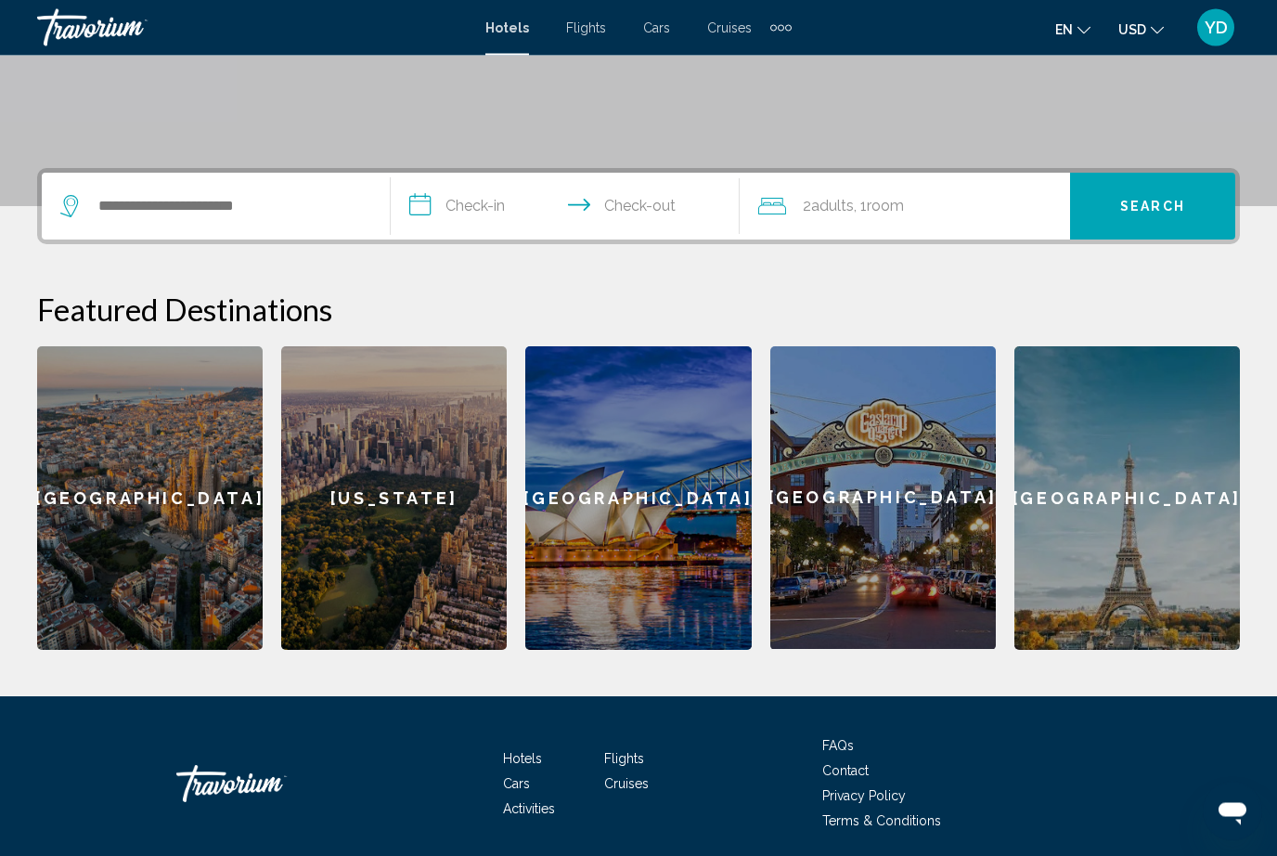
scroll to position [357, 0]
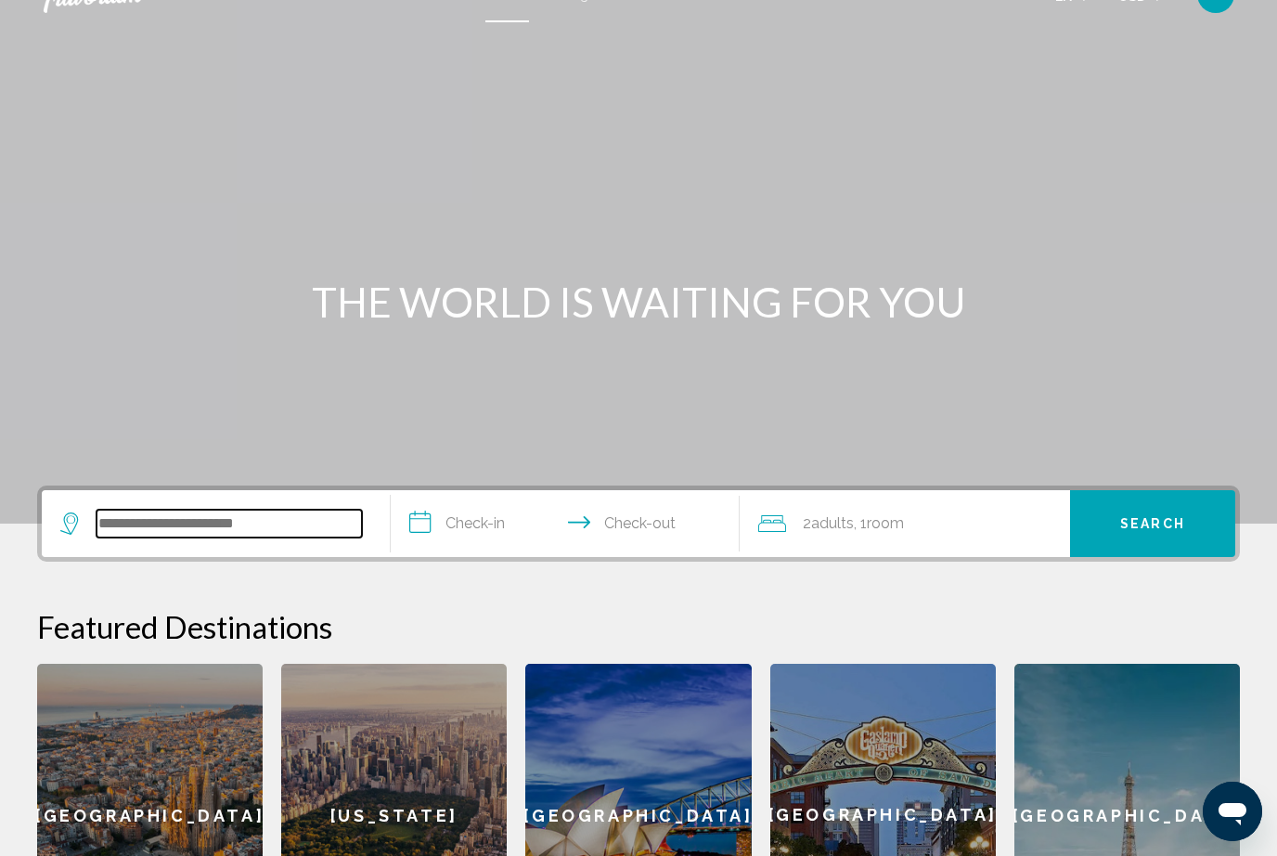
click at [299, 527] on input "Search widget" at bounding box center [229, 523] width 265 height 28
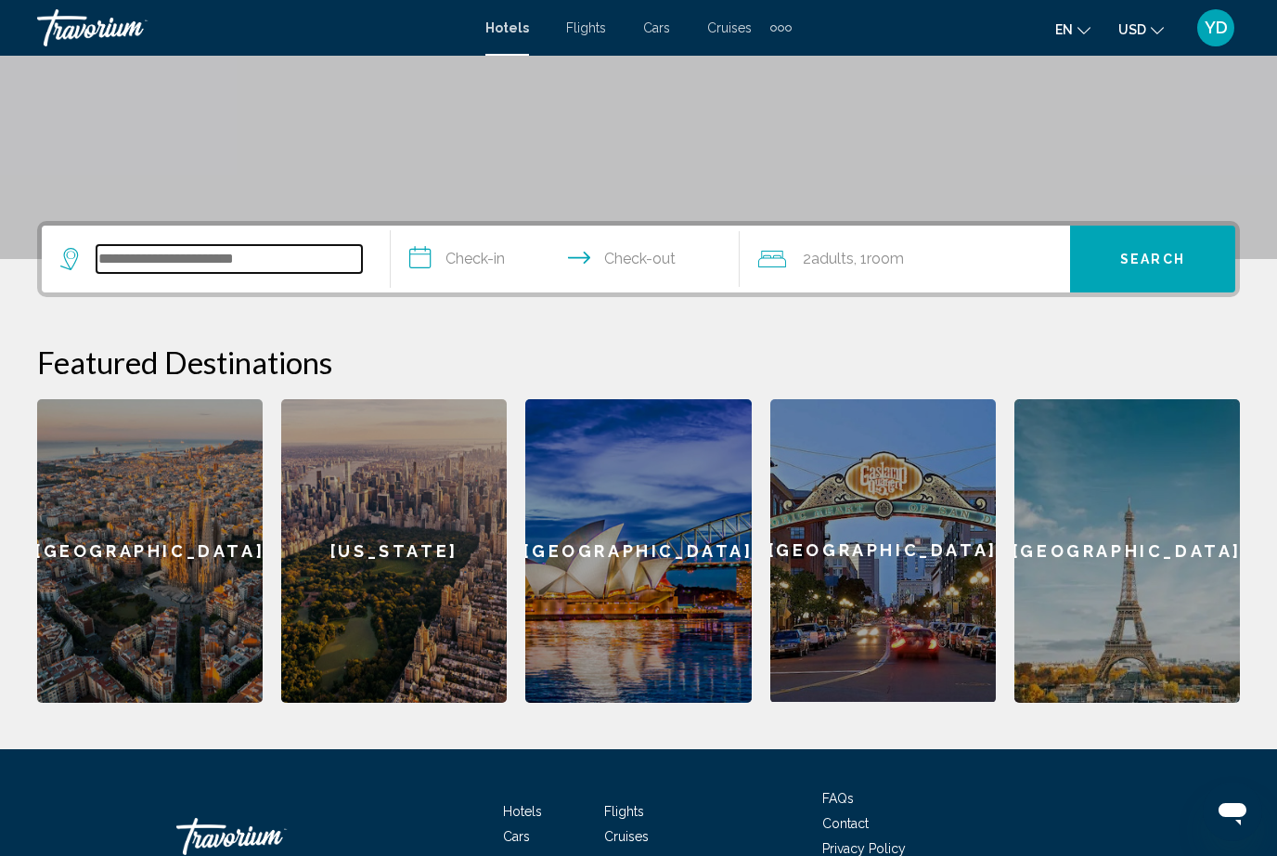
scroll to position [297, 0]
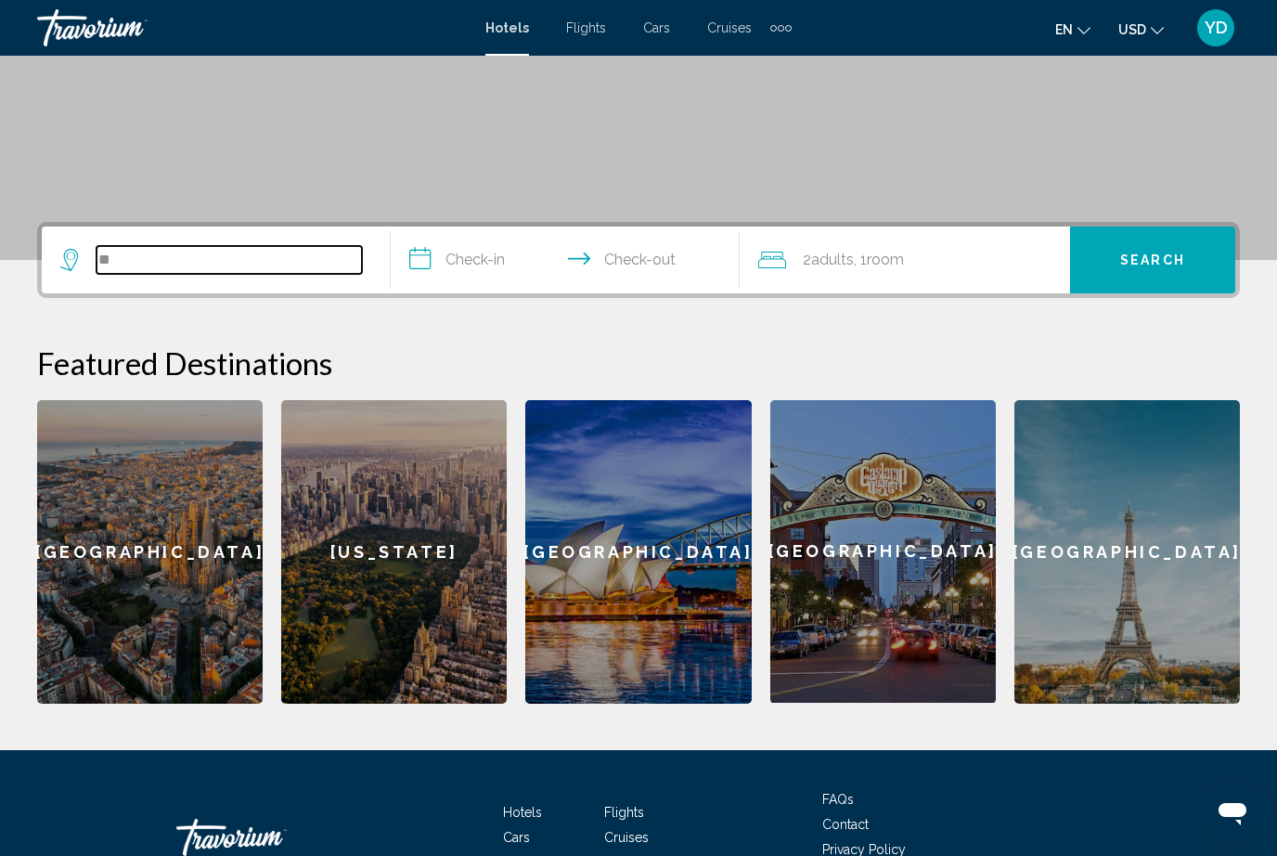
type input "*"
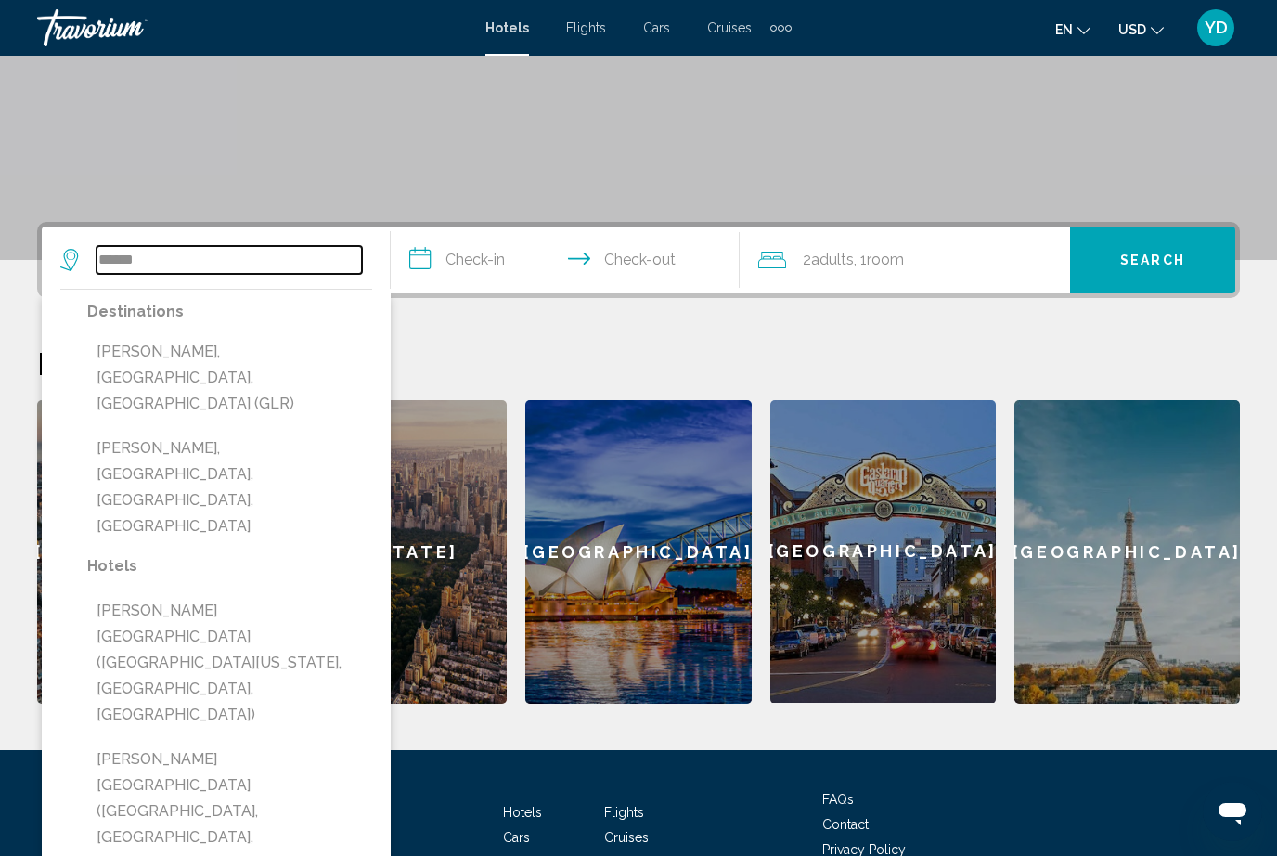
scroll to position [281, 0]
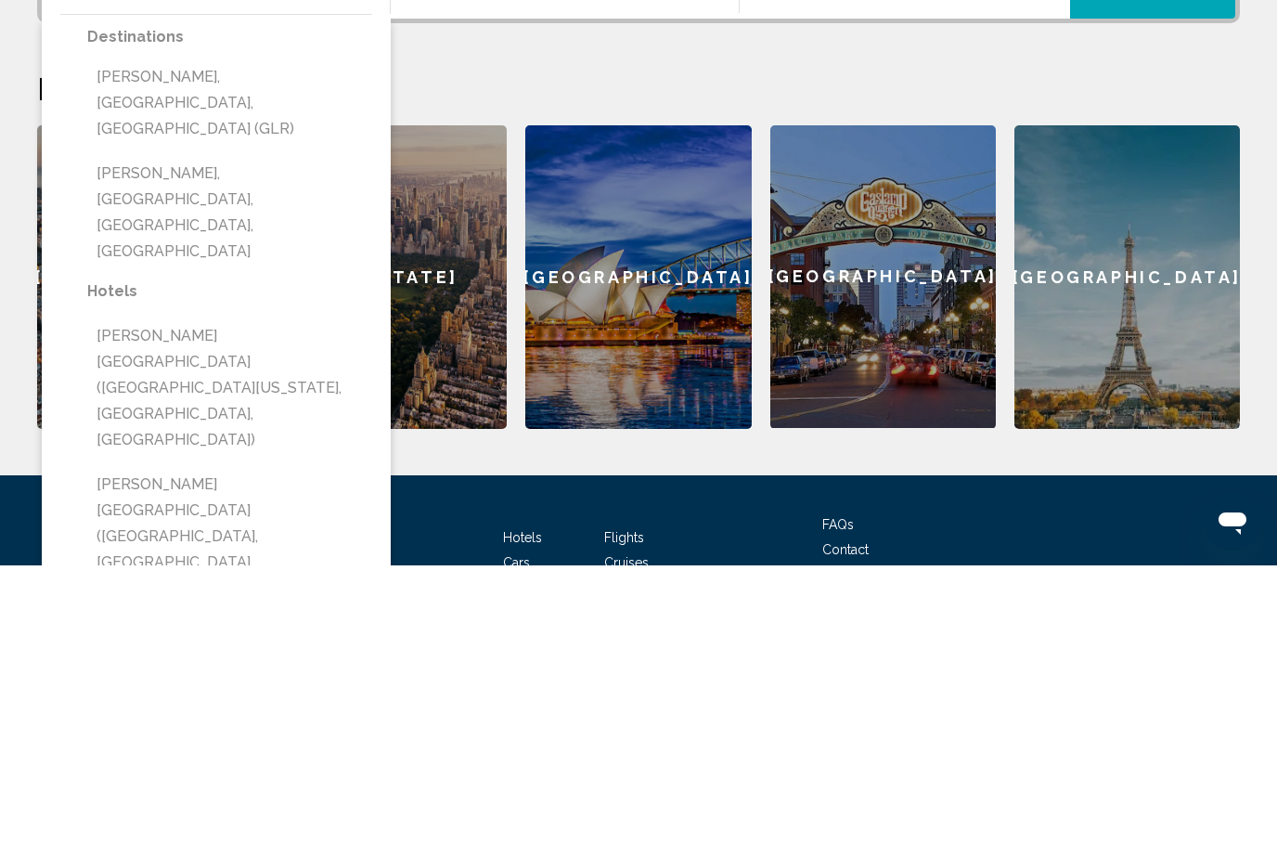
click at [334, 609] on button "[PERSON_NAME][GEOGRAPHIC_DATA] ([GEOGRAPHIC_DATA][US_STATE], [GEOGRAPHIC_DATA],…" at bounding box center [229, 678] width 285 height 139
type input "**********"
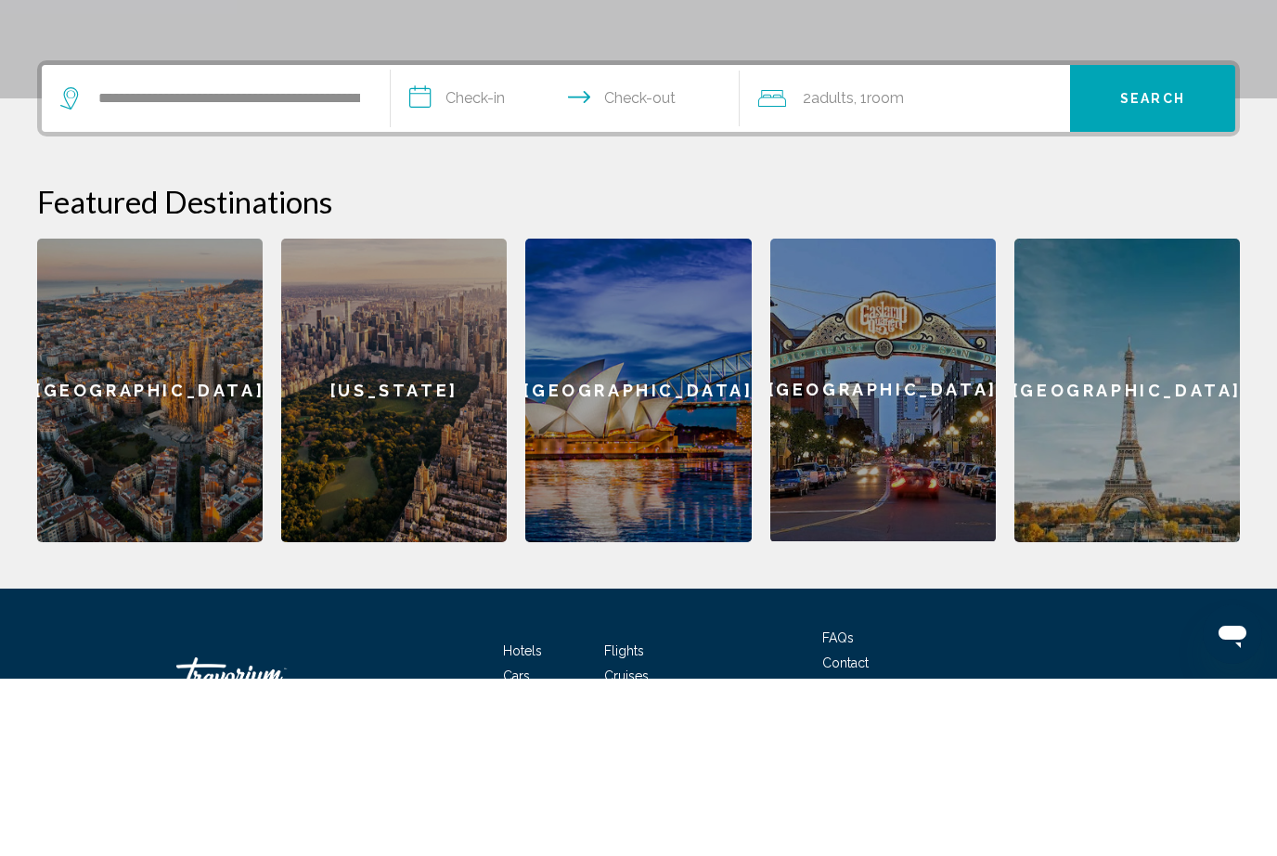
click at [481, 242] on input "**********" at bounding box center [569, 278] width 356 height 72
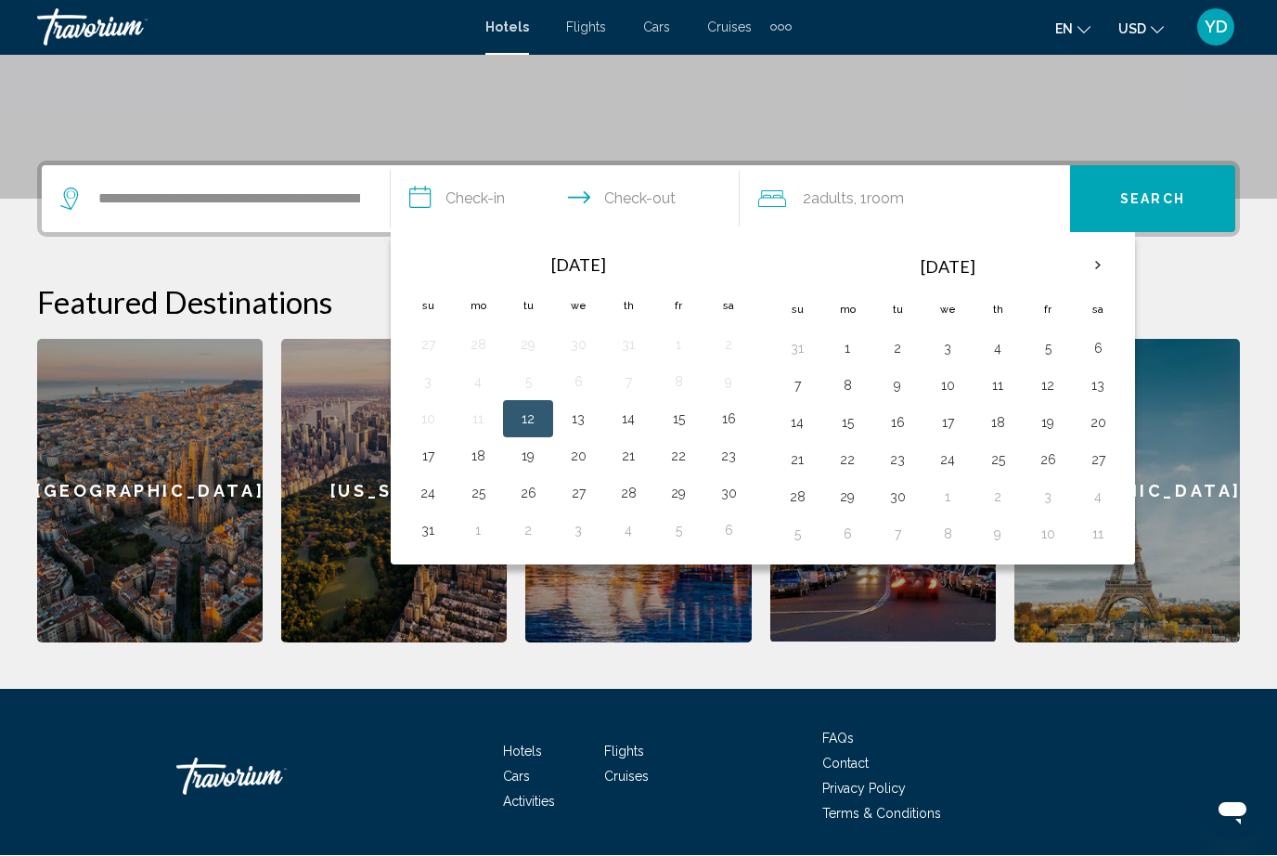
scroll to position [357, 0]
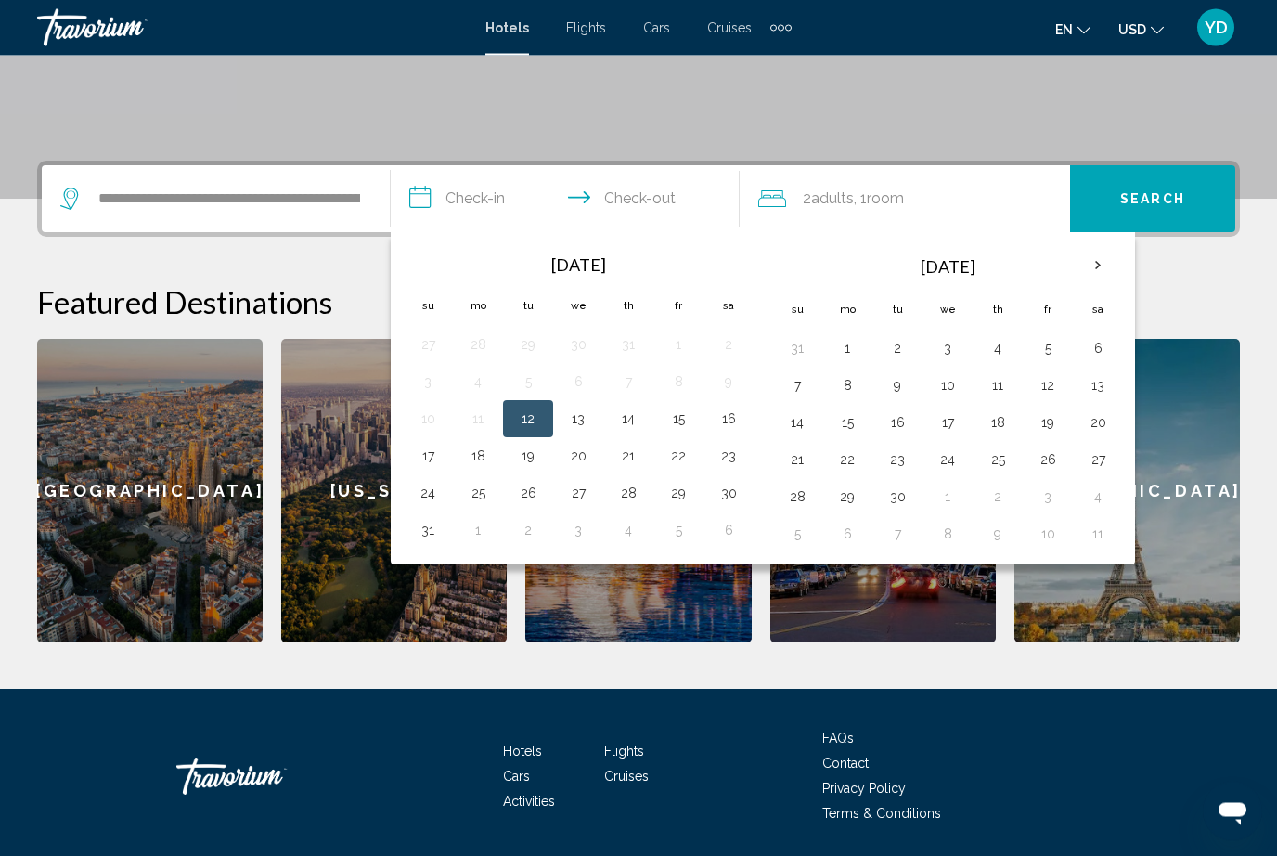
click at [681, 492] on button "29" at bounding box center [679, 494] width 30 height 26
click at [477, 525] on button "1" at bounding box center [478, 531] width 30 height 26
type input "**********"
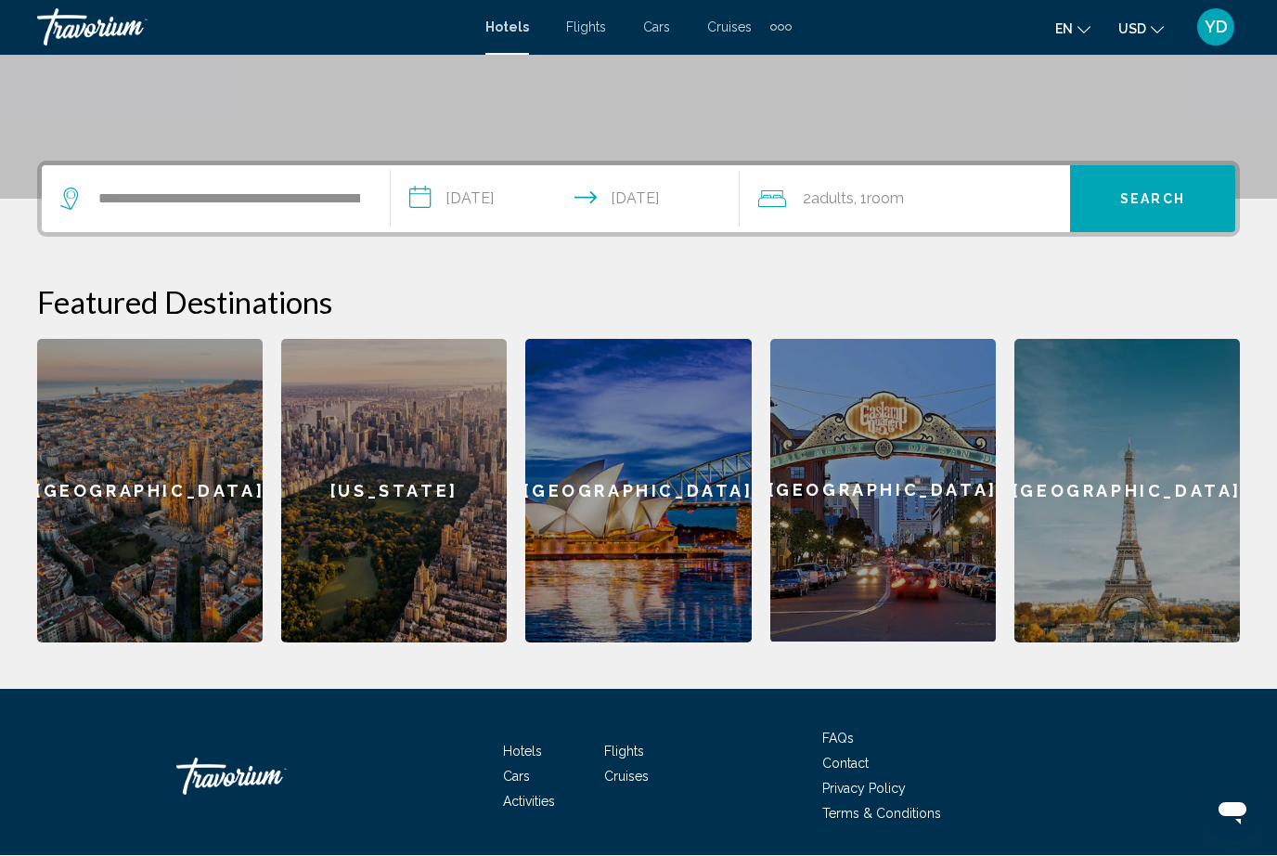
click at [948, 198] on div "2 Adult Adults , 1 Room rooms" at bounding box center [914, 200] width 312 height 26
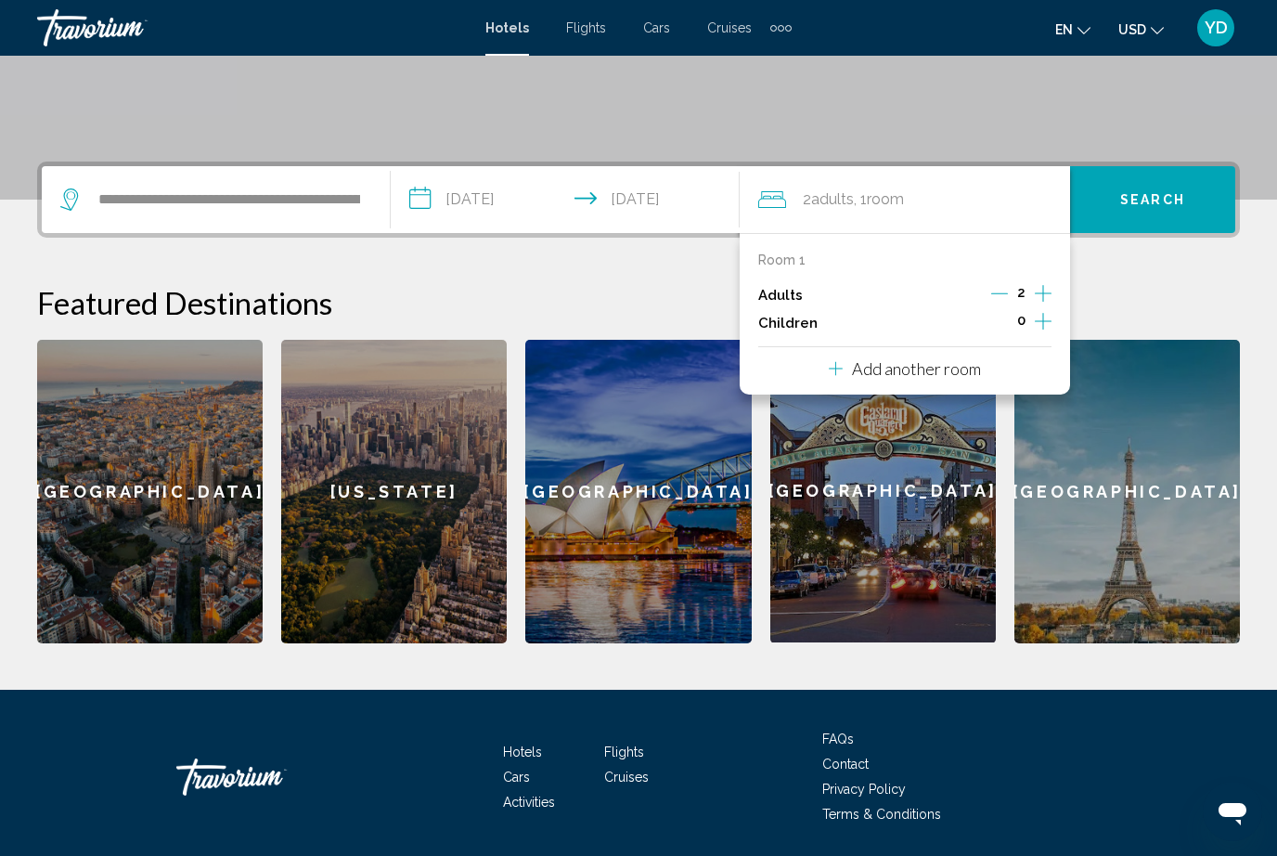
click at [1042, 310] on icon "Increment children" at bounding box center [1043, 321] width 17 height 22
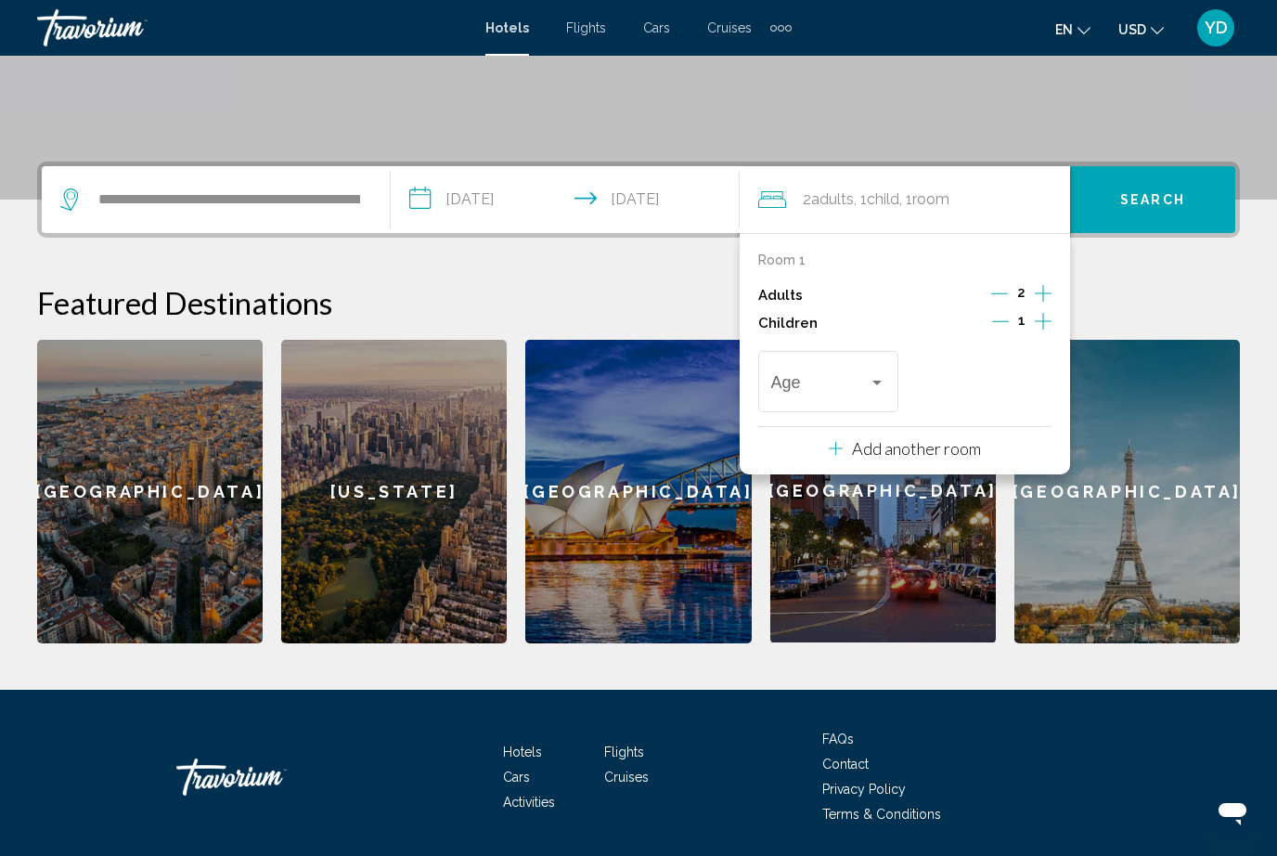
click at [864, 363] on div "Age" at bounding box center [828, 379] width 115 height 66
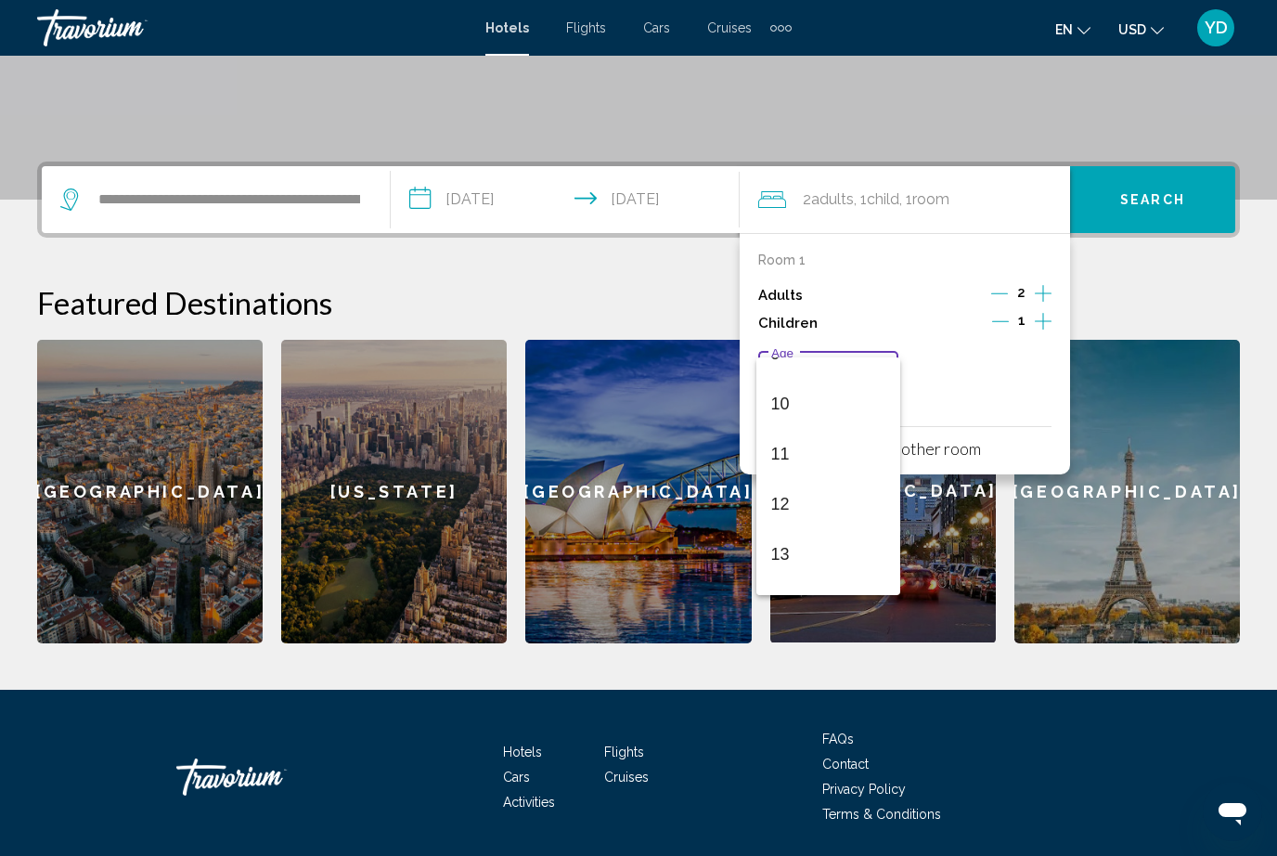
scroll to position [481, 0]
click at [793, 499] on span "12" at bounding box center [828, 503] width 115 height 50
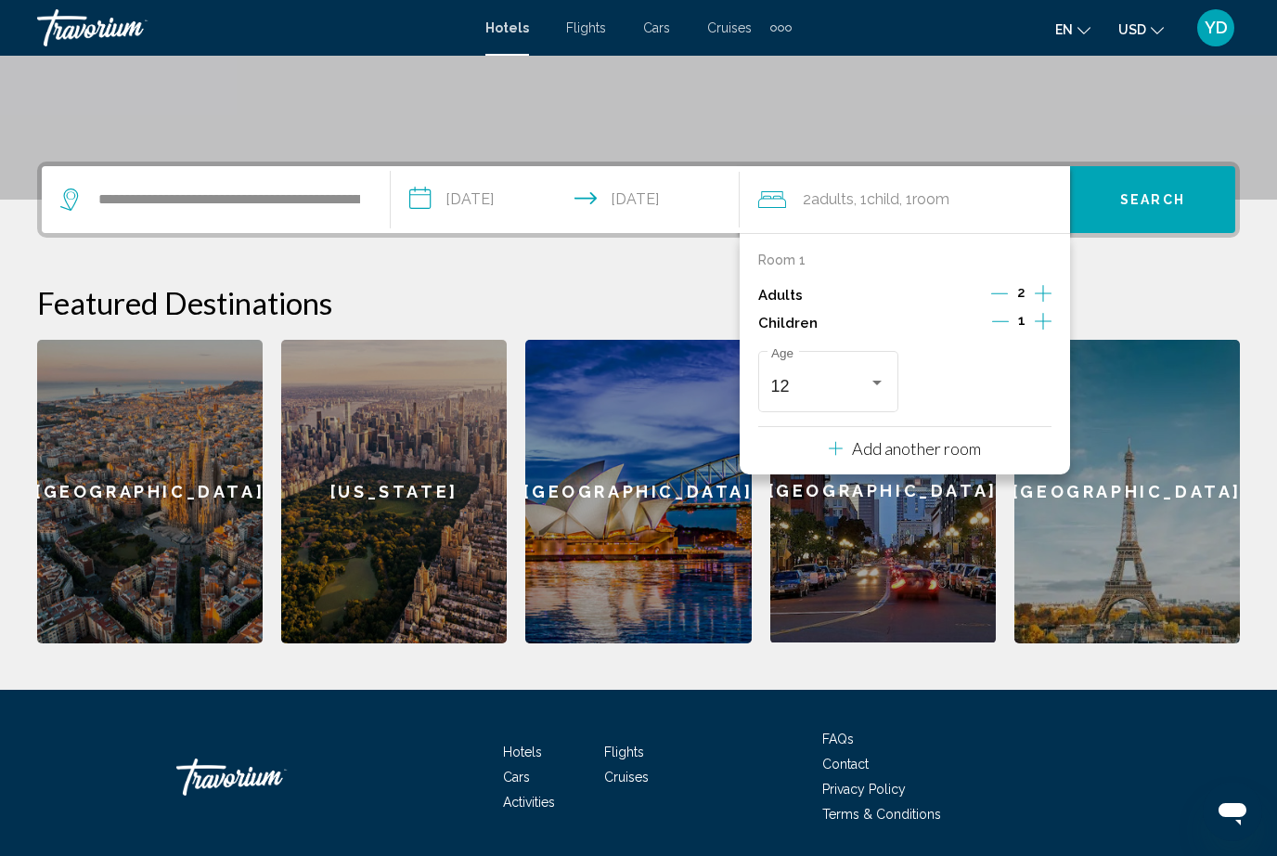
click at [1160, 206] on span "Search" at bounding box center [1152, 200] width 65 height 15
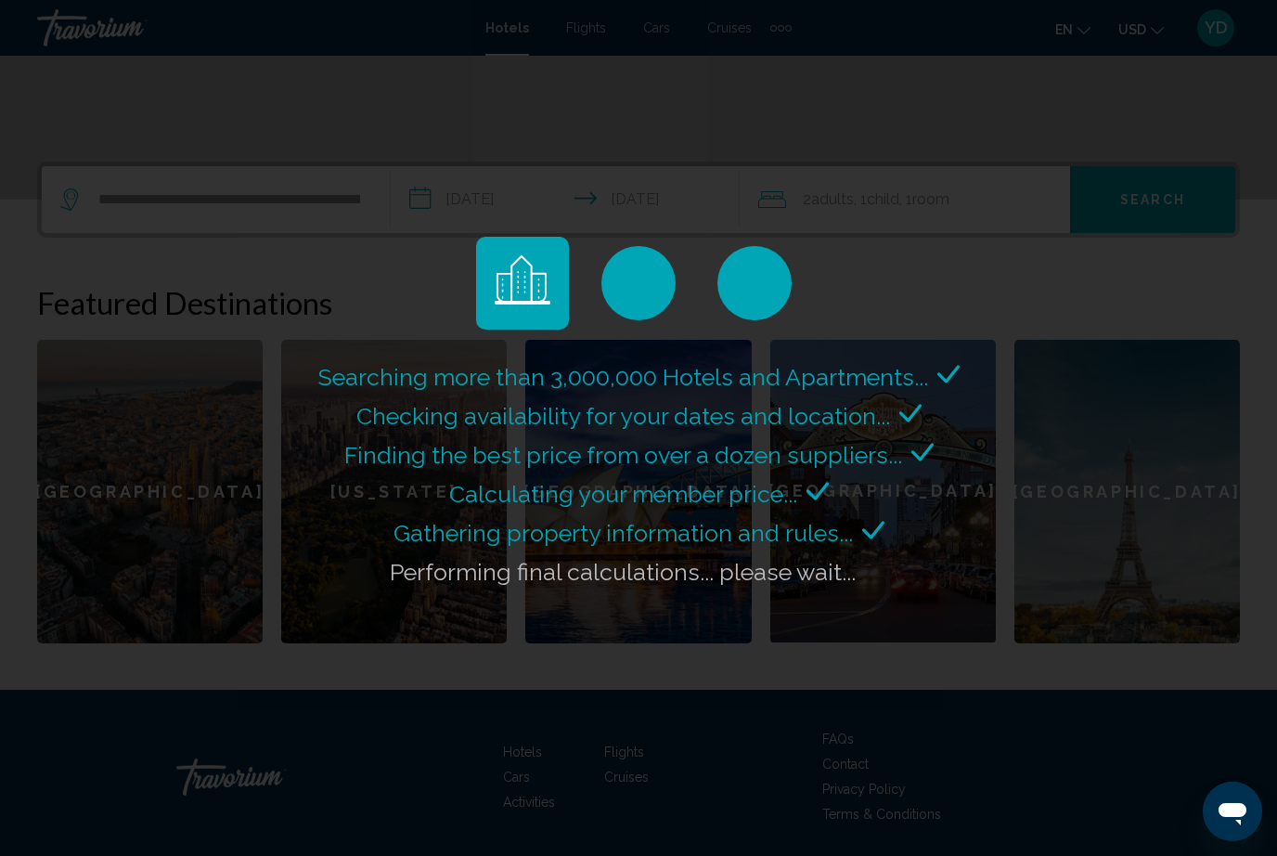
scroll to position [0, 0]
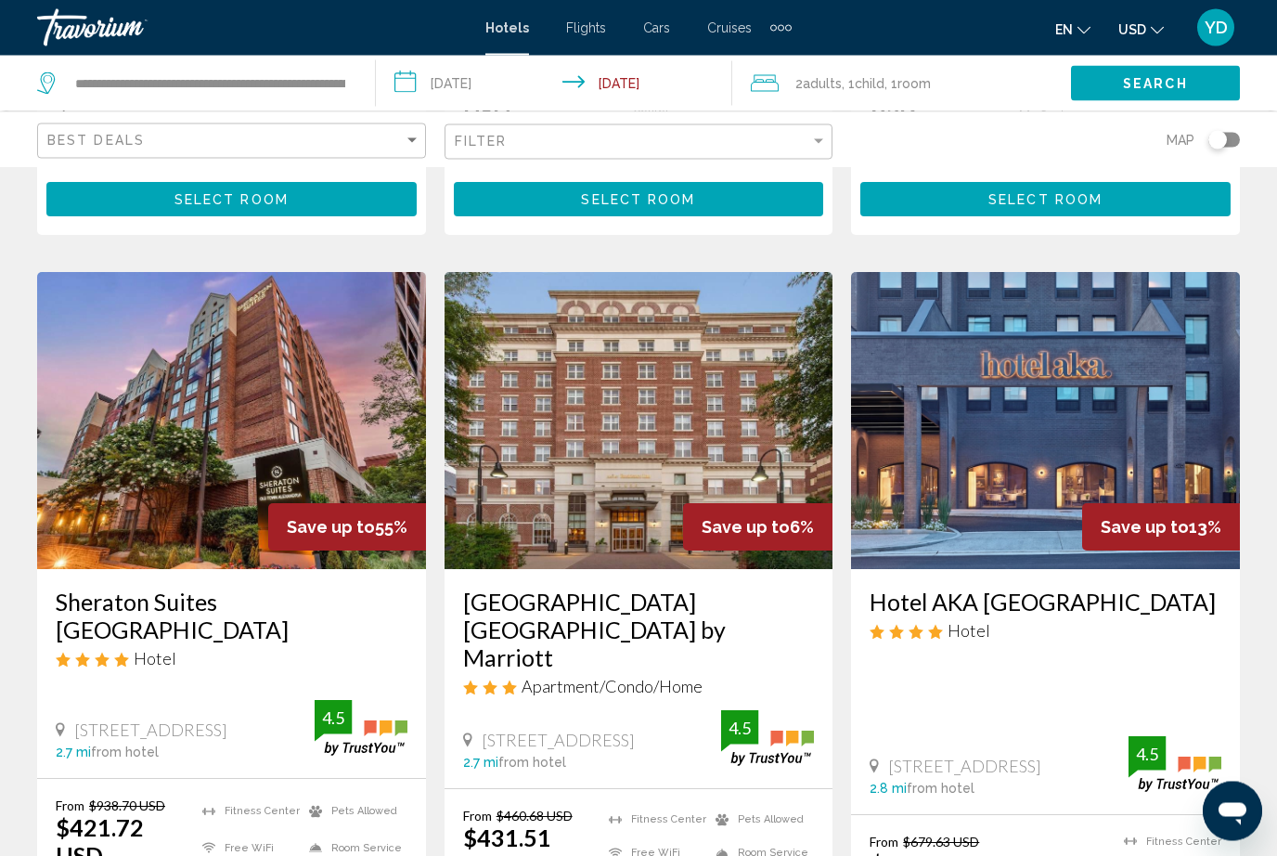
scroll to position [2406, 0]
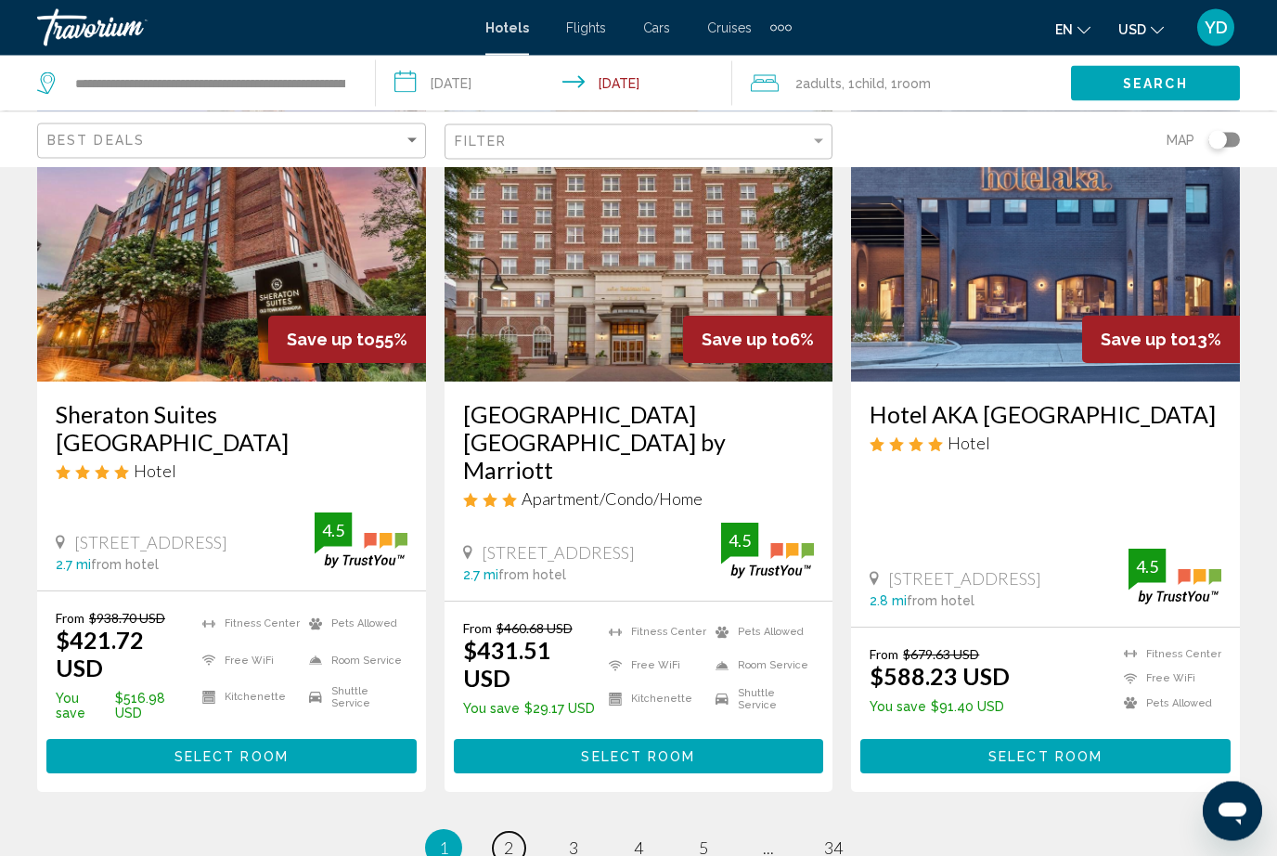
click at [505, 838] on span "2" at bounding box center [508, 848] width 9 height 20
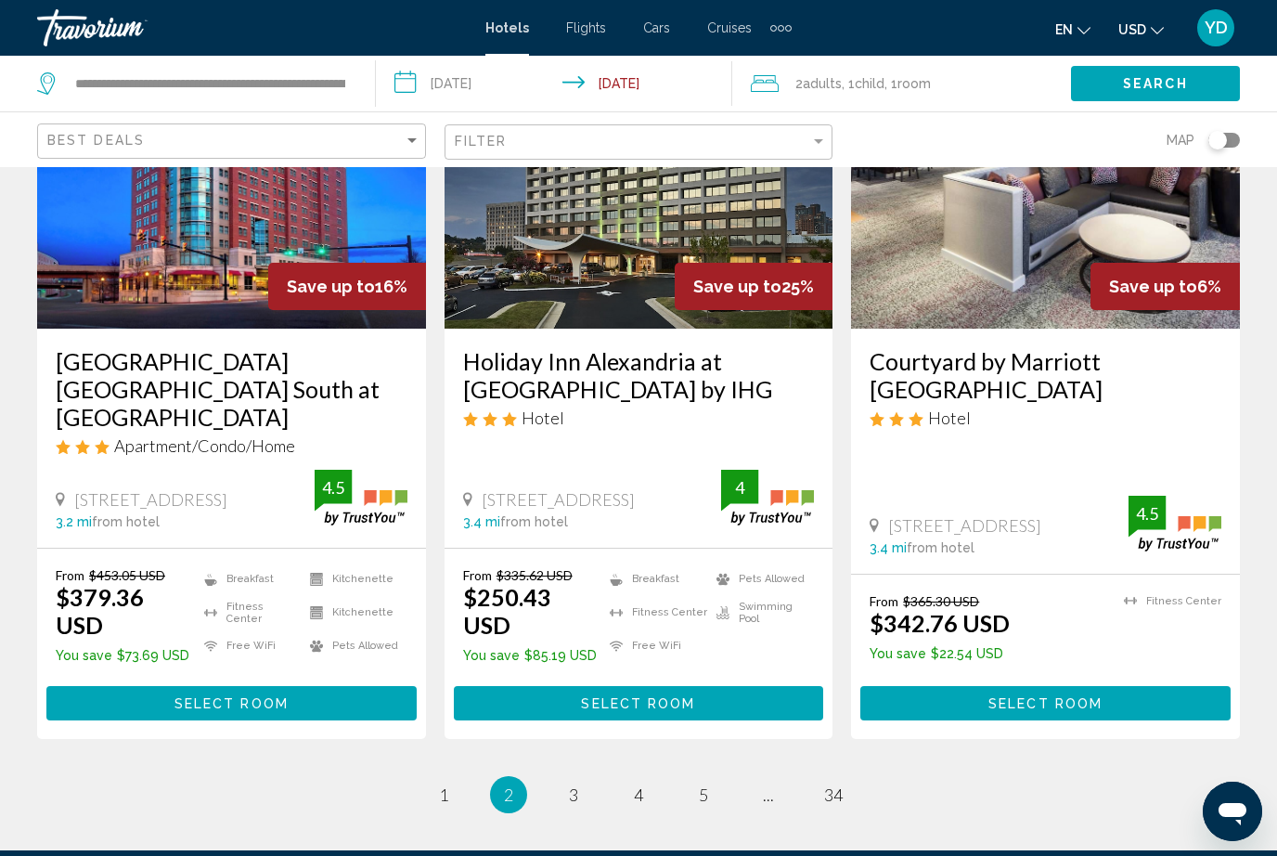
scroll to position [2379, 0]
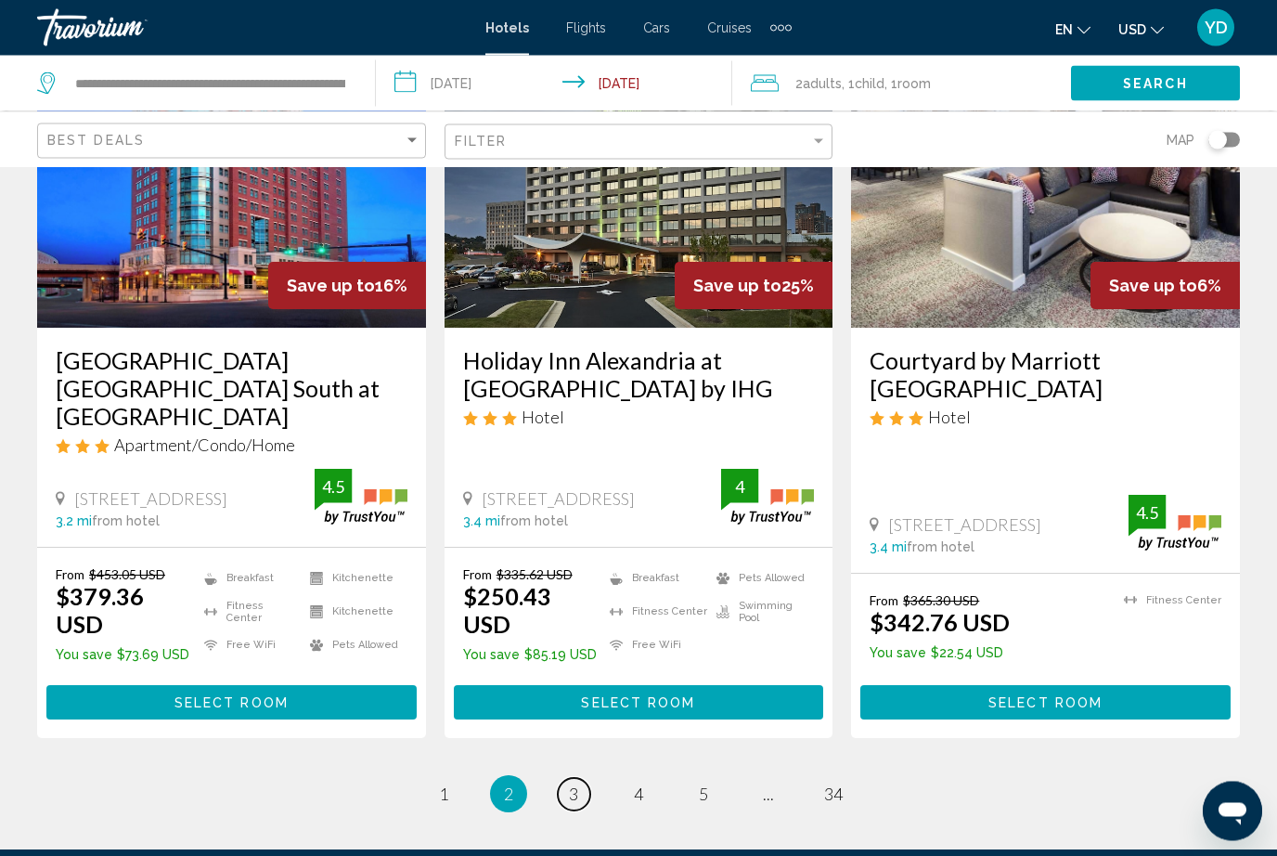
click at [570, 784] on span "3" at bounding box center [573, 794] width 9 height 20
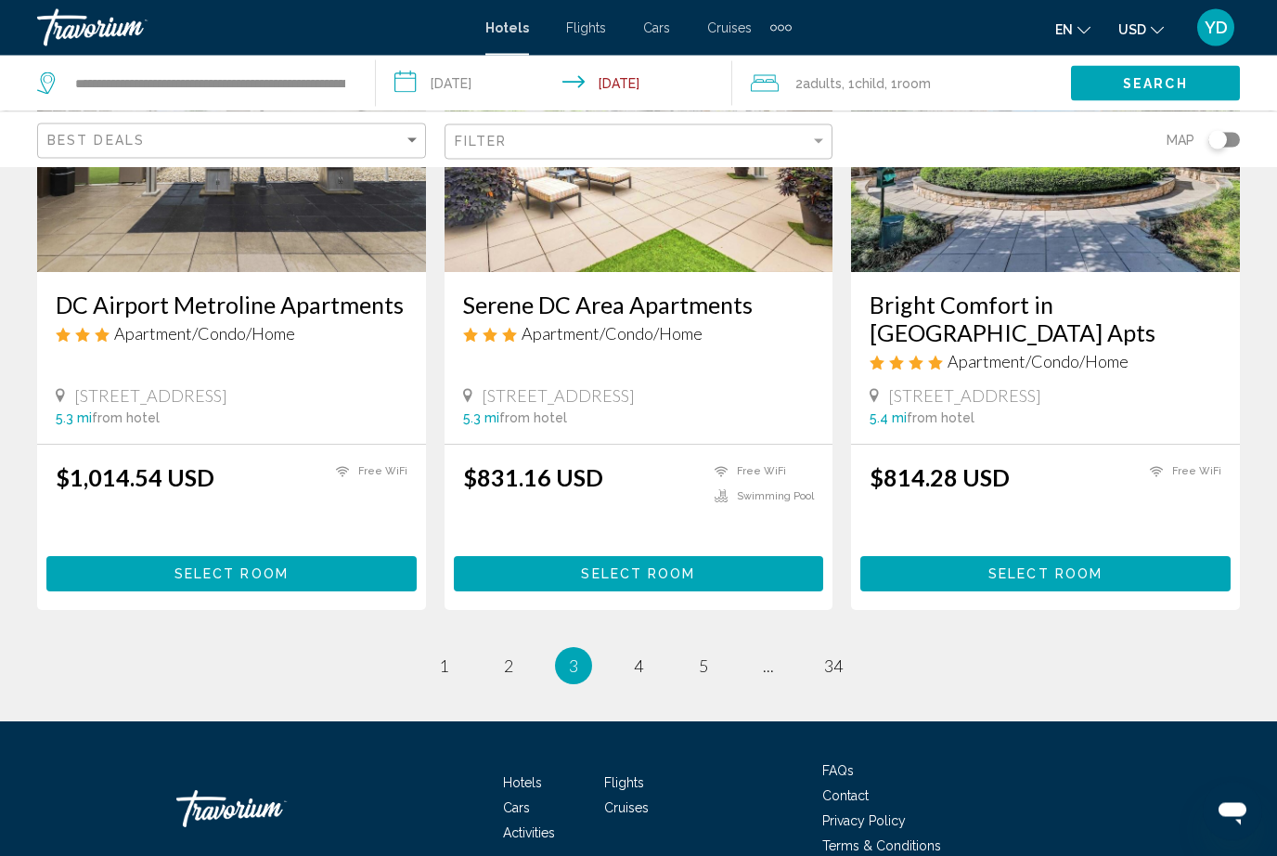
scroll to position [2334, 0]
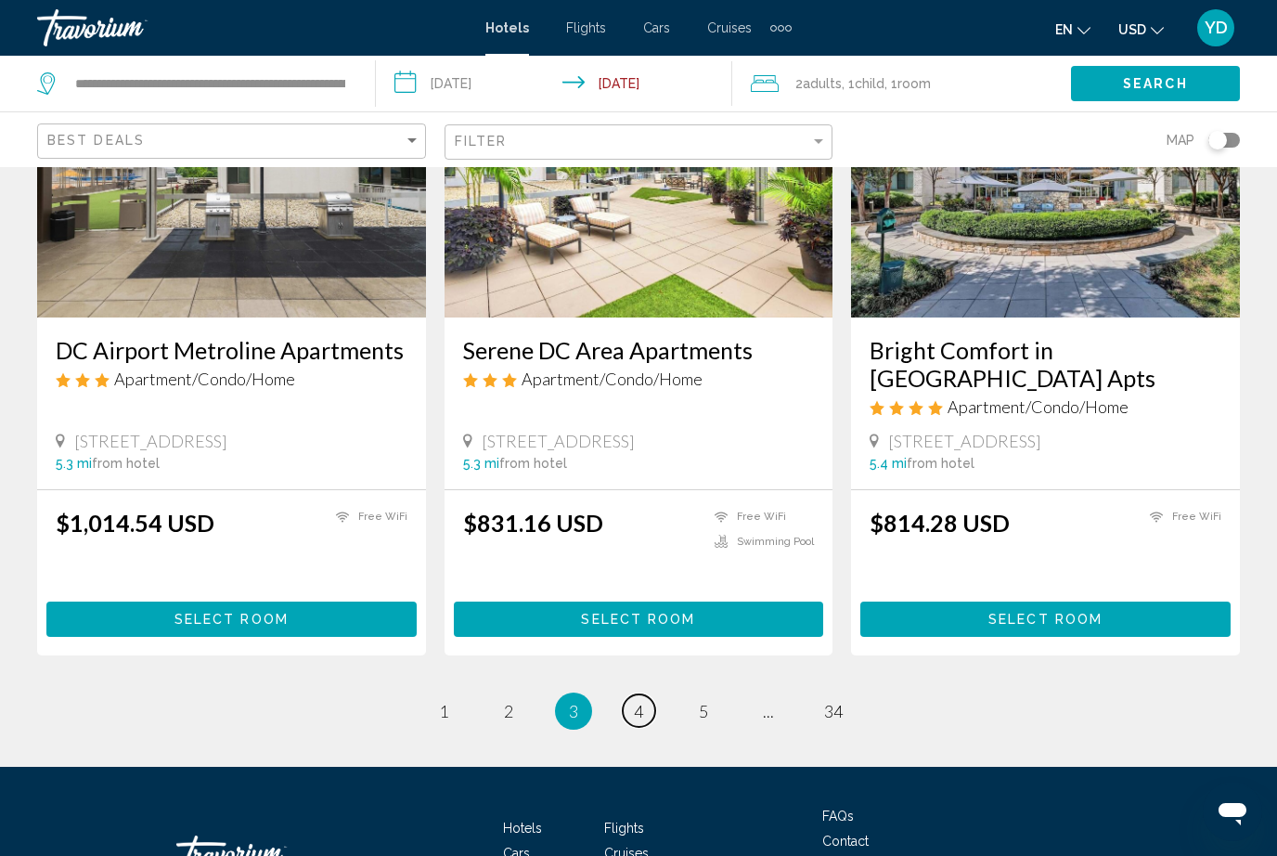
click at [644, 694] on link "page 4" at bounding box center [639, 710] width 32 height 32
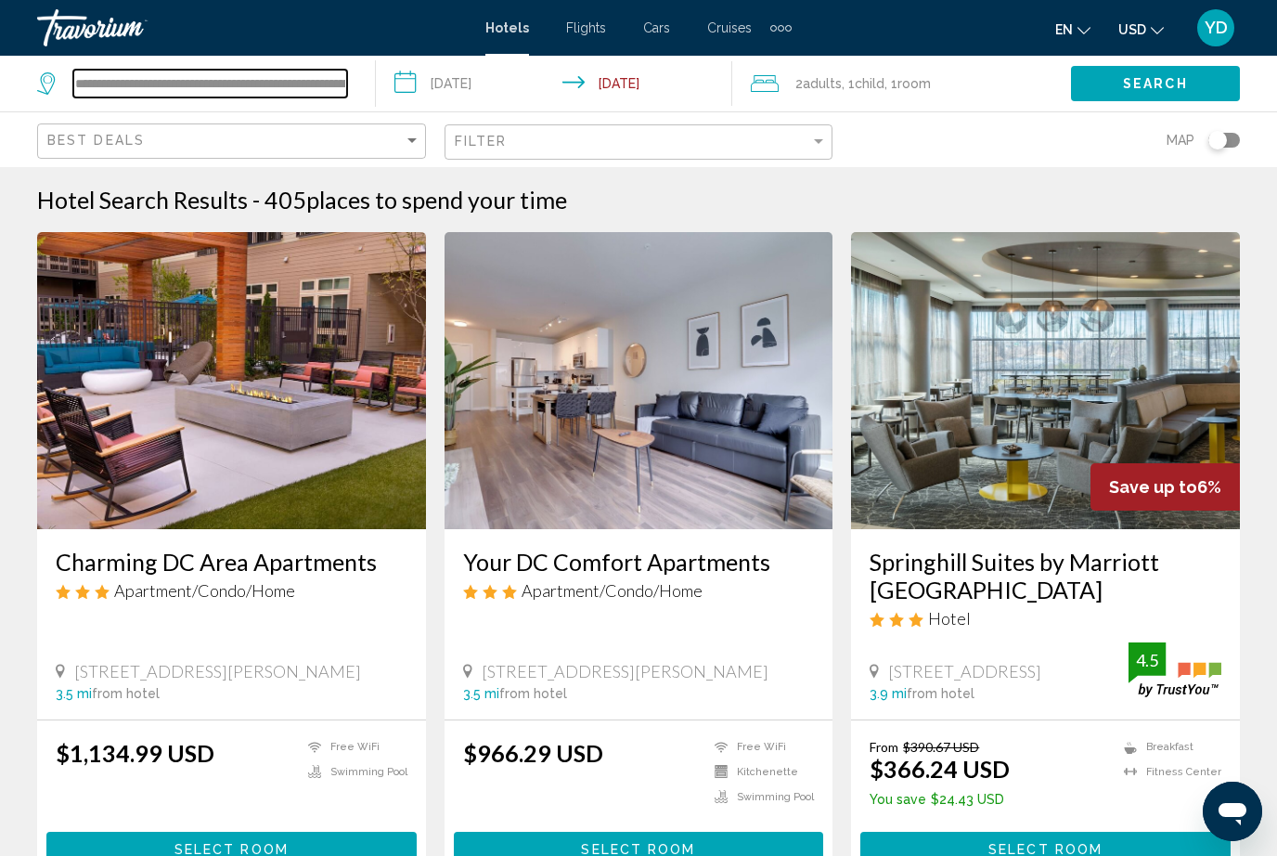
click at [275, 76] on input "**********" at bounding box center [210, 84] width 274 height 28
click at [339, 81] on input "**********" at bounding box center [210, 84] width 274 height 28
click at [314, 82] on input "**********" at bounding box center [210, 84] width 274 height 28
click at [335, 71] on input "**********" at bounding box center [210, 84] width 274 height 28
click at [340, 80] on input "**********" at bounding box center [210, 84] width 274 height 28
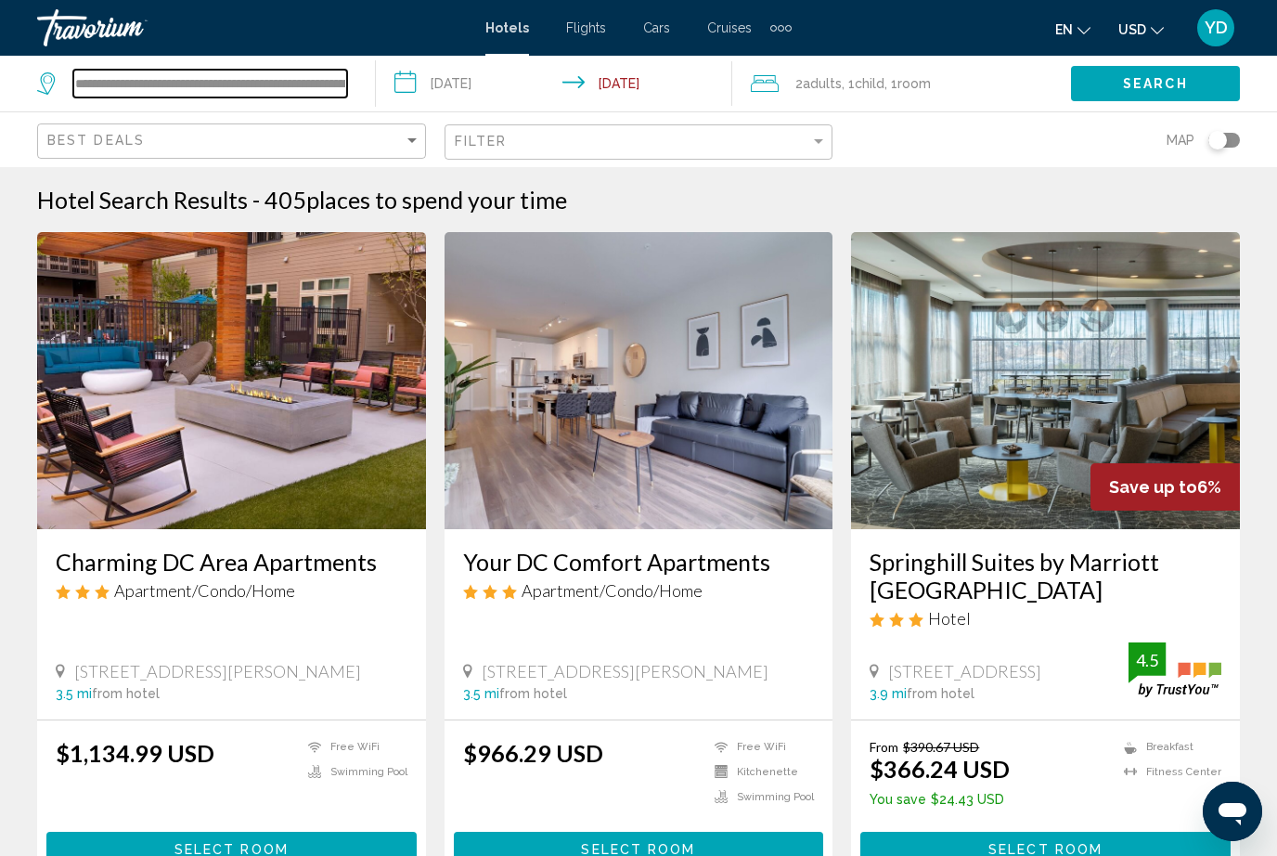
click at [345, 96] on input "**********" at bounding box center [210, 84] width 274 height 28
click at [296, 82] on input "**********" at bounding box center [210, 84] width 274 height 28
click at [1171, 84] on span "Search" at bounding box center [1155, 84] width 65 height 15
click at [658, 84] on input "**********" at bounding box center [558, 86] width 365 height 61
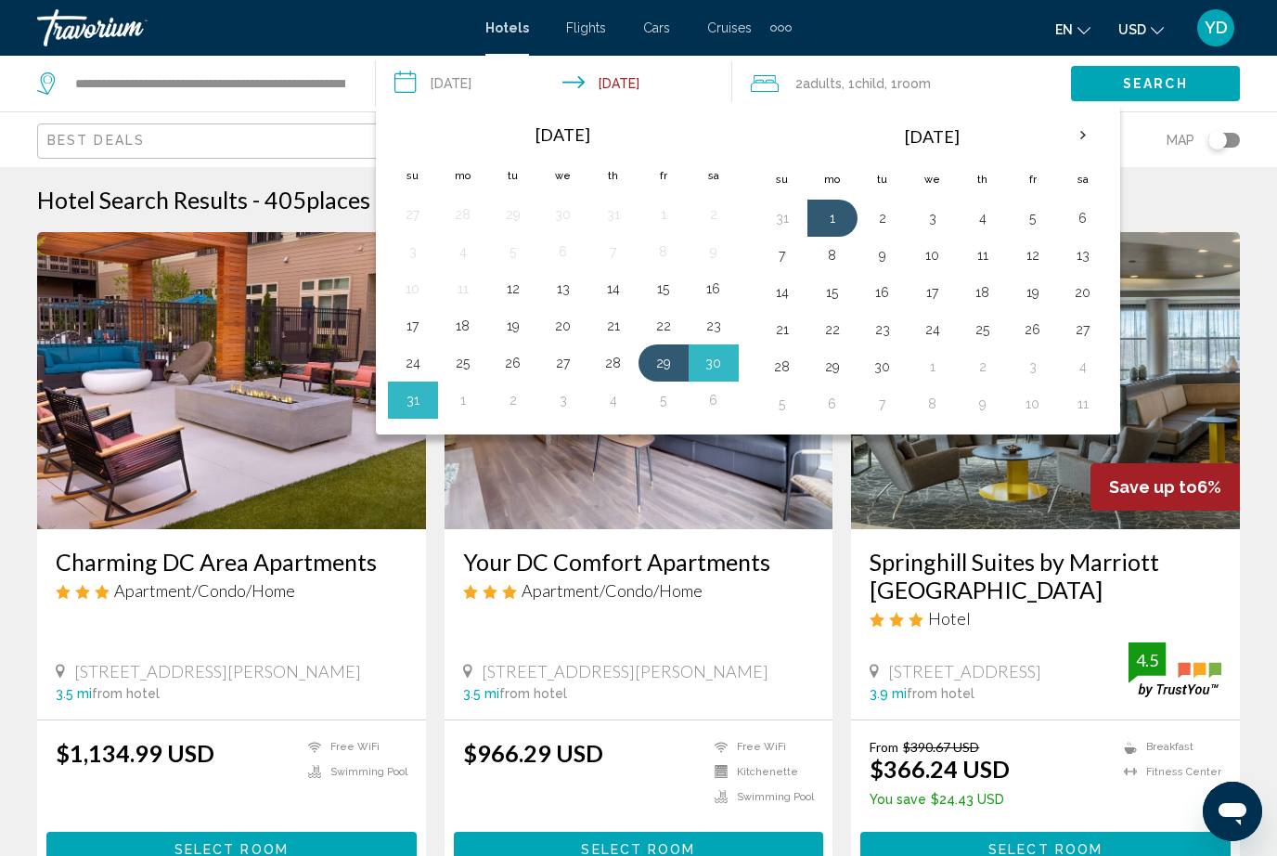
click at [710, 363] on button "30" at bounding box center [714, 363] width 30 height 26
click at [464, 404] on button "1" at bounding box center [463, 400] width 30 height 26
type input "**********"
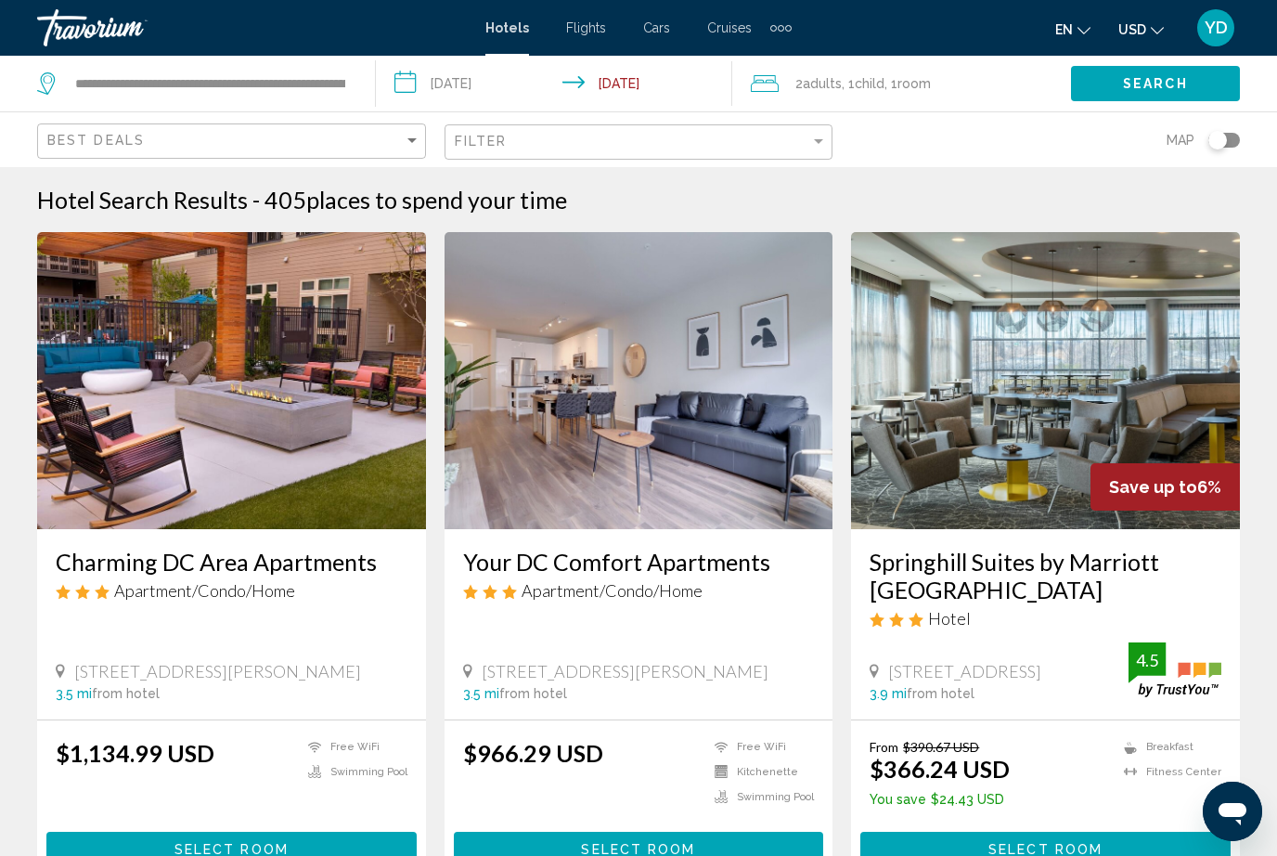
click at [1166, 77] on span "Search" at bounding box center [1155, 84] width 65 height 15
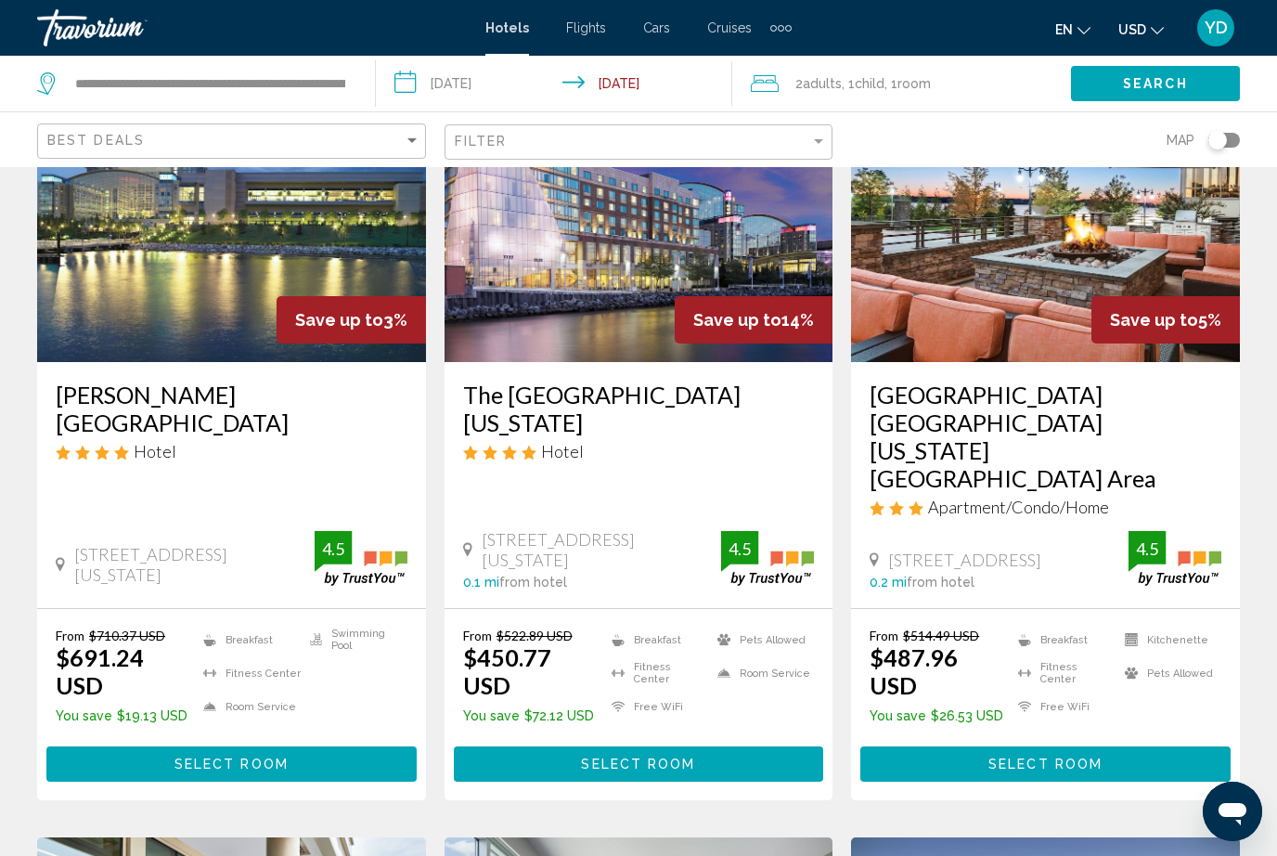
scroll to position [166, 0]
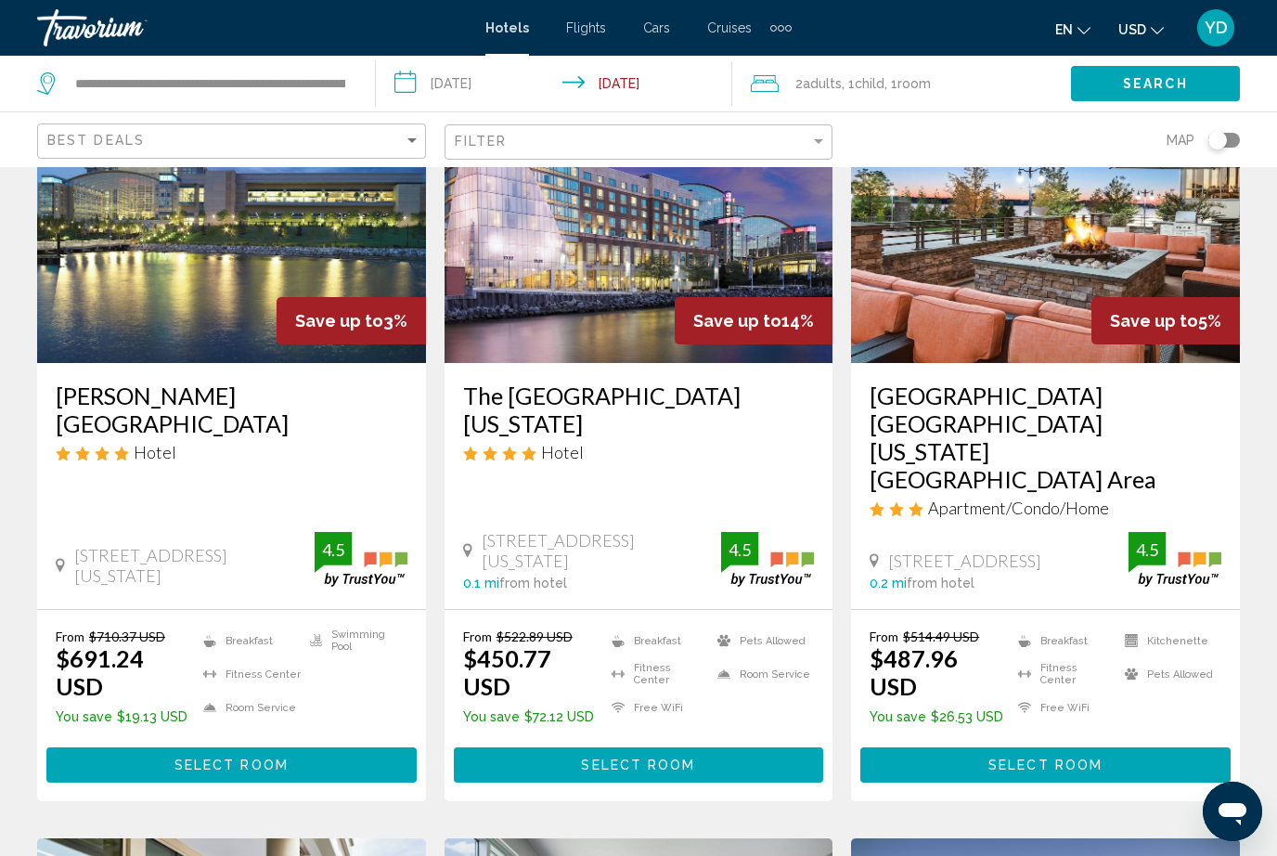
click at [319, 747] on button "Select Room" at bounding box center [231, 764] width 370 height 34
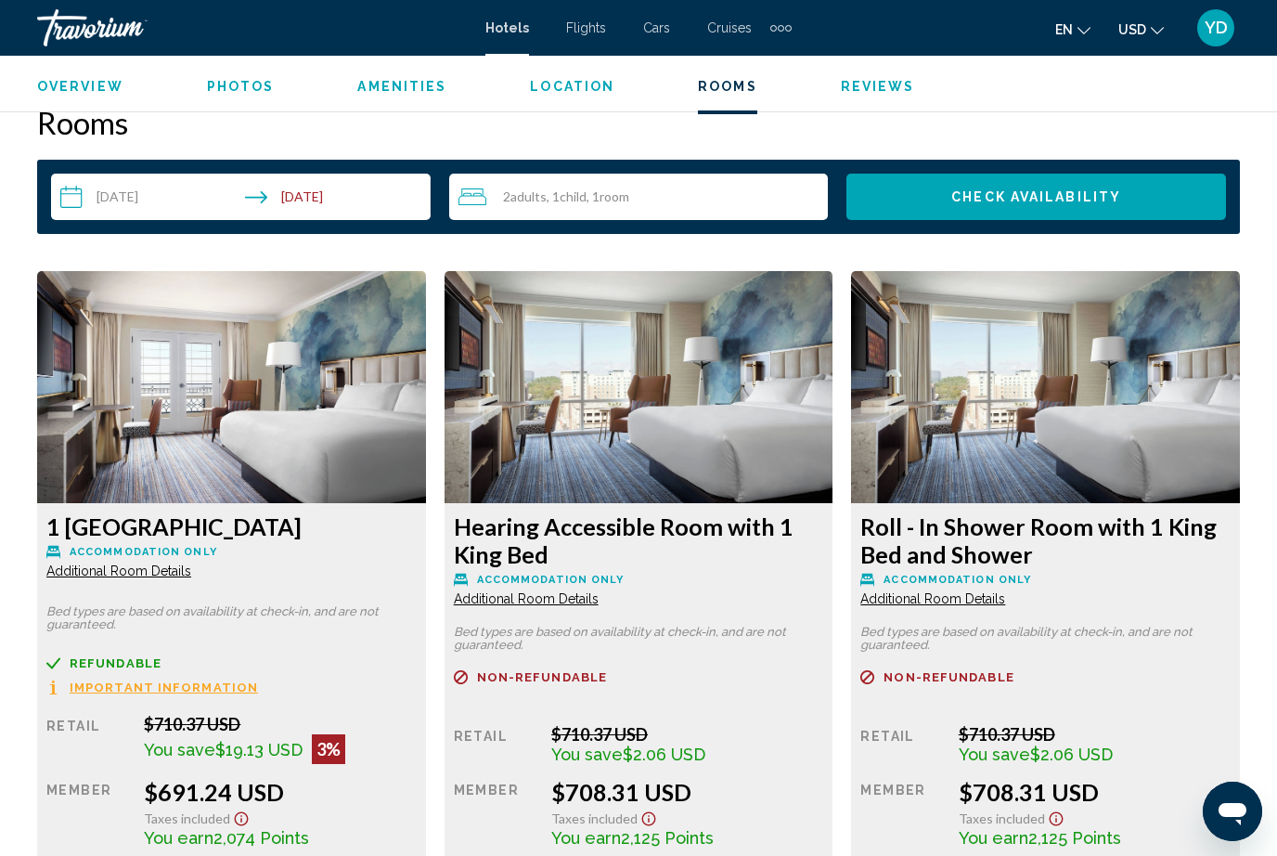
scroll to position [2644, 0]
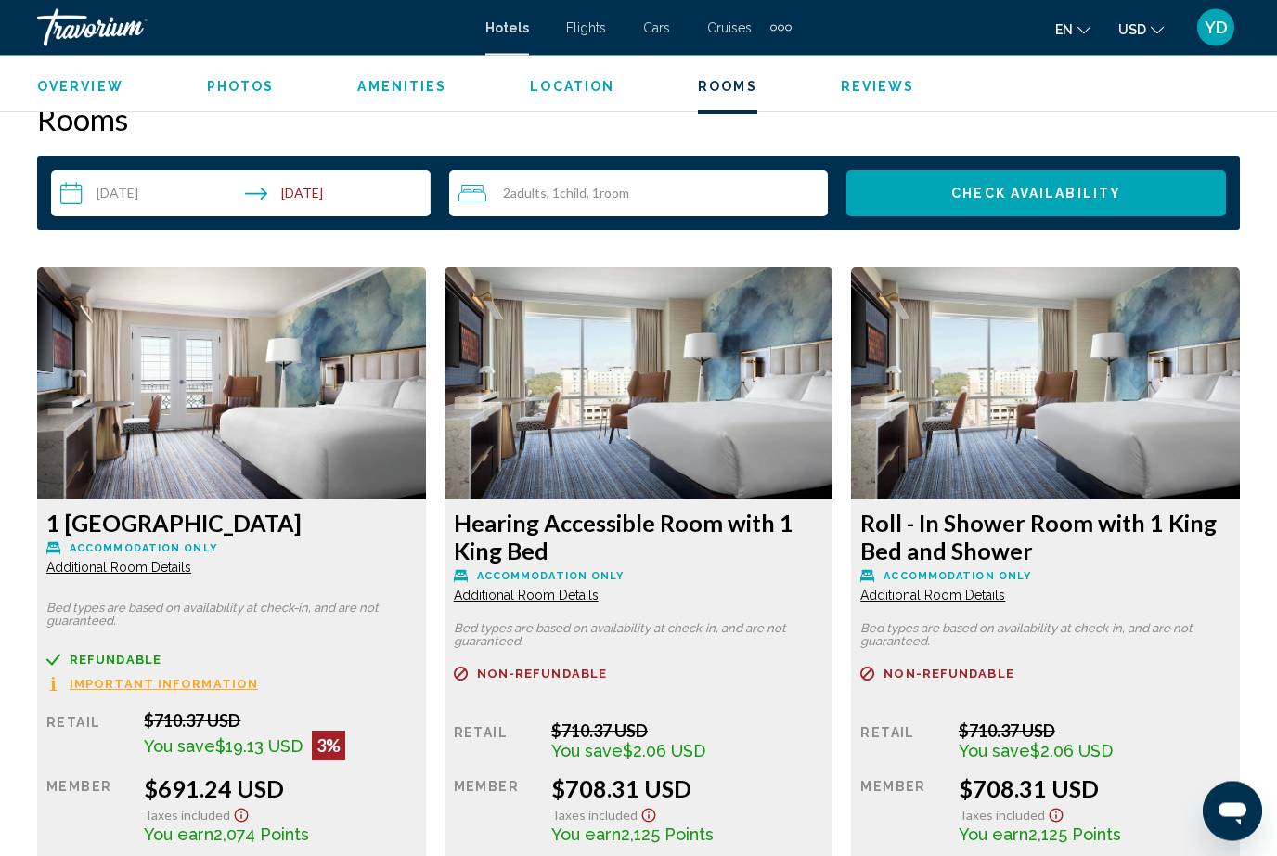
click at [350, 393] on img "Main content" at bounding box center [231, 384] width 389 height 232
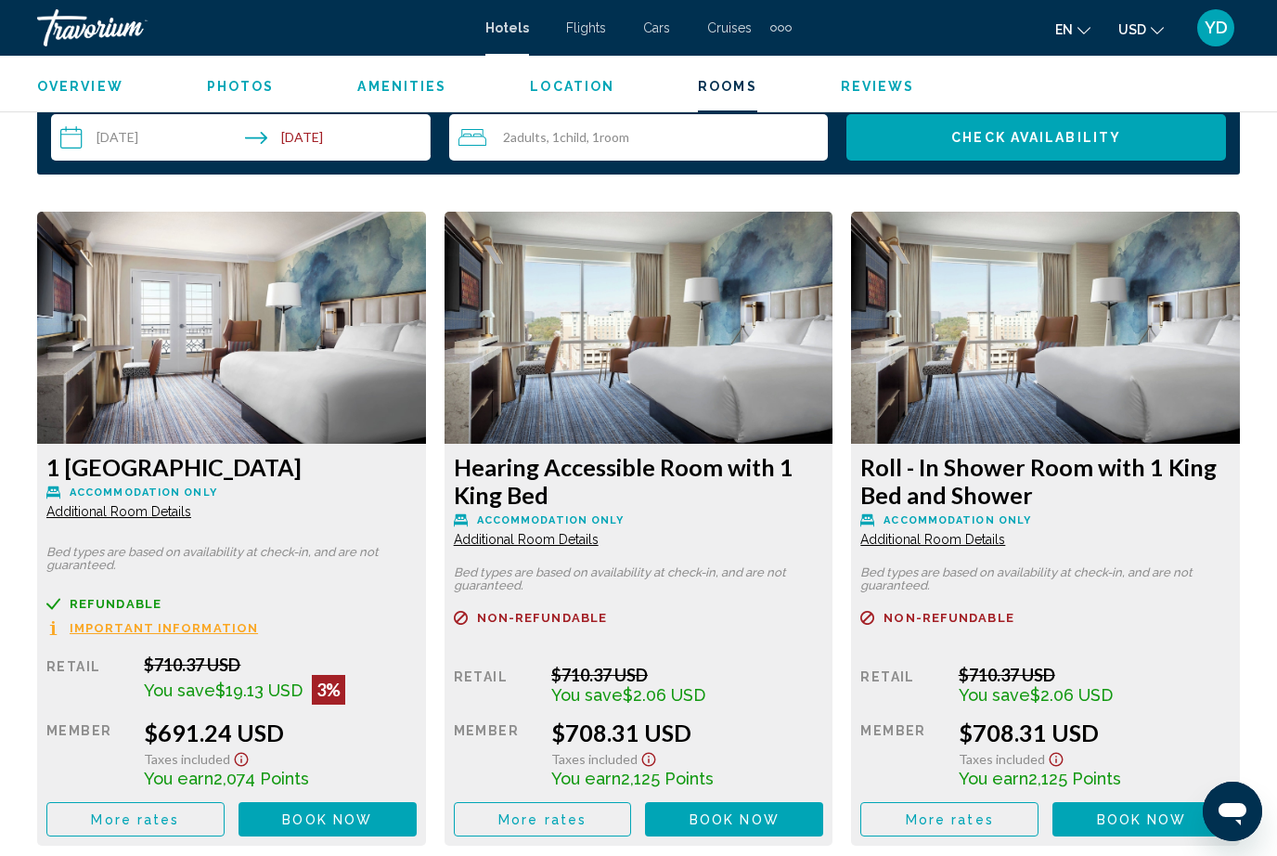
scroll to position [2756, 0]
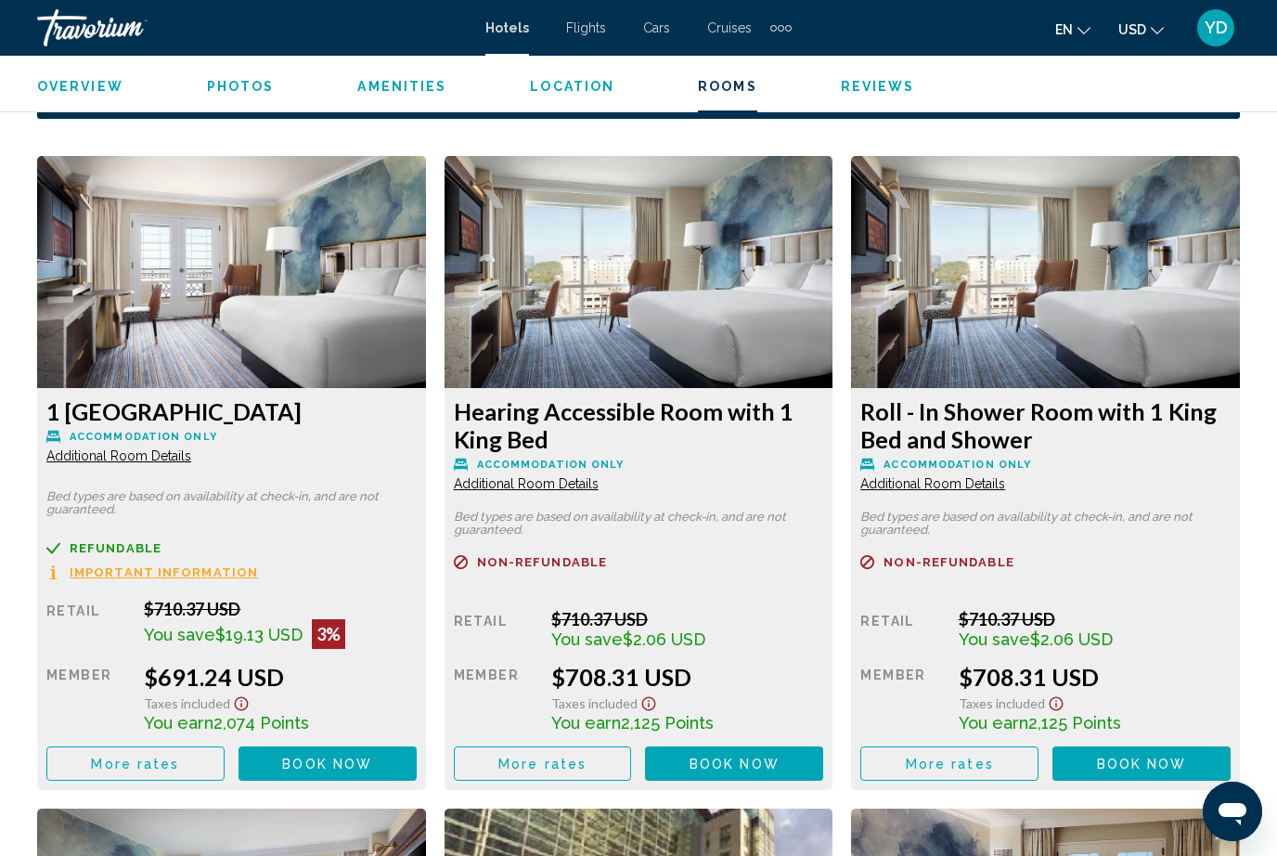
click at [334, 760] on button "Book now No longer available" at bounding box center [328, 763] width 178 height 34
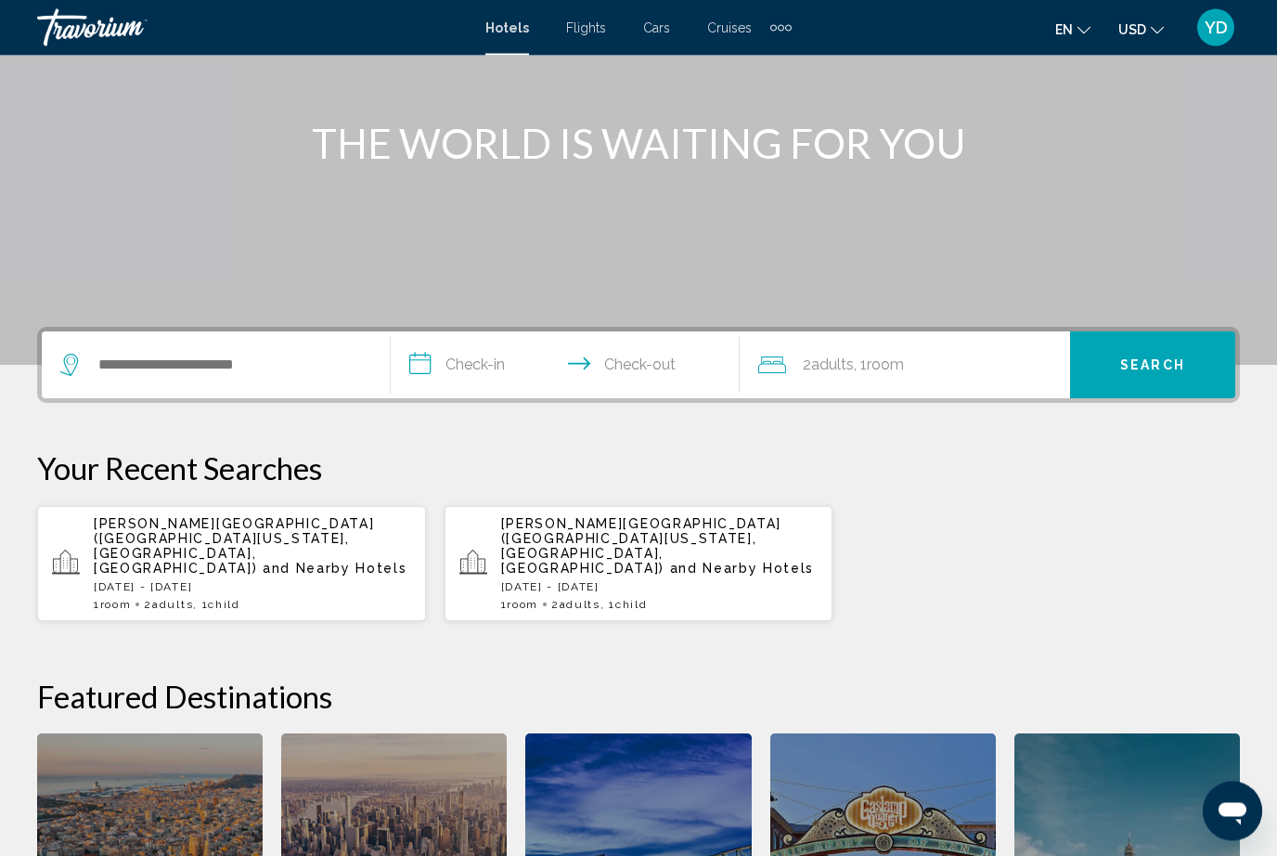
scroll to position [192, 0]
click at [305, 351] on input "Search widget" at bounding box center [229, 365] width 265 height 28
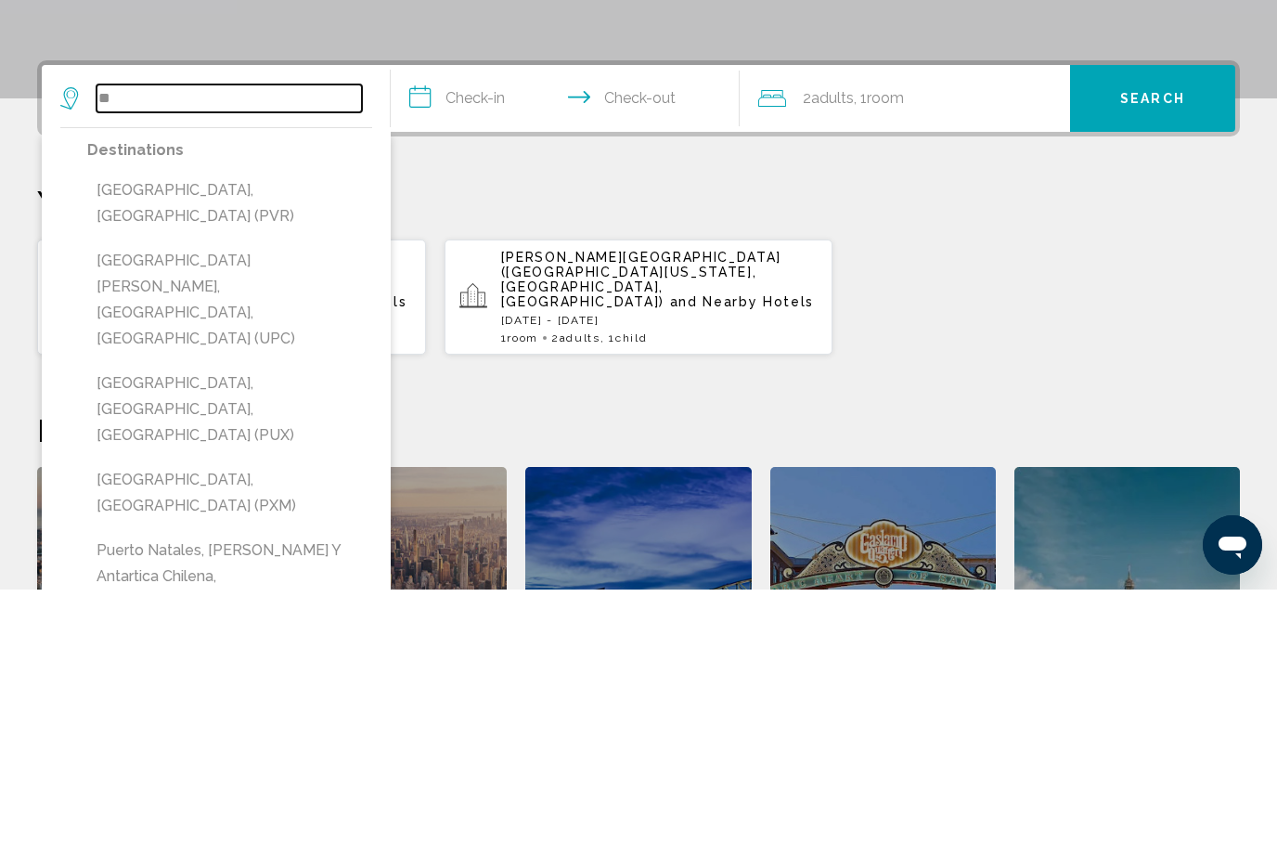
type input "*"
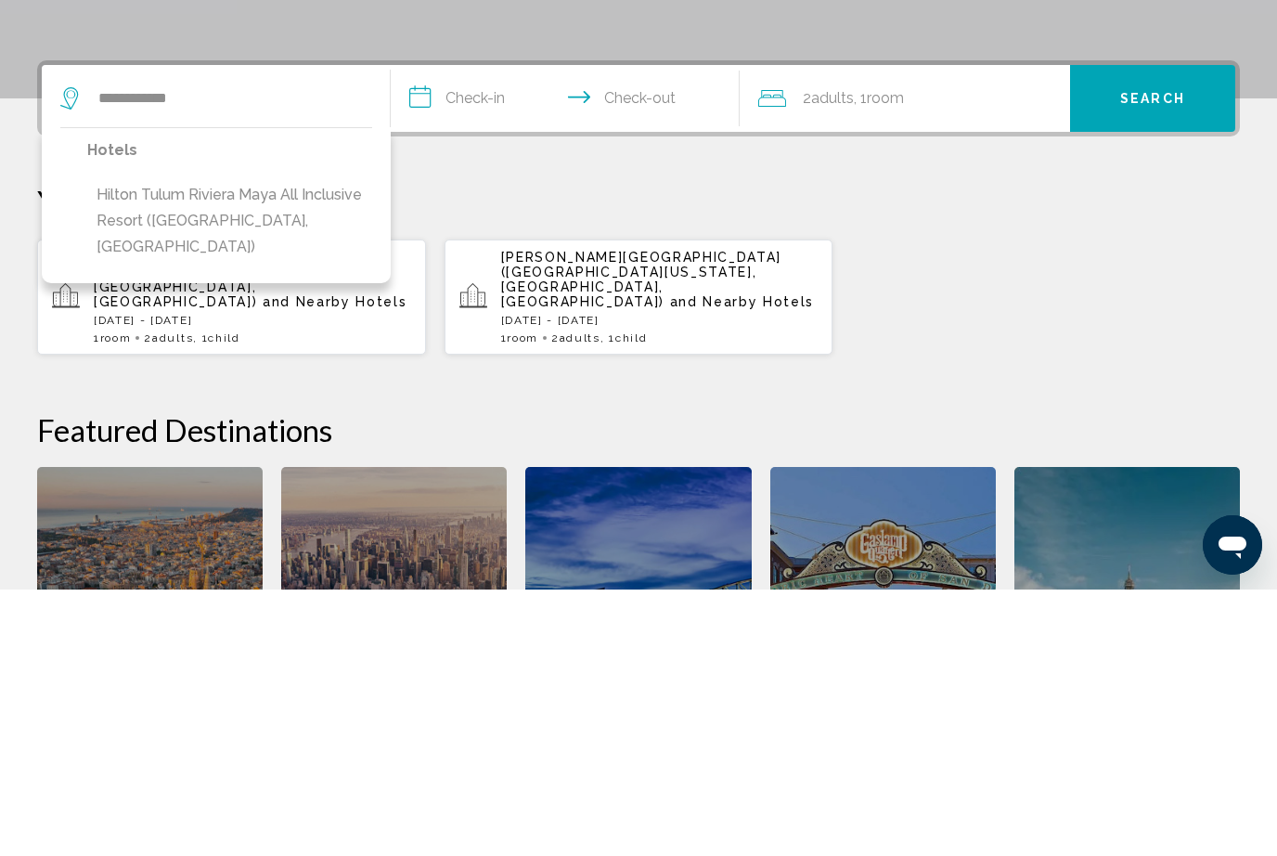
click at [227, 444] on button "Hilton Tulum Riviera Maya All Inclusive Resort (Tulum, MX)" at bounding box center [229, 487] width 285 height 87
type input "**********"
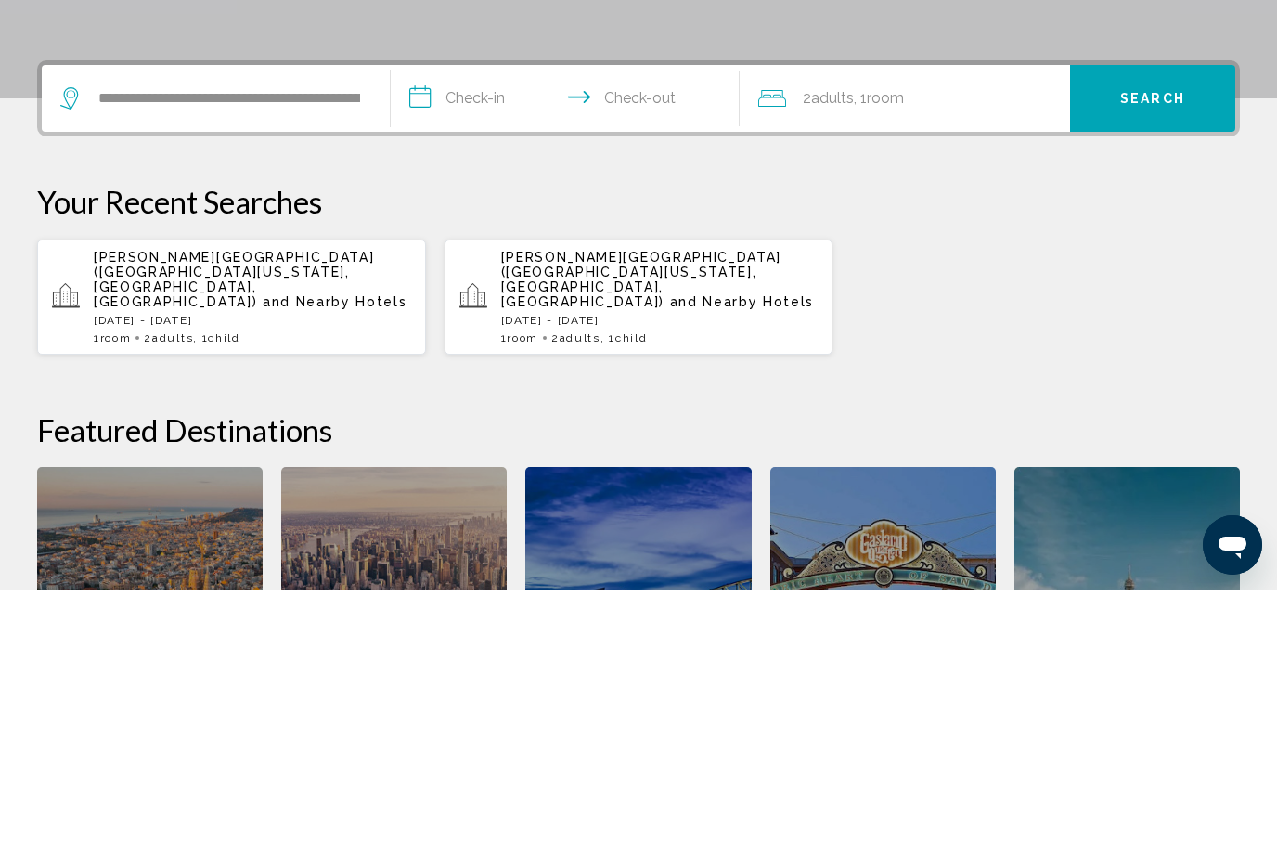
click at [467, 331] on input "**********" at bounding box center [569, 367] width 356 height 72
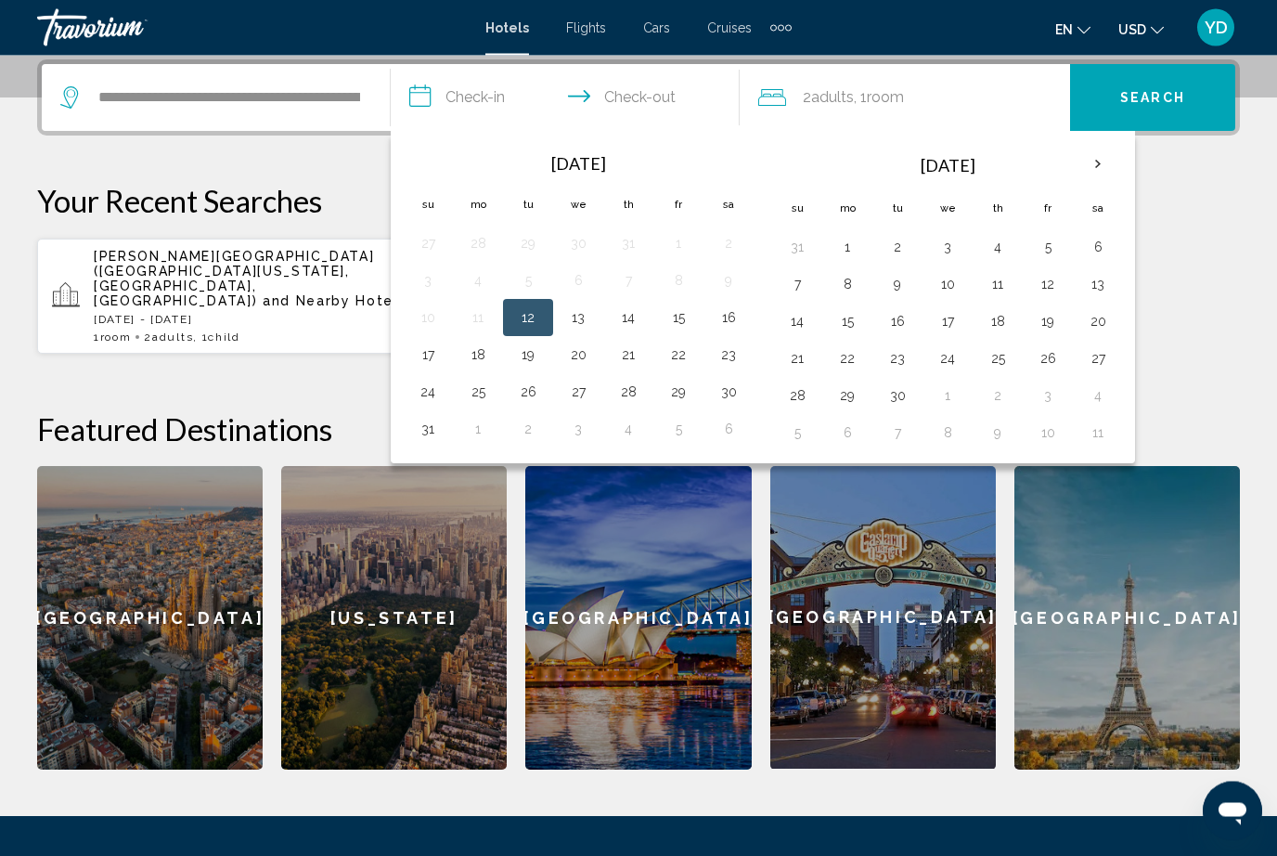
scroll to position [459, 0]
click at [1086, 182] on th "Next month" at bounding box center [1098, 164] width 50 height 41
click at [1093, 167] on th "Next month" at bounding box center [1098, 164] width 50 height 41
click at [1097, 173] on th "Next month" at bounding box center [1098, 164] width 50 height 41
click at [1103, 176] on th "Next month" at bounding box center [1098, 164] width 50 height 41
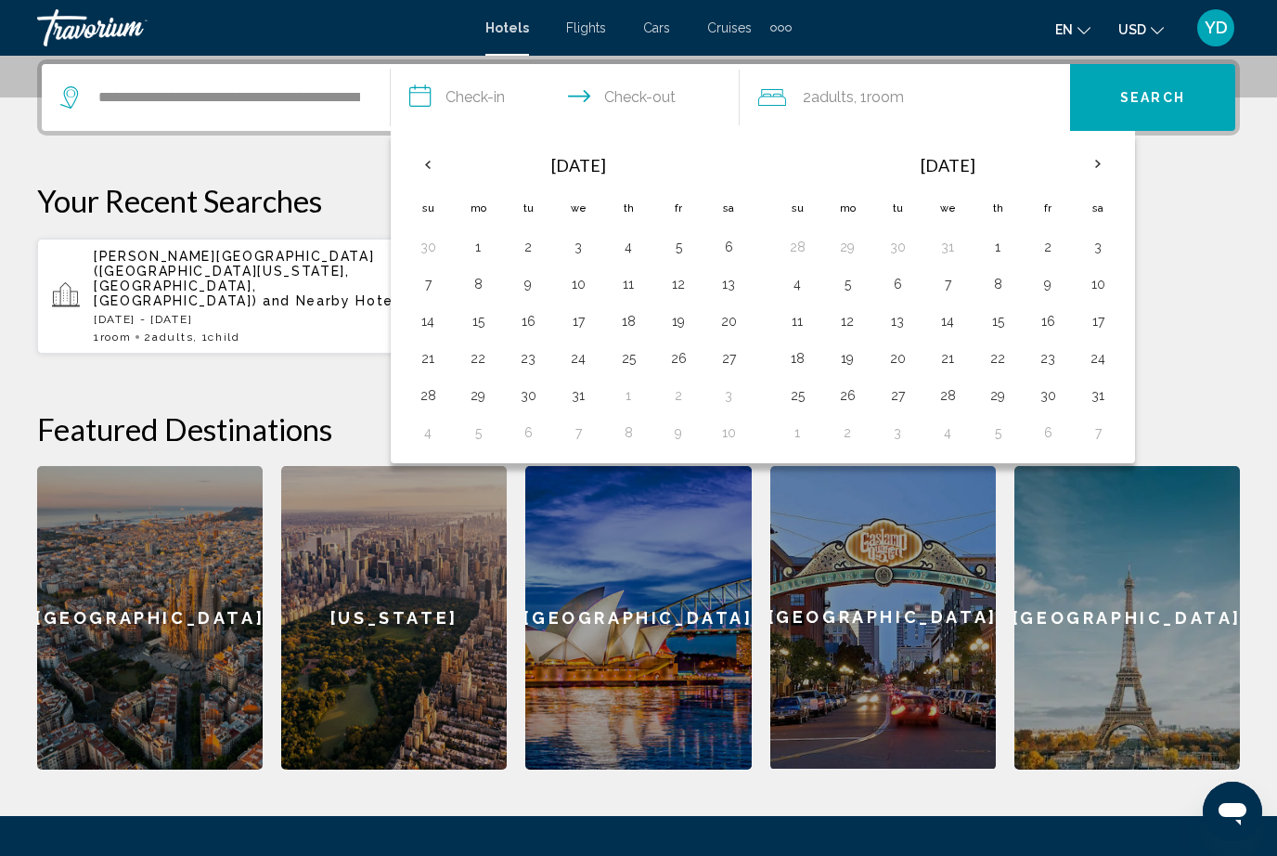
click at [1091, 183] on th "Next month" at bounding box center [1098, 164] width 50 height 41
click at [1102, 183] on th "Next month" at bounding box center [1098, 164] width 50 height 41
click at [843, 405] on button "23" at bounding box center [847, 395] width 30 height 26
click at [841, 452] on div "Mar 2026 Su Mo Tu We Th Fr Sa 22 23 24 25 26 27 28 1 2 3 4 5 6 7 8 9 10 11 12 1…" at bounding box center [947, 296] width 359 height 317
click at [859, 433] on button "30" at bounding box center [847, 432] width 30 height 26
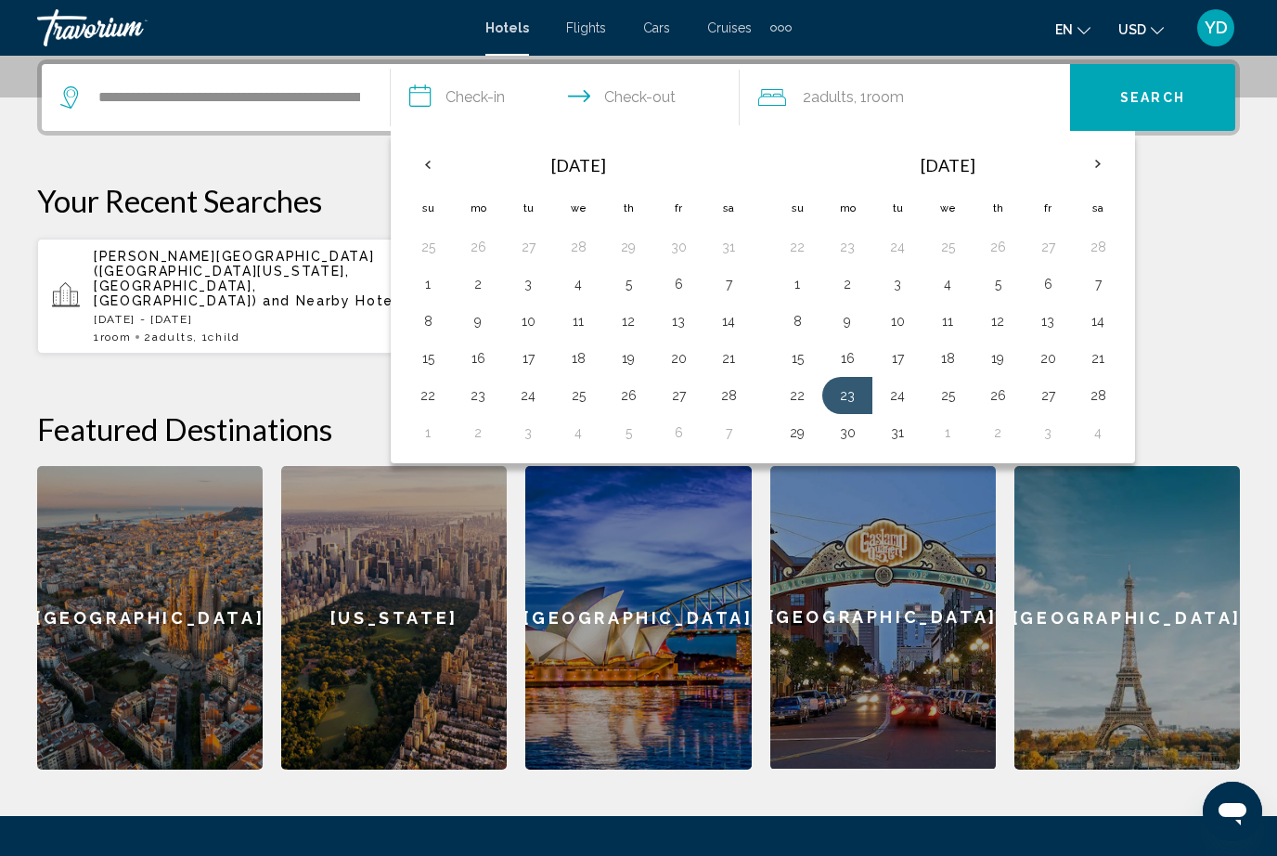
type input "**********"
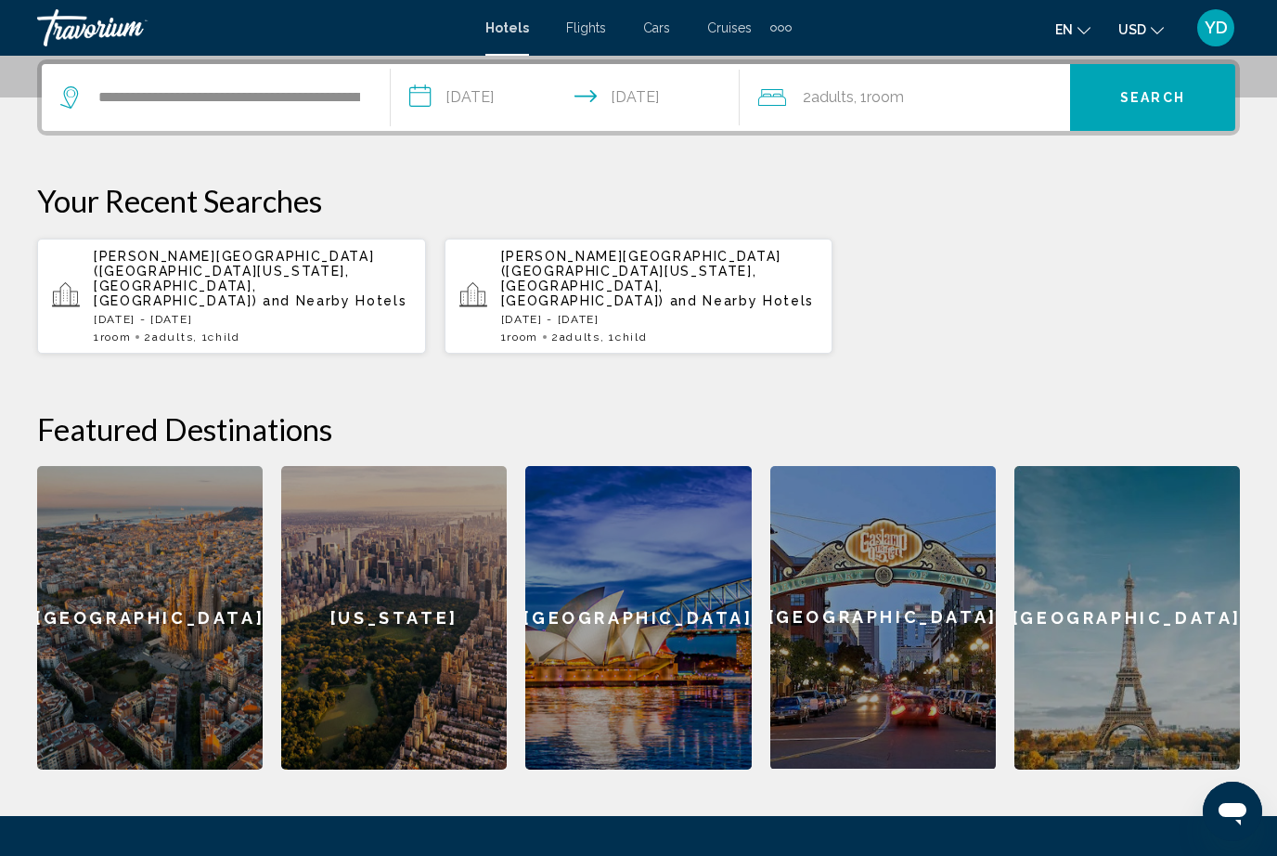
click at [951, 102] on div "2 Adult Adults , 1 Room rooms" at bounding box center [914, 97] width 312 height 26
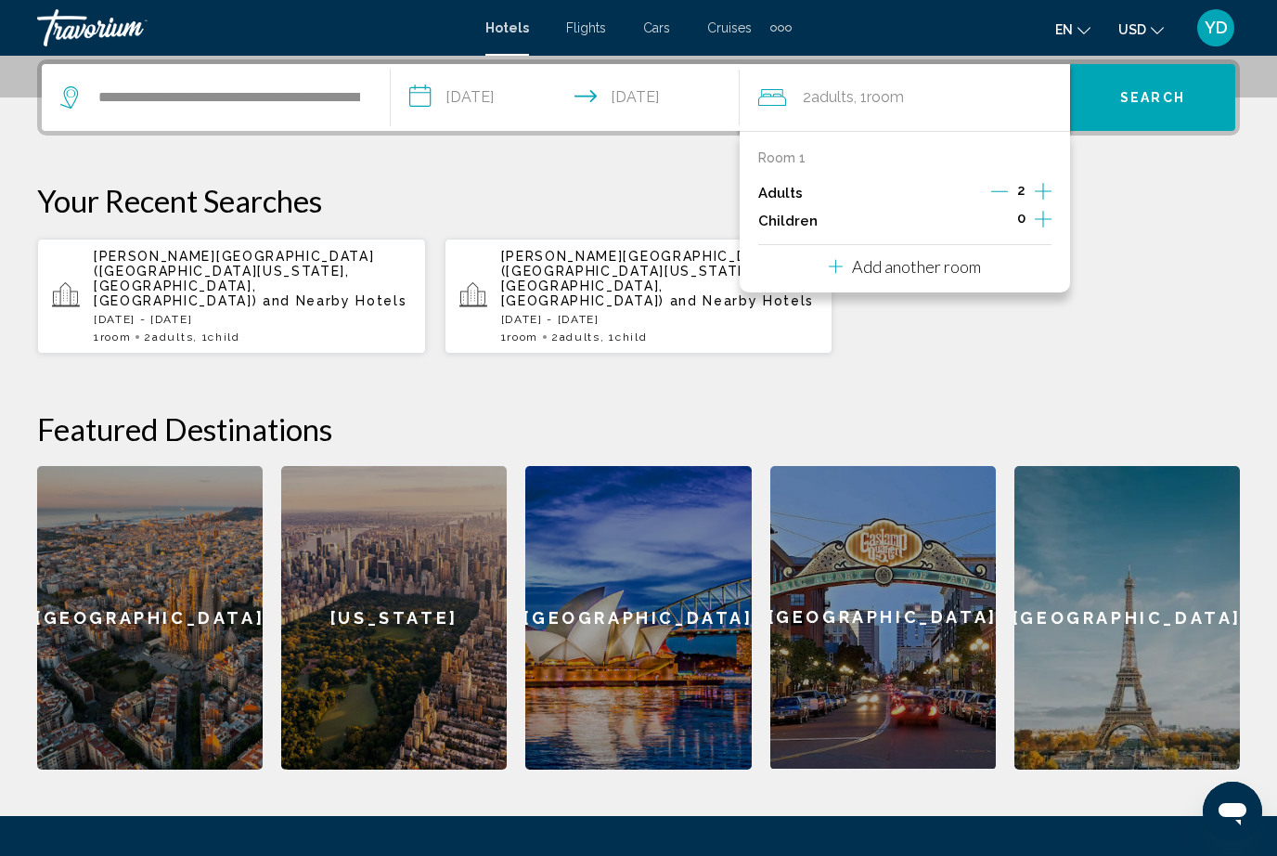
scroll to position [458, 0]
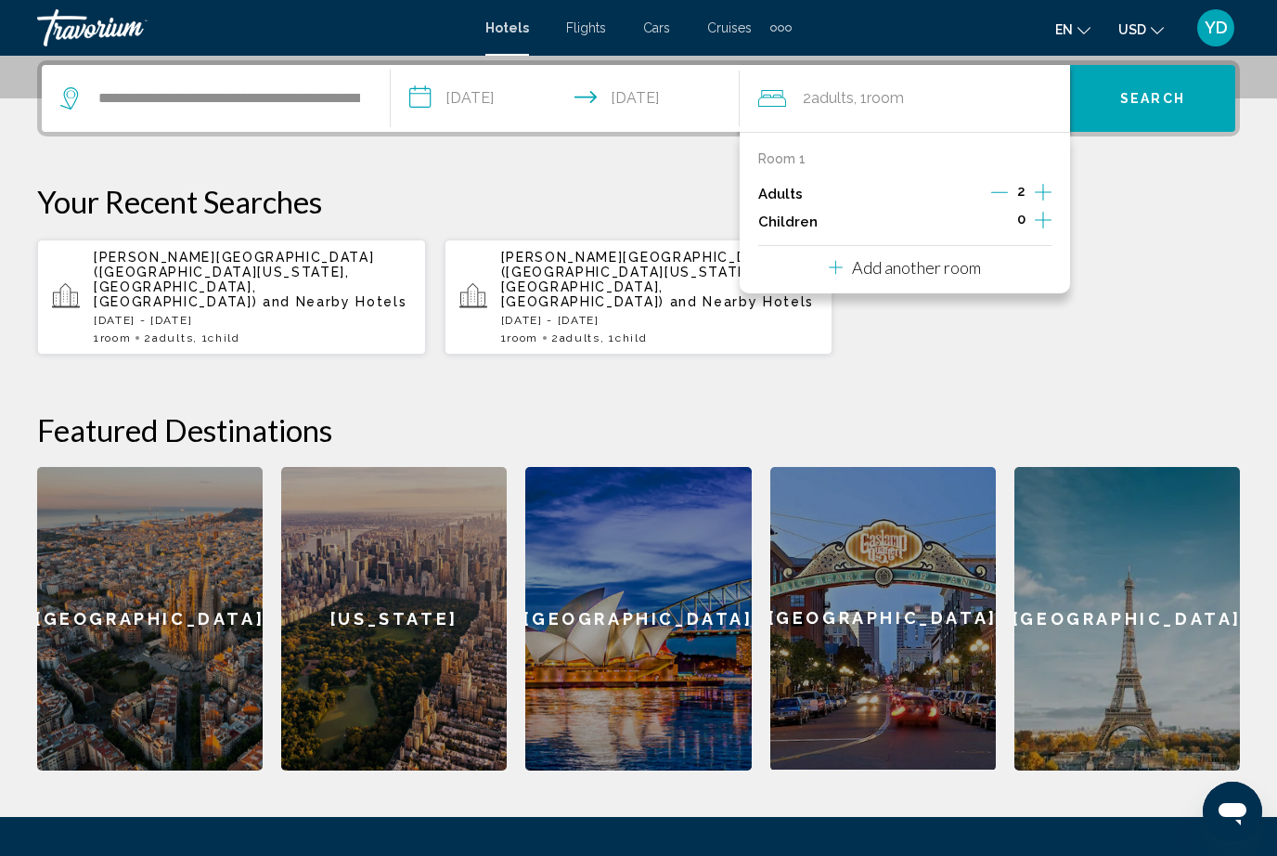
click at [1041, 222] on icon "Increment children" at bounding box center [1043, 220] width 17 height 22
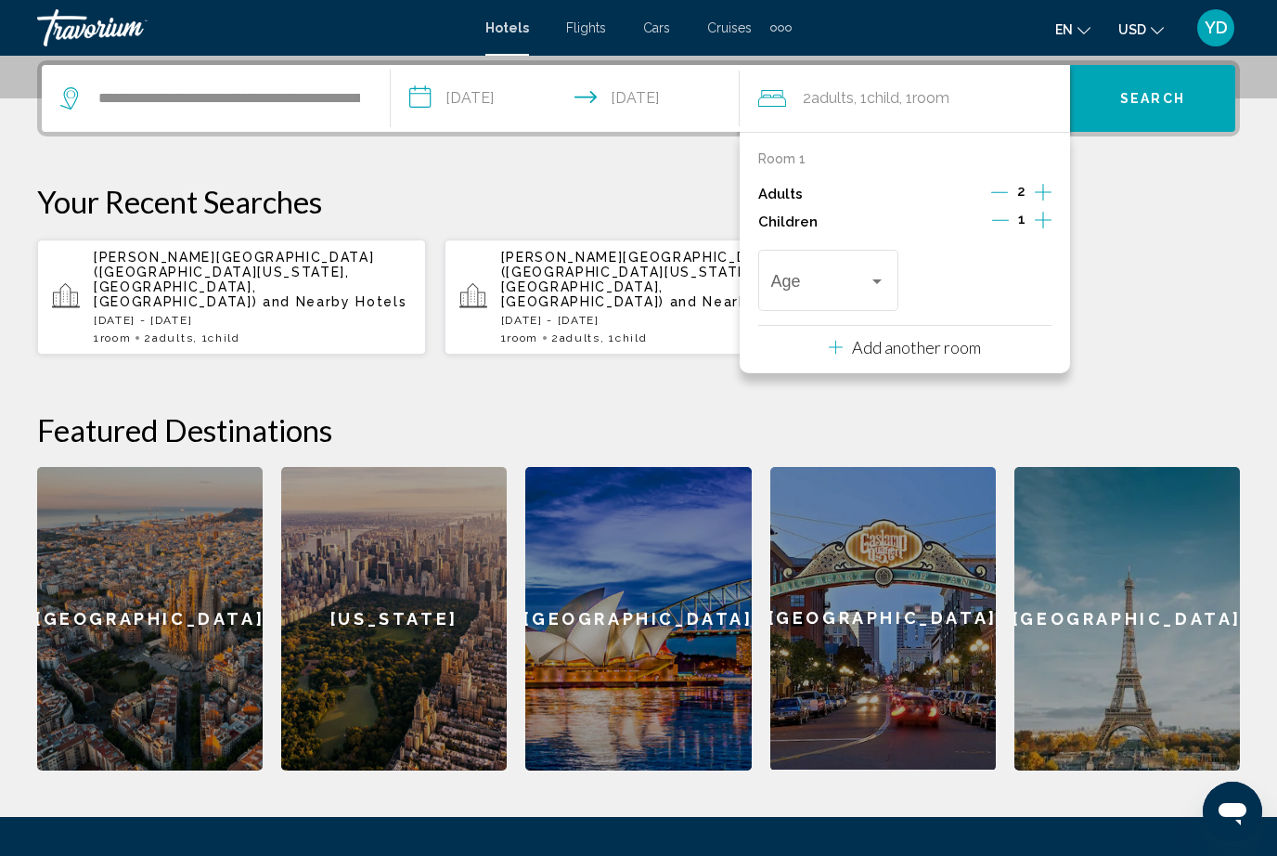
click at [890, 276] on div "Age" at bounding box center [828, 278] width 140 height 66
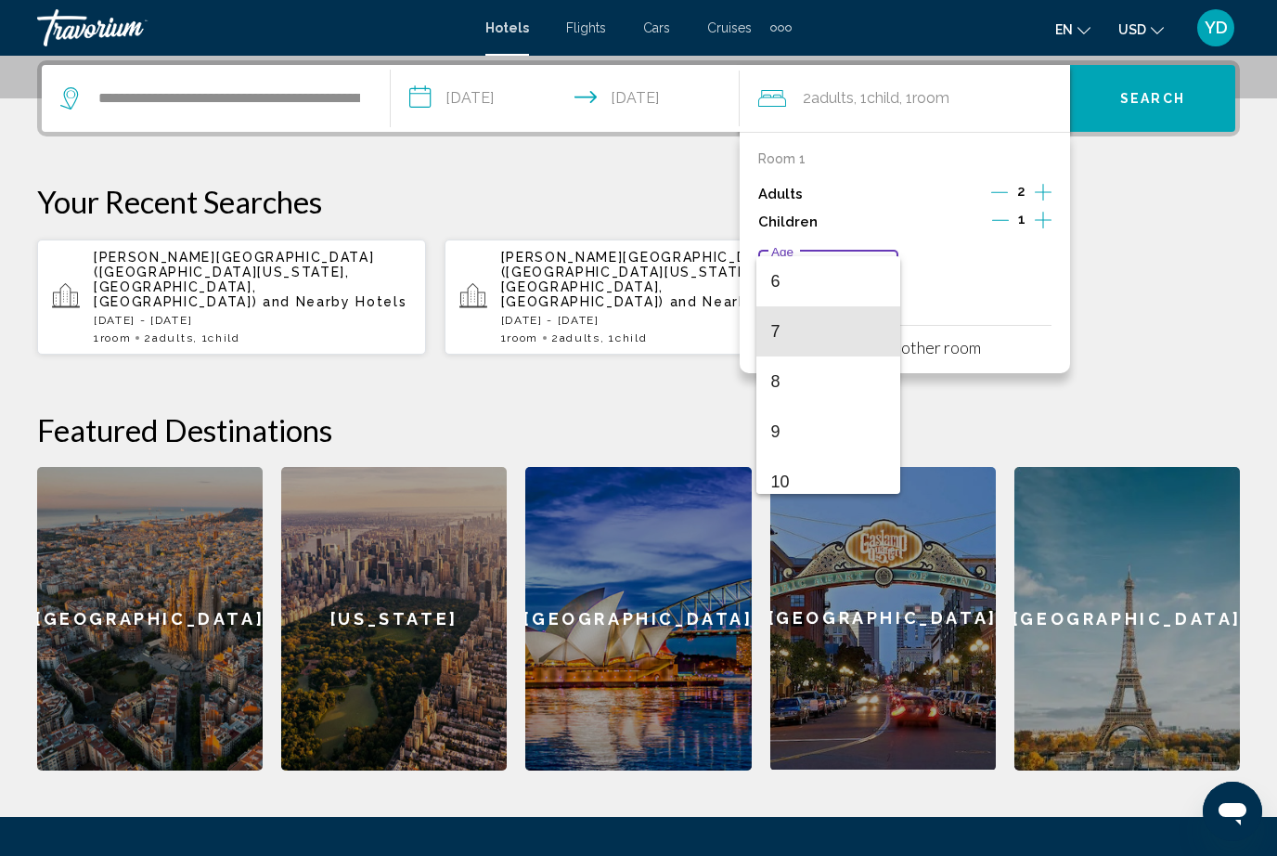
scroll to position [300, 0]
click at [797, 386] on span "8" at bounding box center [828, 382] width 115 height 50
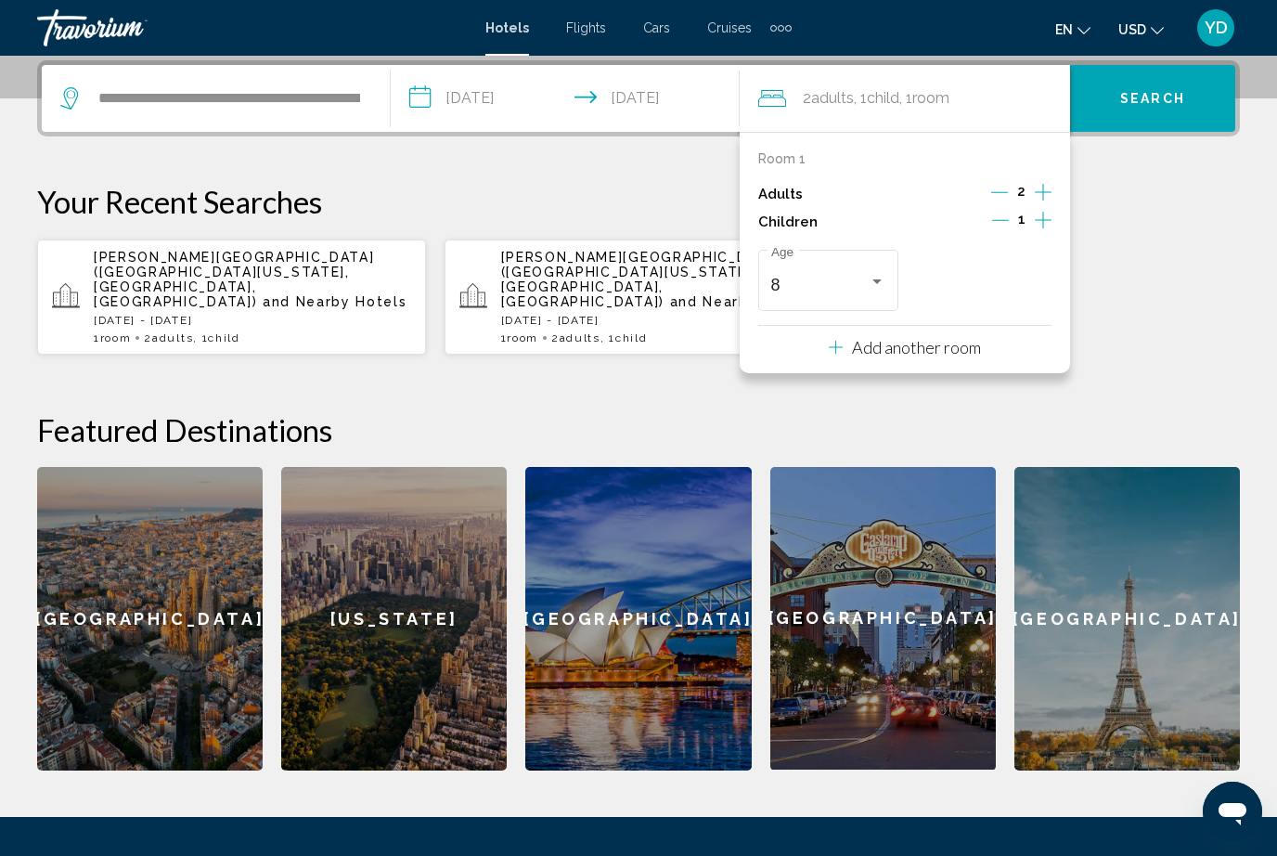
click at [979, 342] on p "Add another room" at bounding box center [916, 347] width 129 height 20
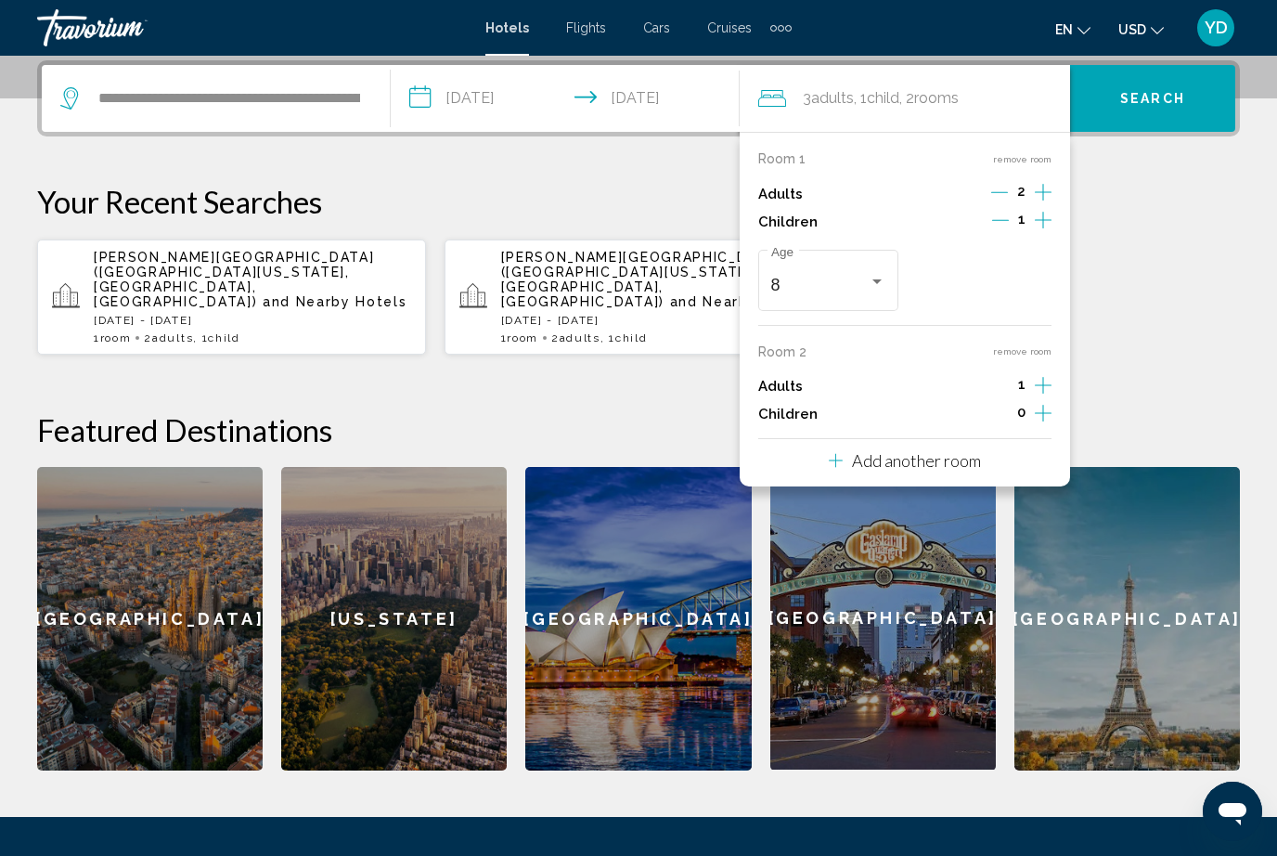
click at [1041, 380] on icon "Increment adults" at bounding box center [1043, 385] width 17 height 22
click at [1006, 380] on icon "Decrement adults" at bounding box center [999, 385] width 17 height 17
click at [1035, 410] on icon "Increment children" at bounding box center [1043, 413] width 17 height 22
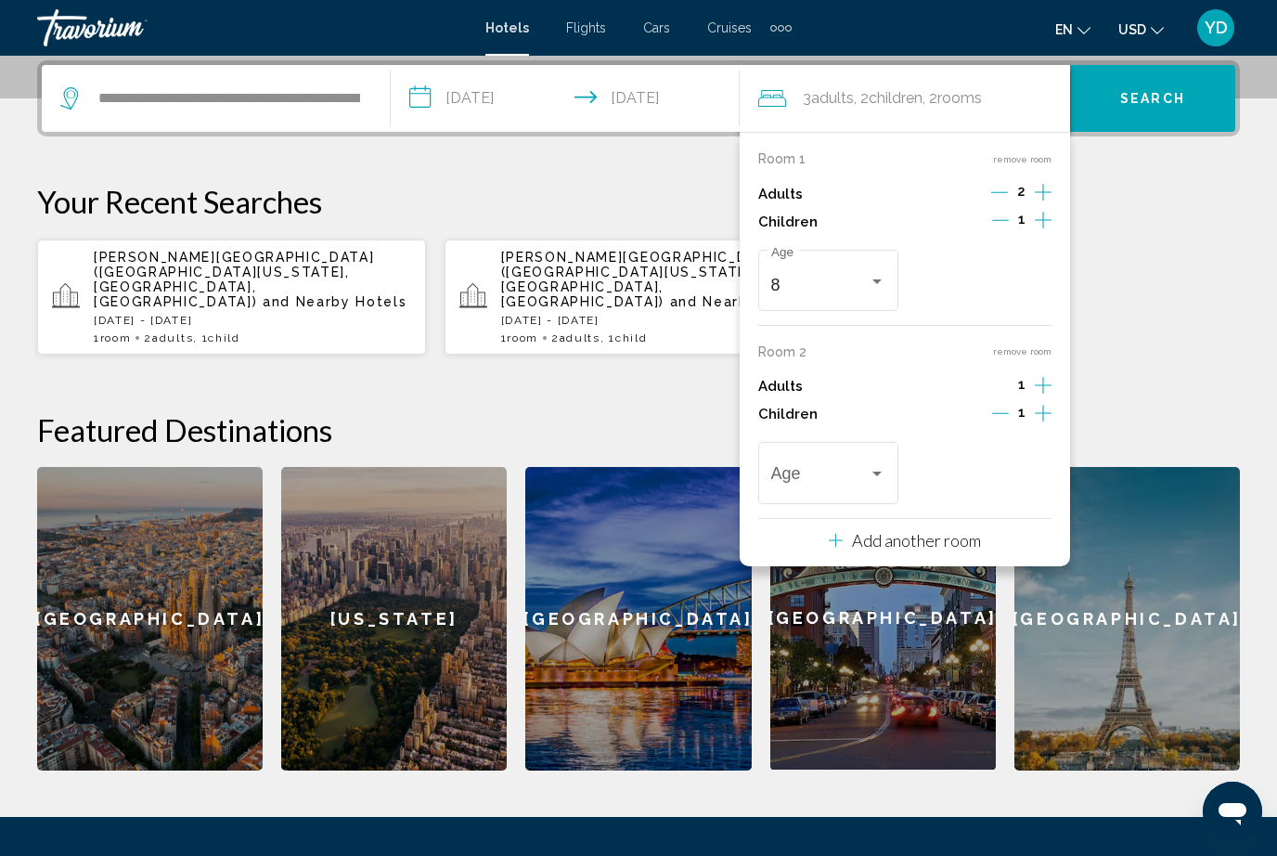
click at [883, 467] on div "Travelers: 3 adults, 2 children" at bounding box center [877, 474] width 17 height 15
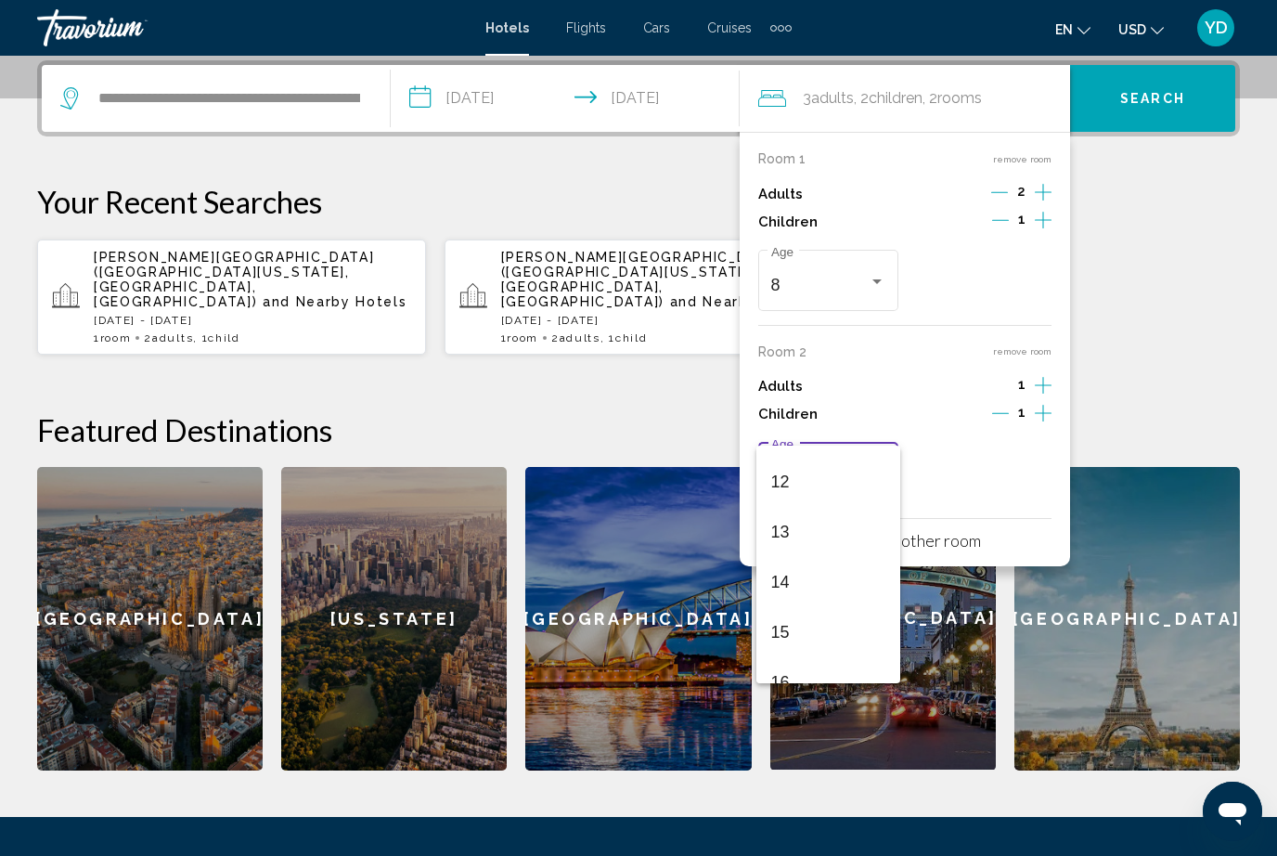
scroll to position [588, 0]
click at [815, 541] on span "13" at bounding box center [828, 534] width 115 height 50
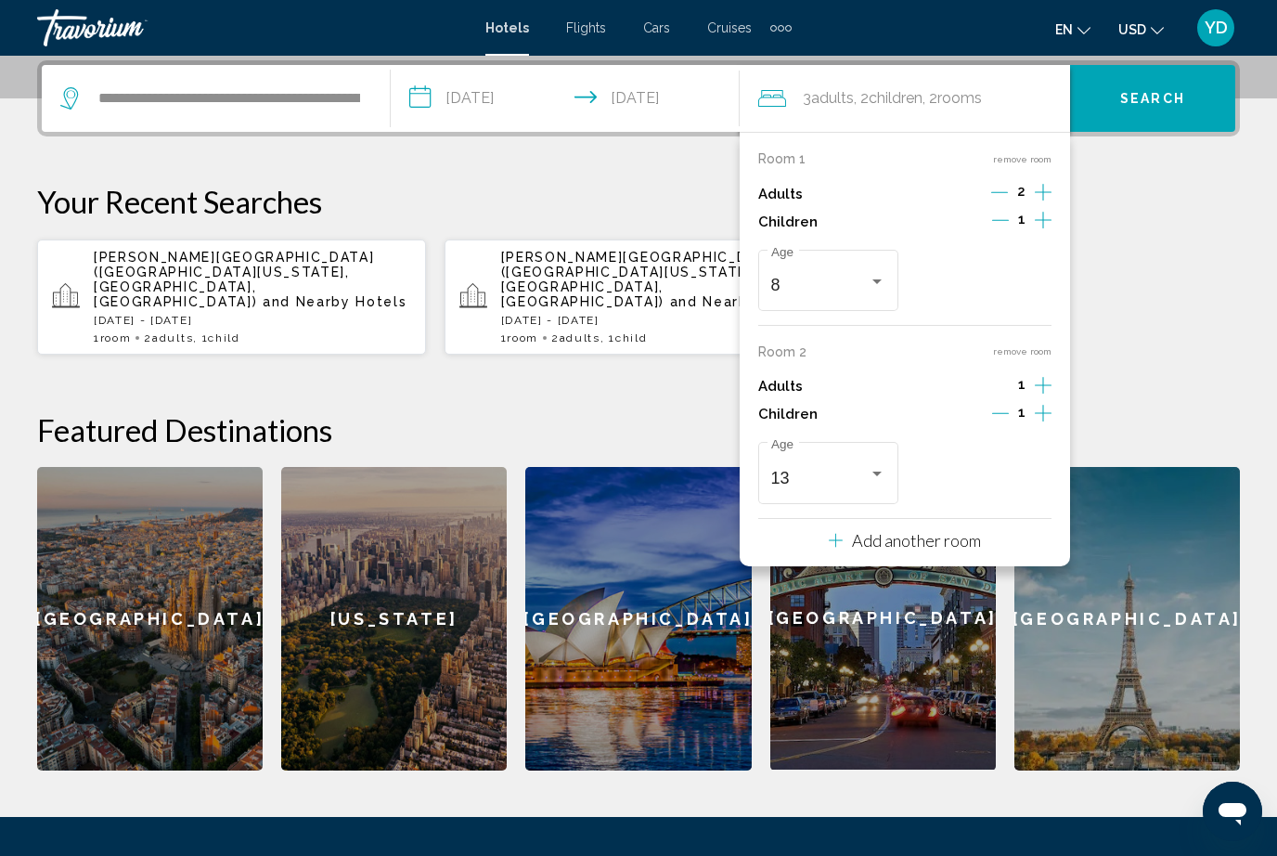
click at [1229, 337] on div "Gaylord National Resort & Convention Center (Fort Washington, MD, US) and Nearb…" at bounding box center [638, 297] width 1203 height 117
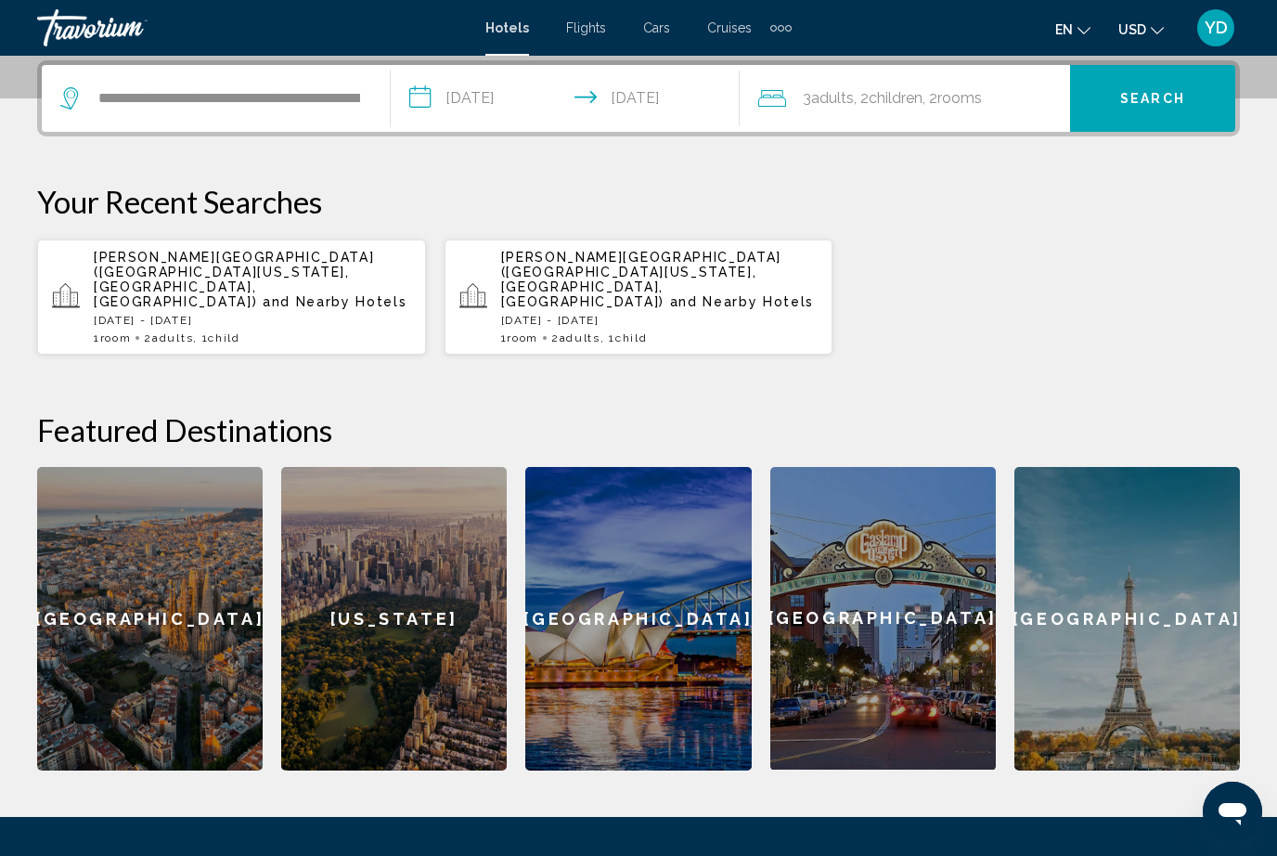
click at [1146, 97] on span "Search" at bounding box center [1152, 99] width 65 height 15
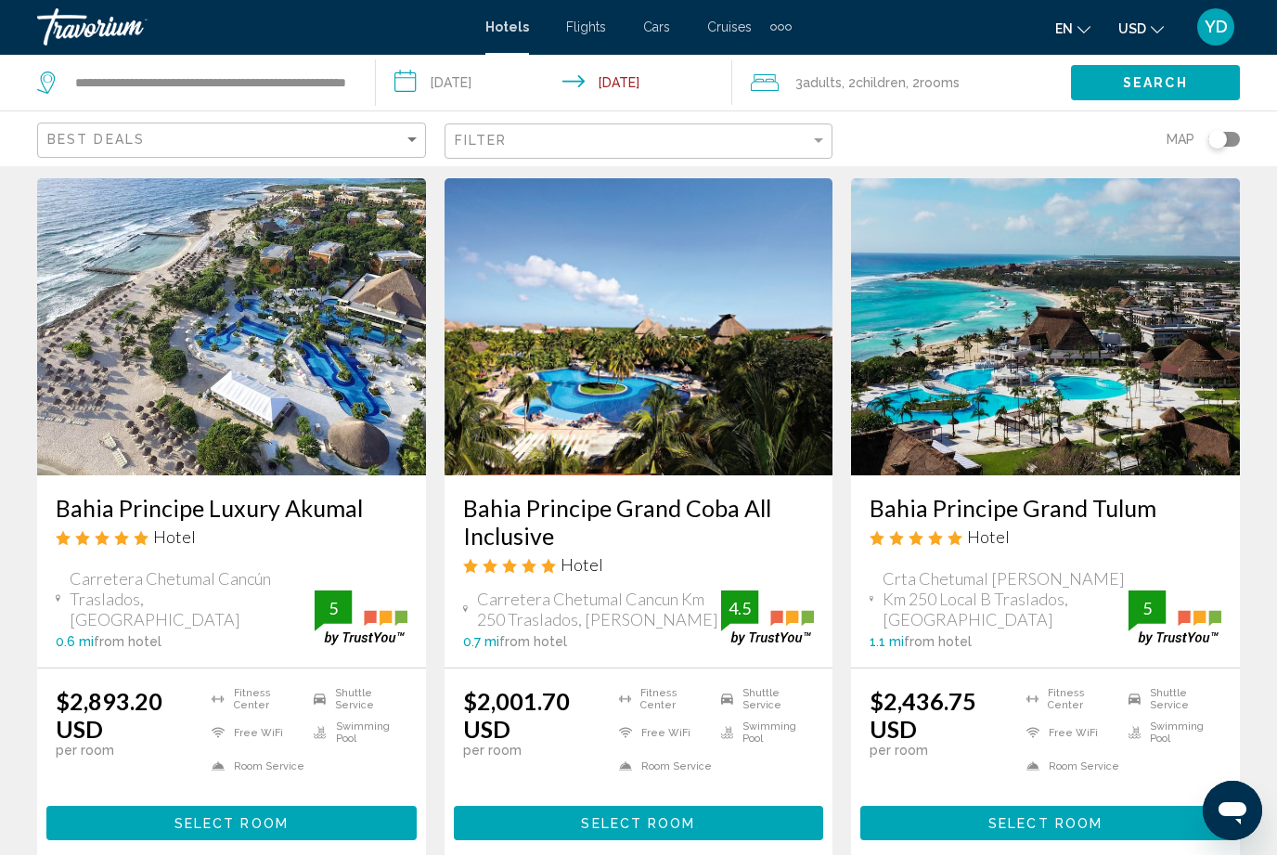
click at [251, 419] on img "Main content" at bounding box center [231, 327] width 389 height 297
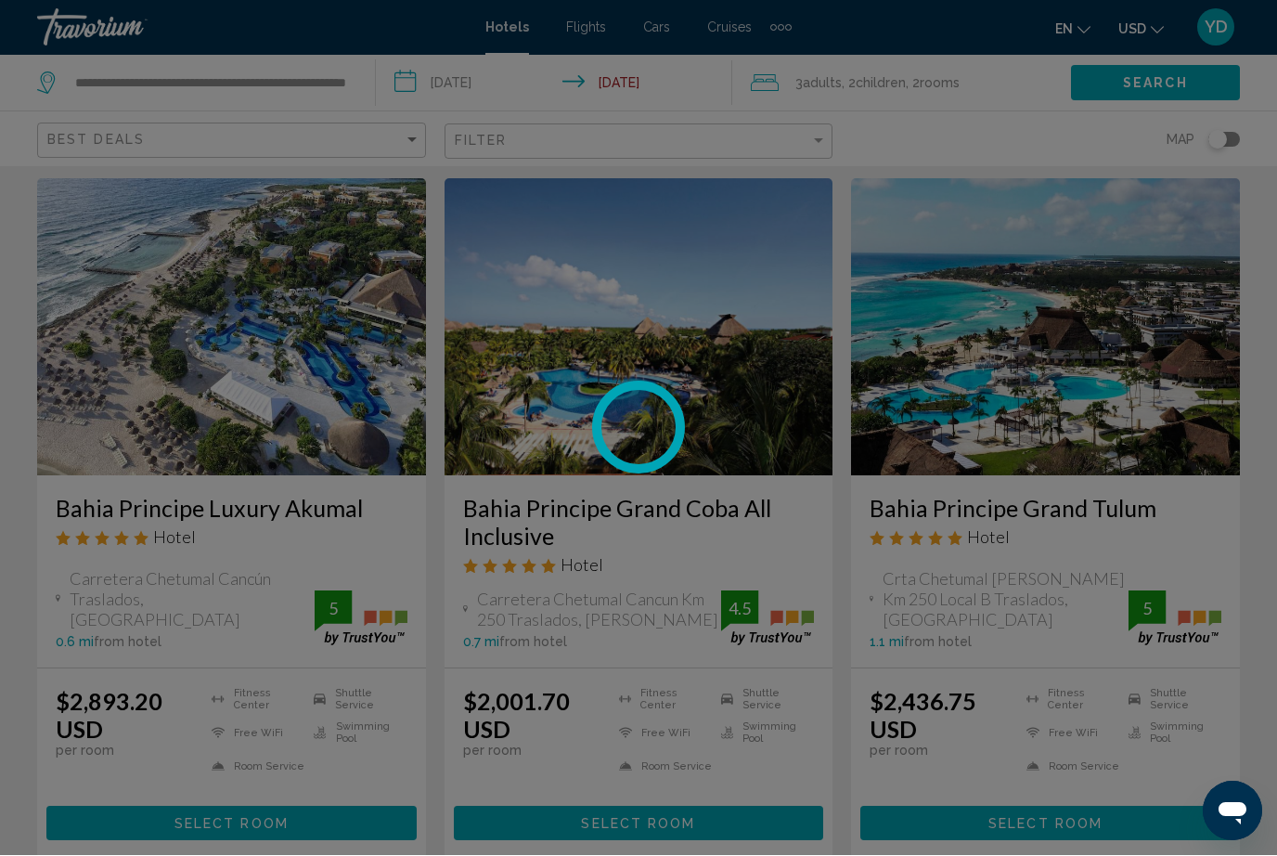
scroll to position [54, 0]
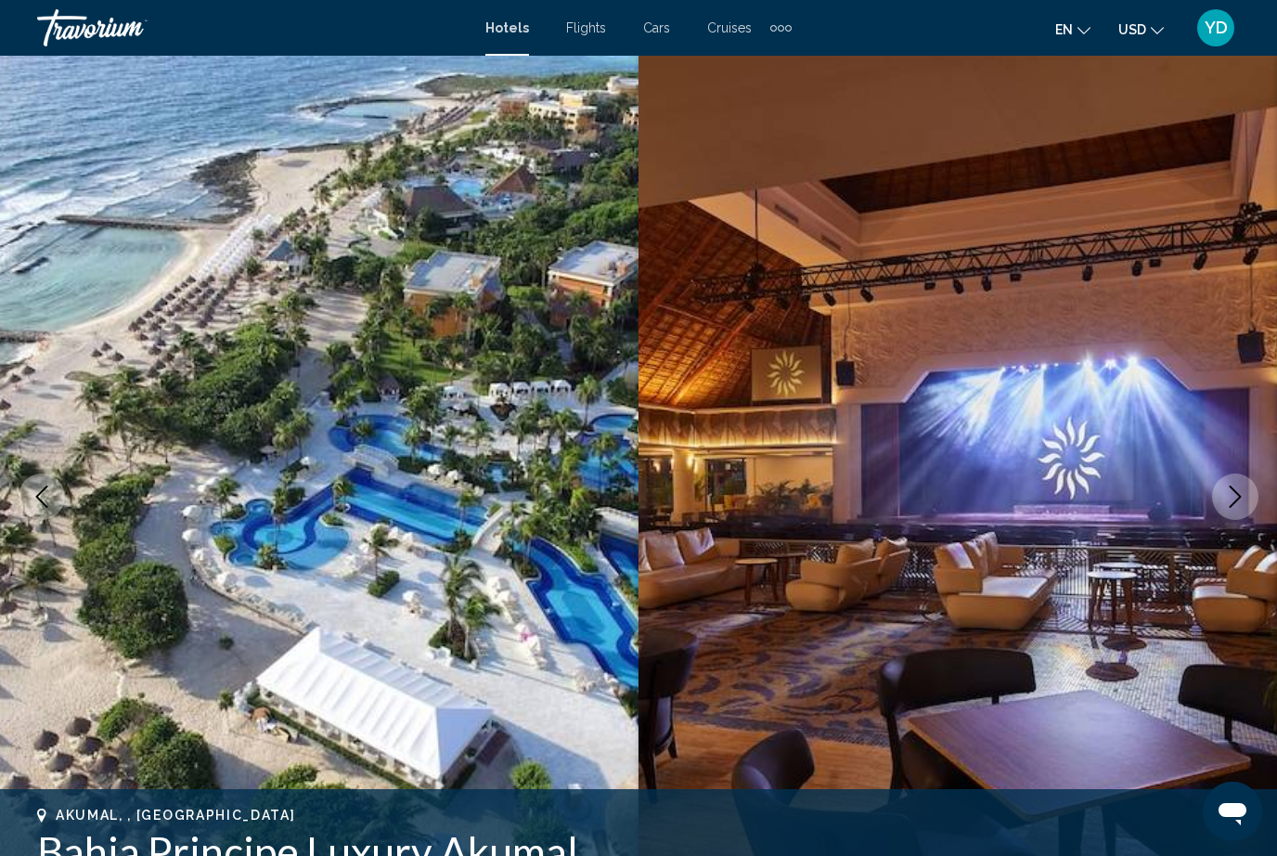
click at [1227, 524] on img "Main content" at bounding box center [957, 497] width 638 height 882
click at [1239, 502] on icon "Next image" at bounding box center [1235, 496] width 22 height 22
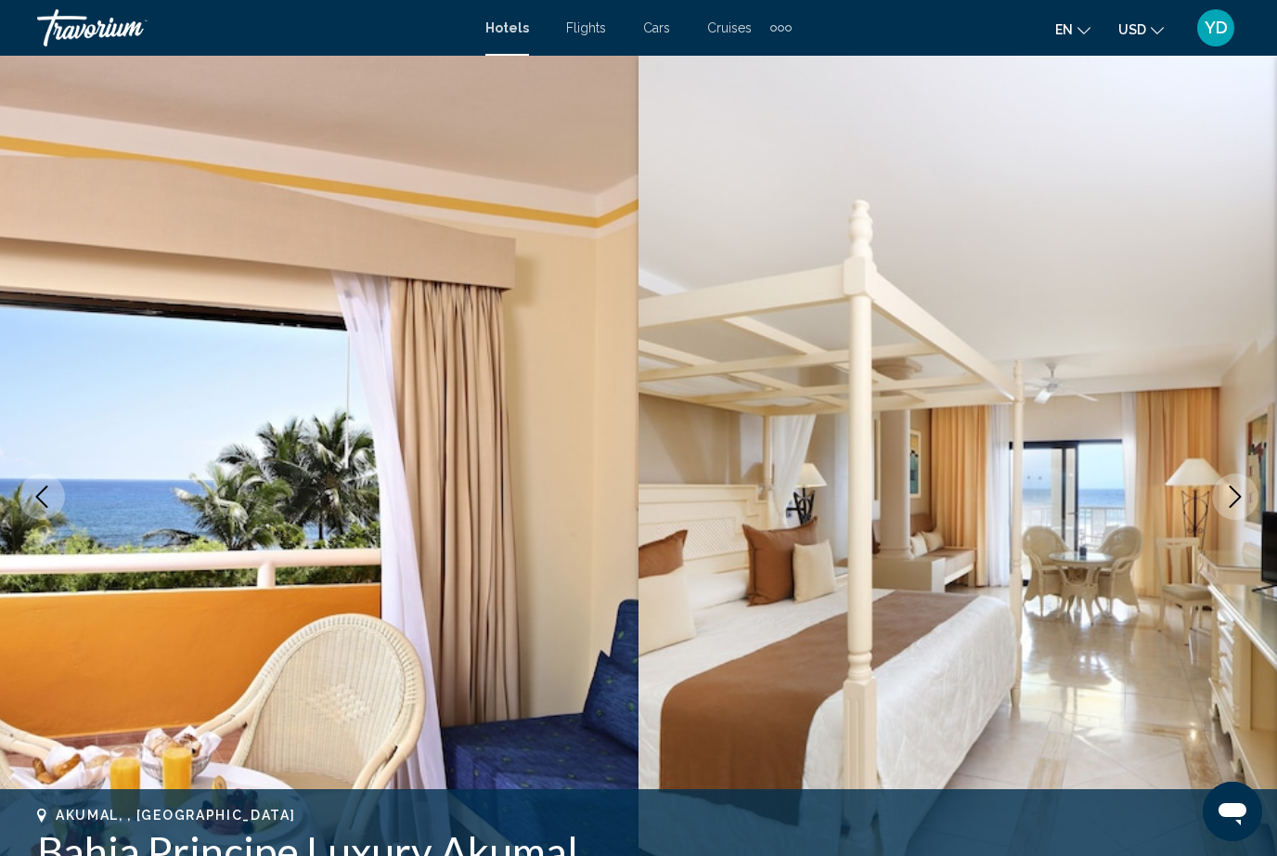
click at [1234, 513] on button "Next image" at bounding box center [1235, 496] width 46 height 46
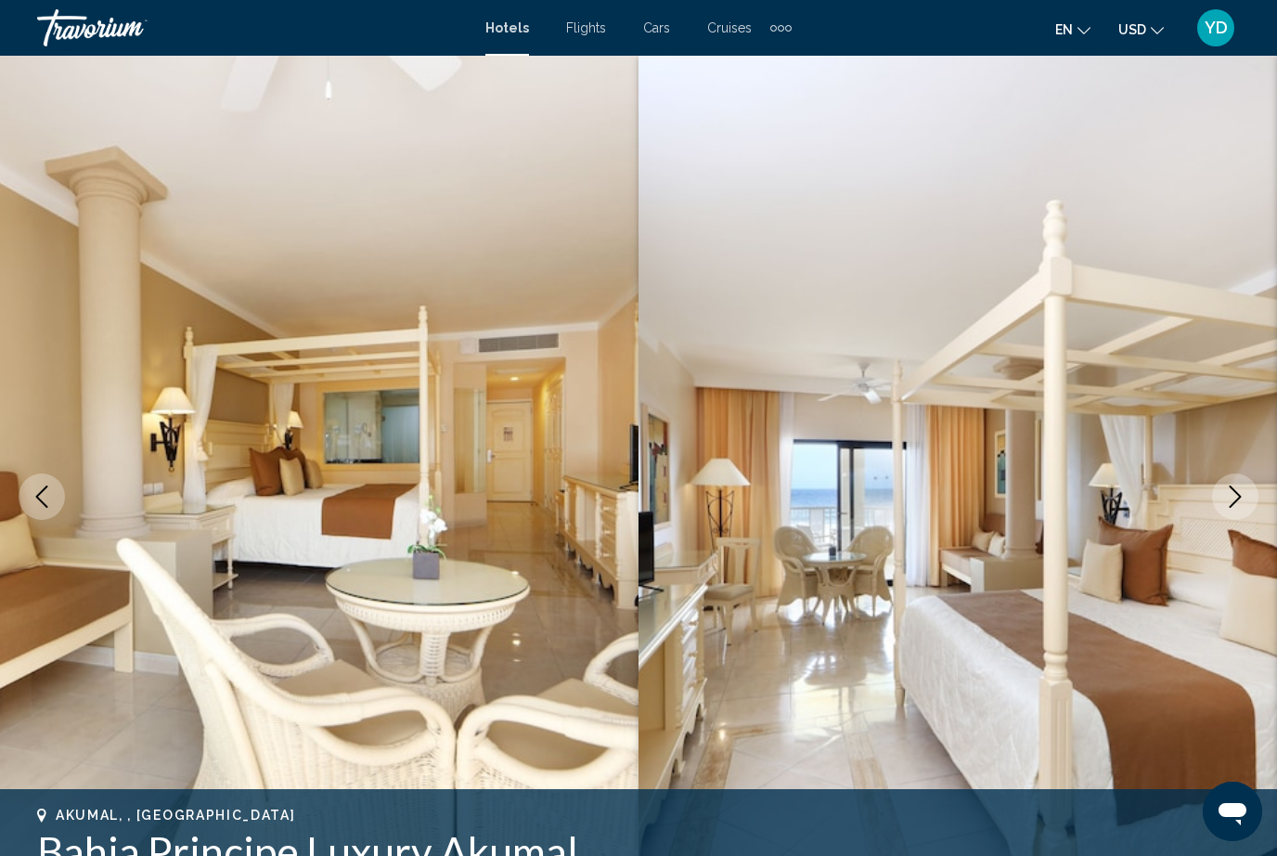
click at [1231, 508] on button "Next image" at bounding box center [1235, 496] width 46 height 46
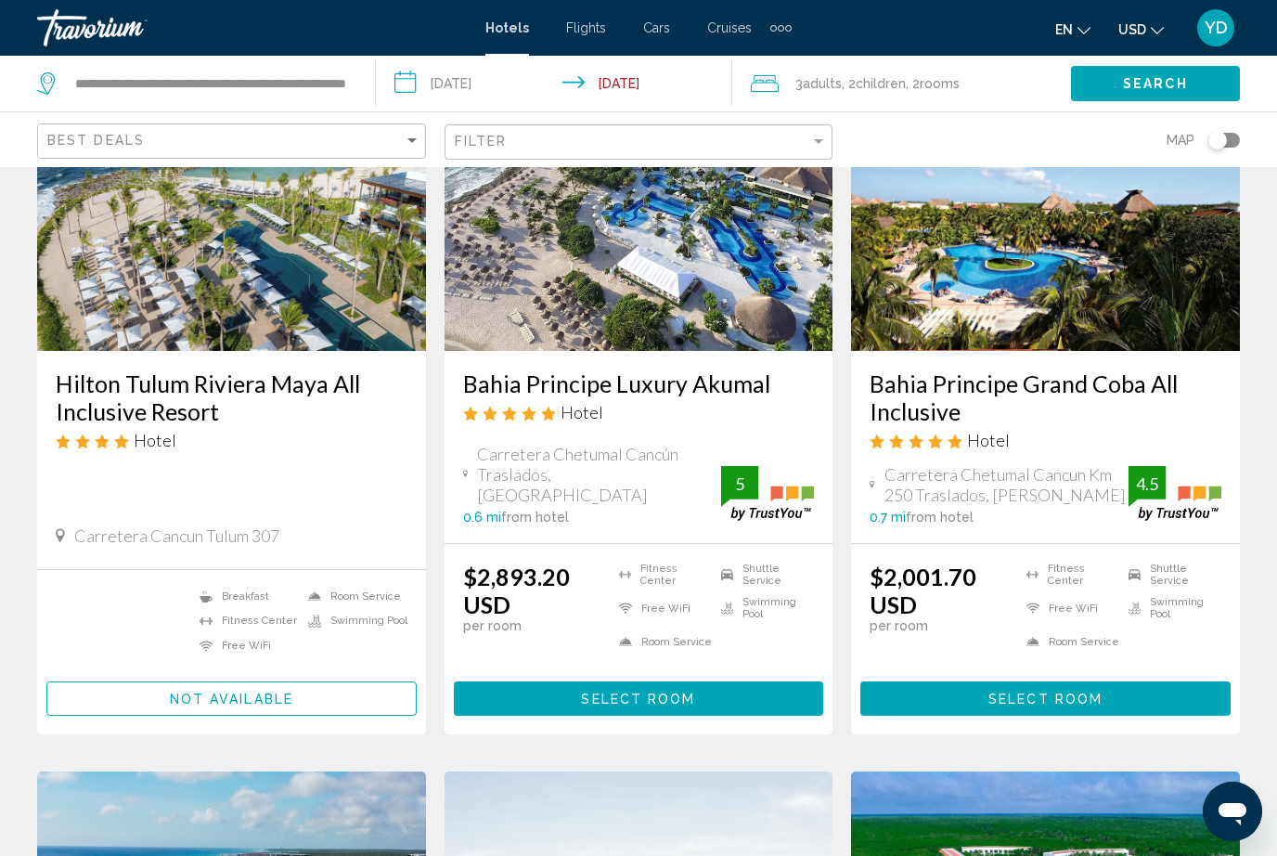
scroll to position [53, 0]
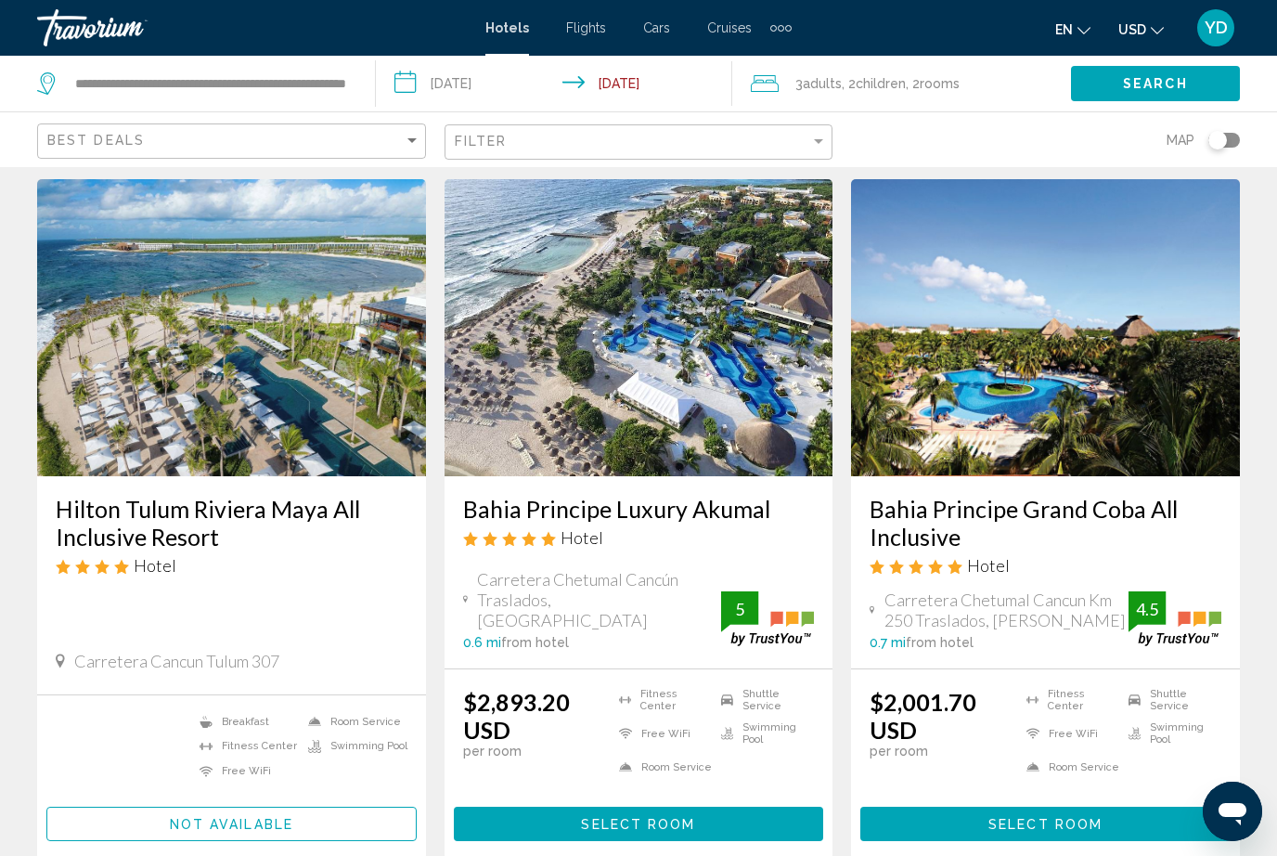
click at [282, 395] on img "Main content" at bounding box center [231, 327] width 389 height 297
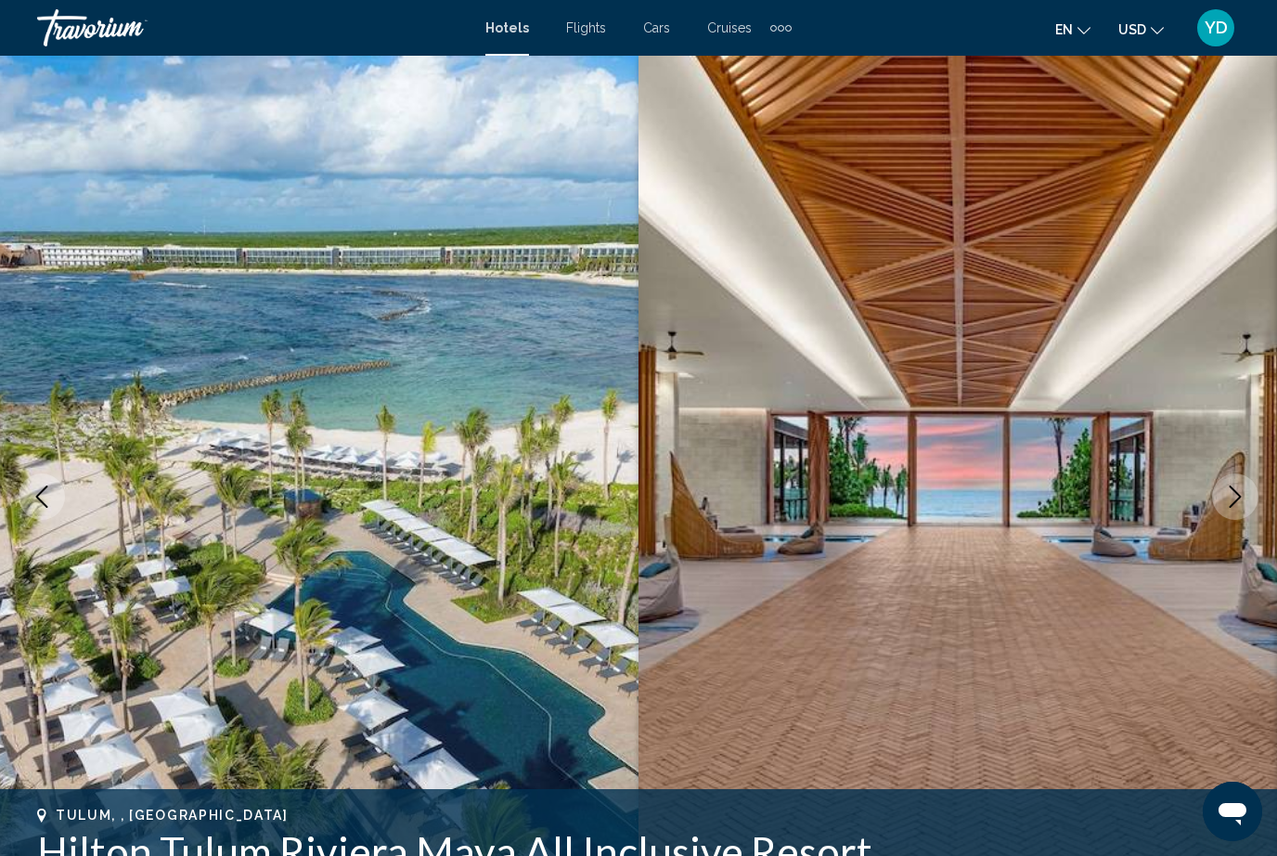
click at [1232, 484] on button "Next image" at bounding box center [1235, 496] width 46 height 46
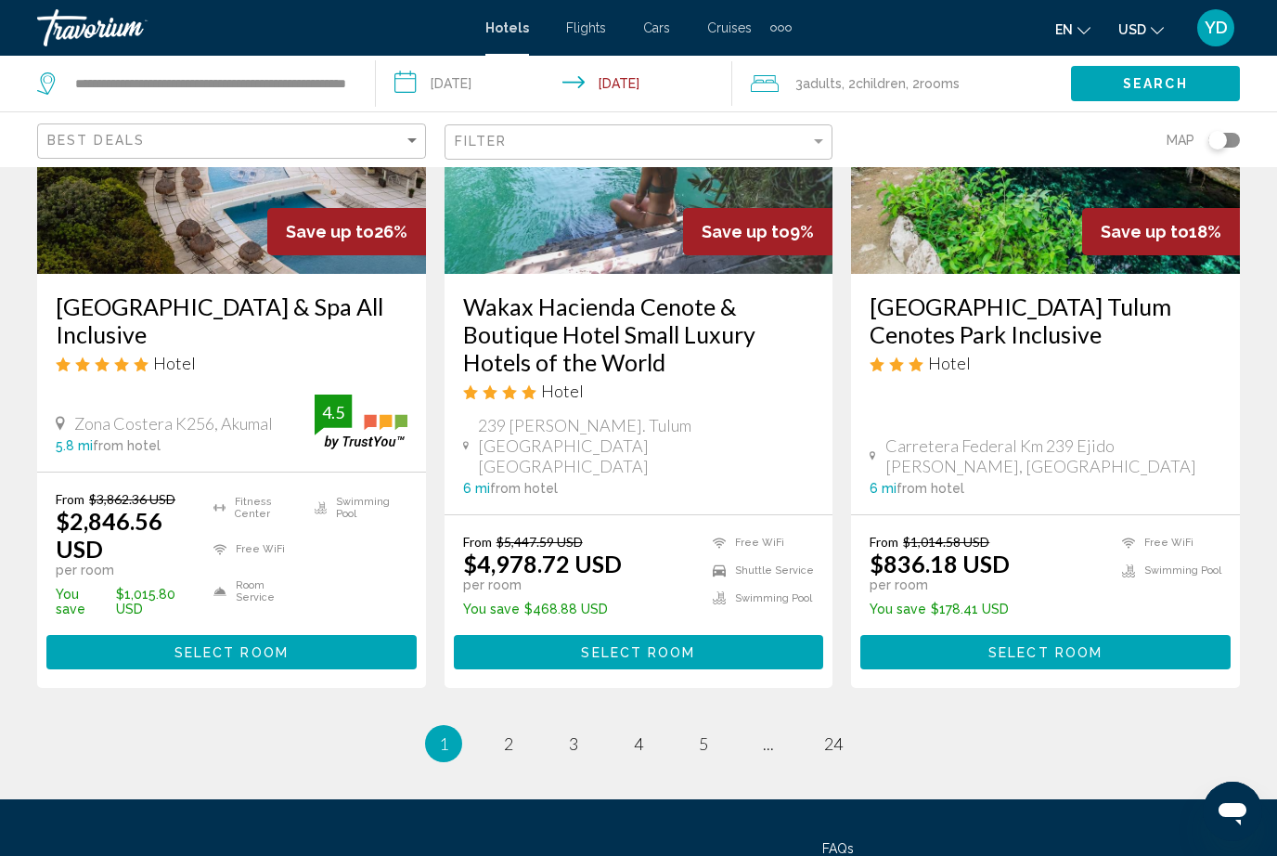
scroll to position [2489, 0]
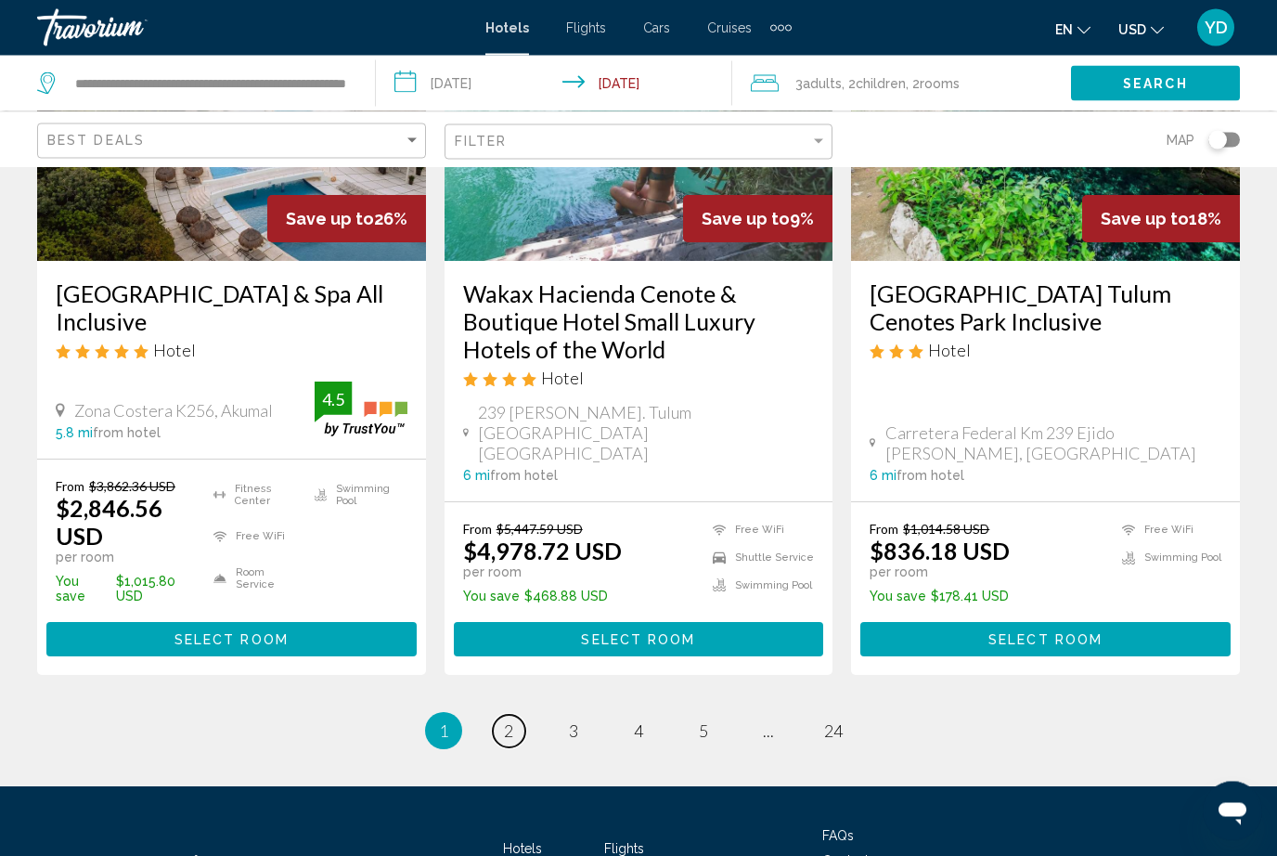
click at [502, 716] on link "page 2" at bounding box center [509, 732] width 32 height 32
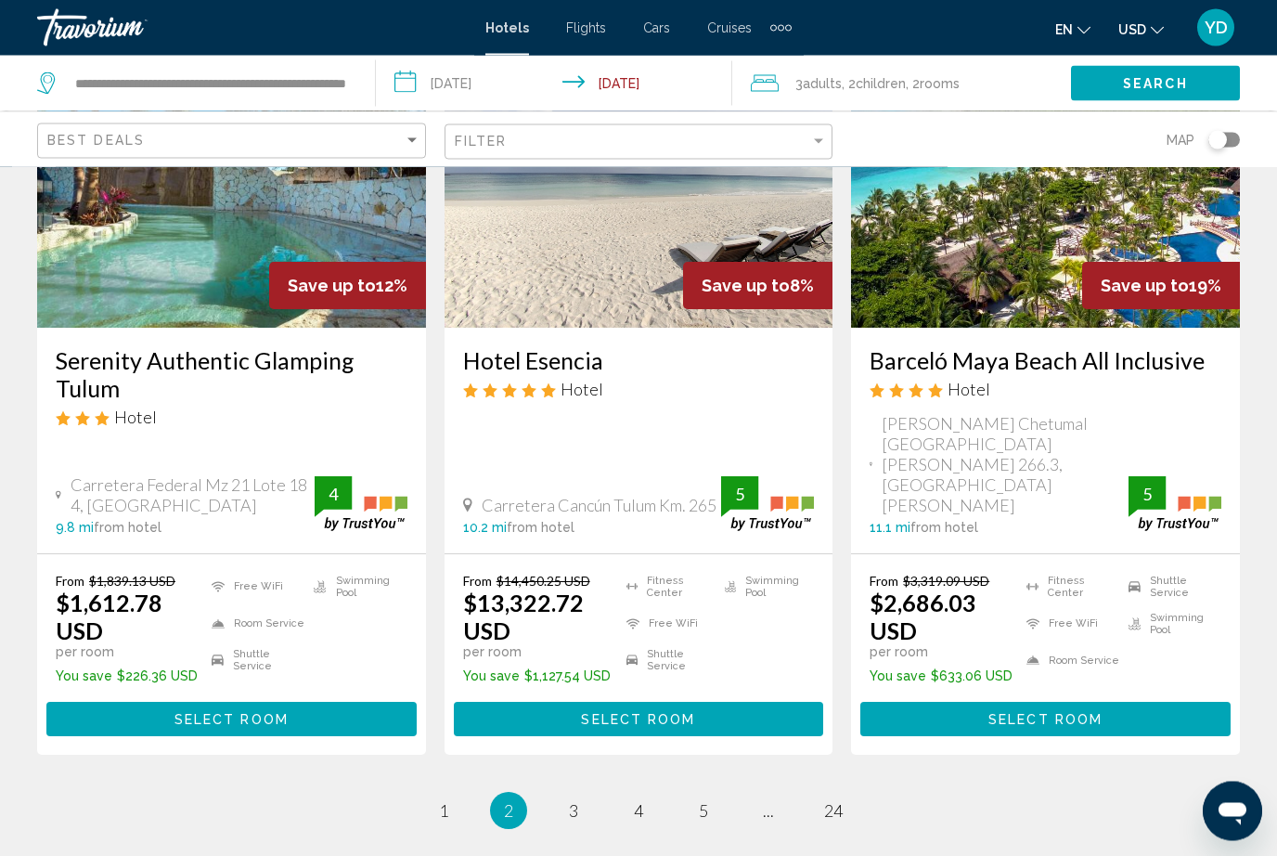
scroll to position [2478, 0]
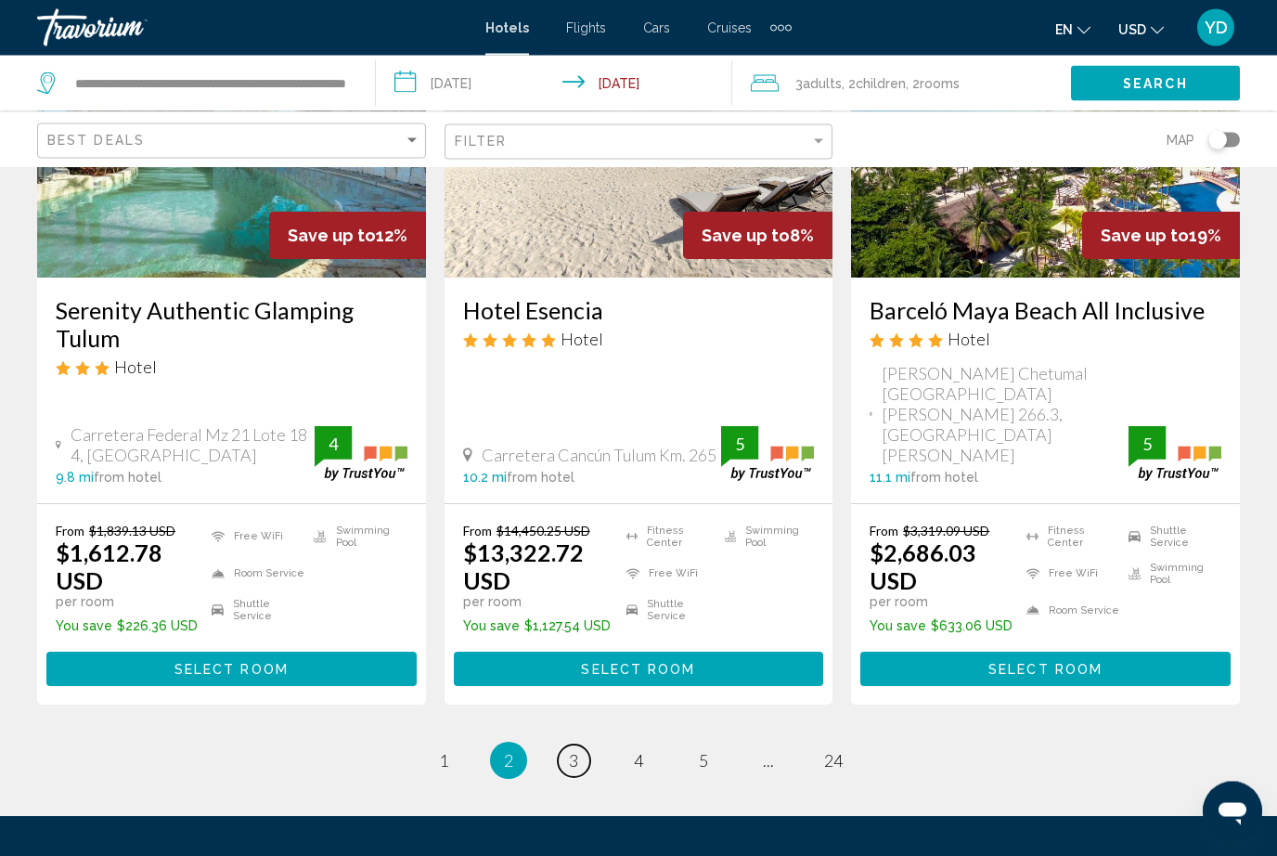
click at [572, 751] on span "3" at bounding box center [573, 761] width 9 height 20
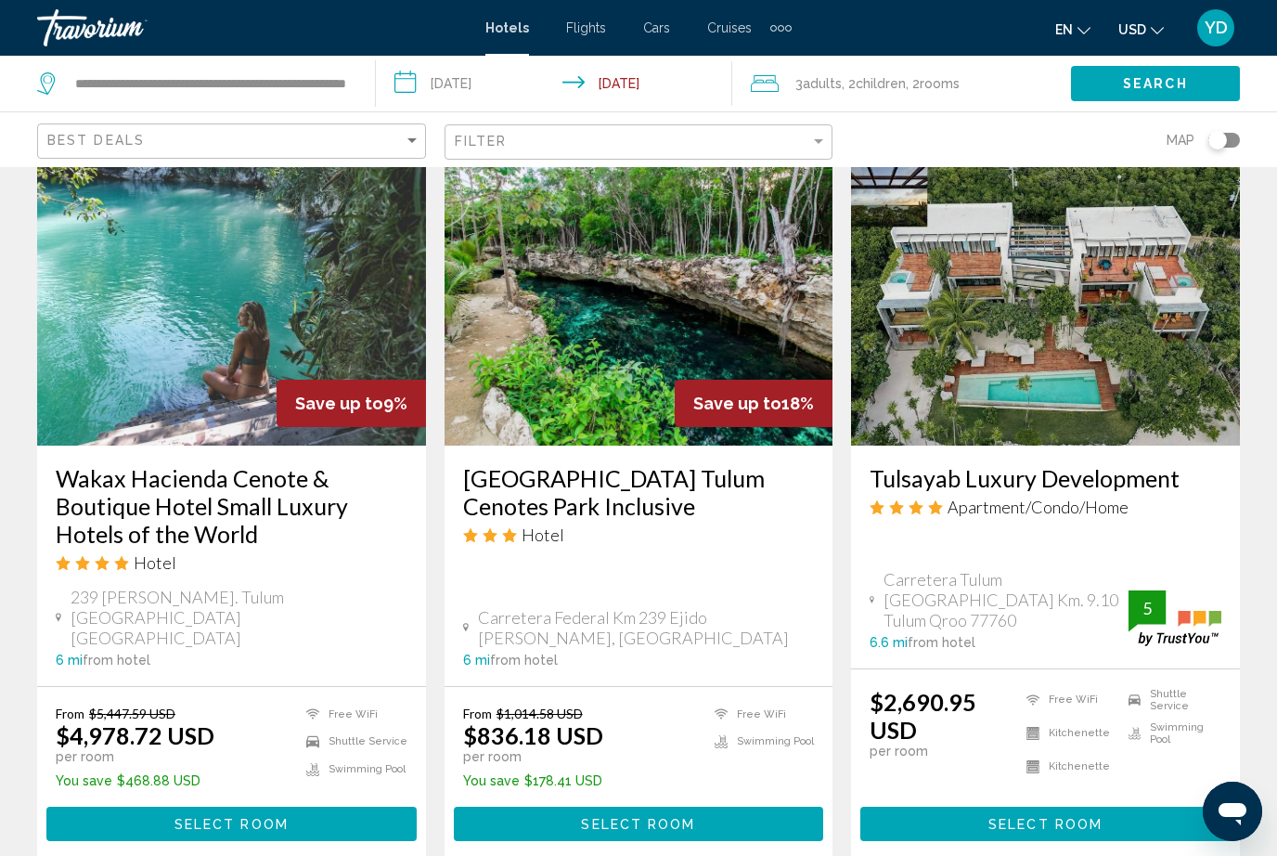
scroll to position [2323, 0]
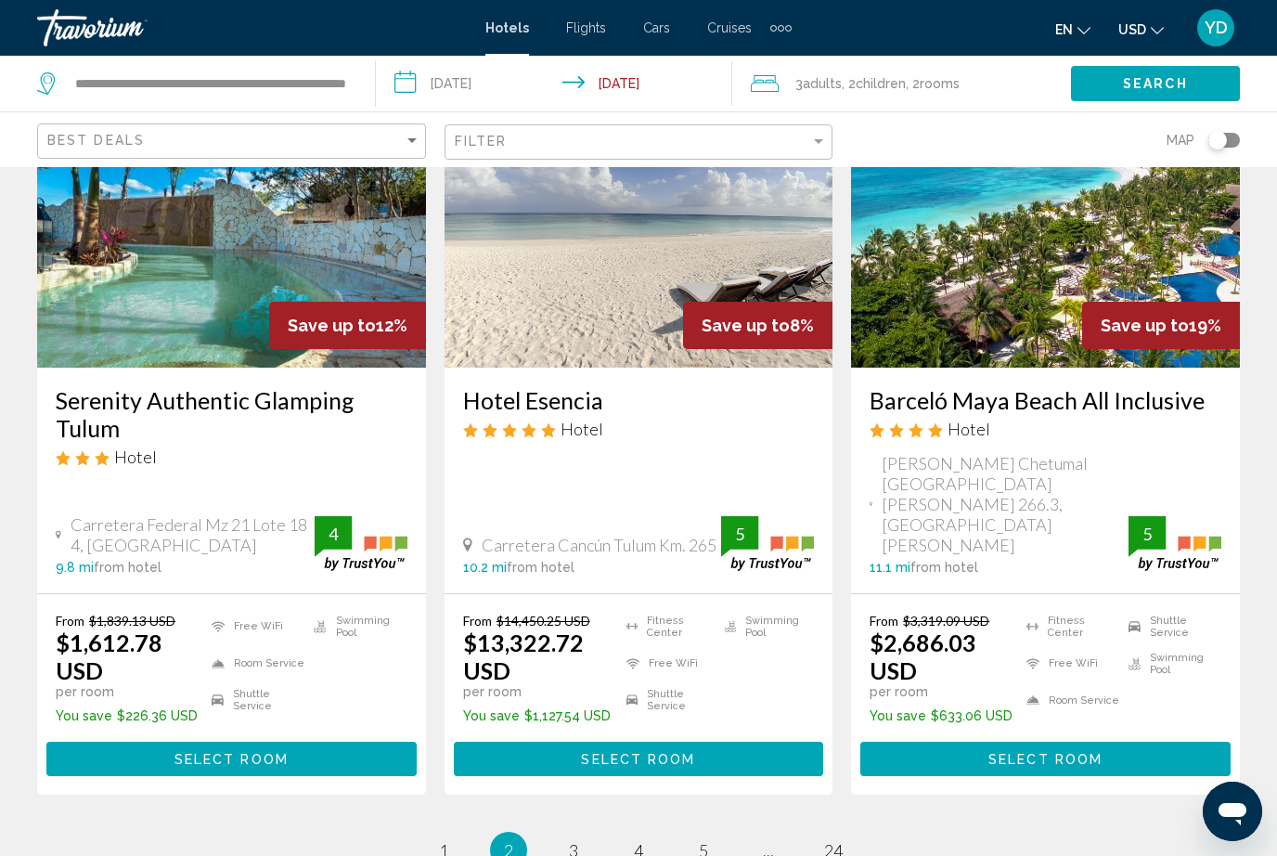
scroll to position [2435, 0]
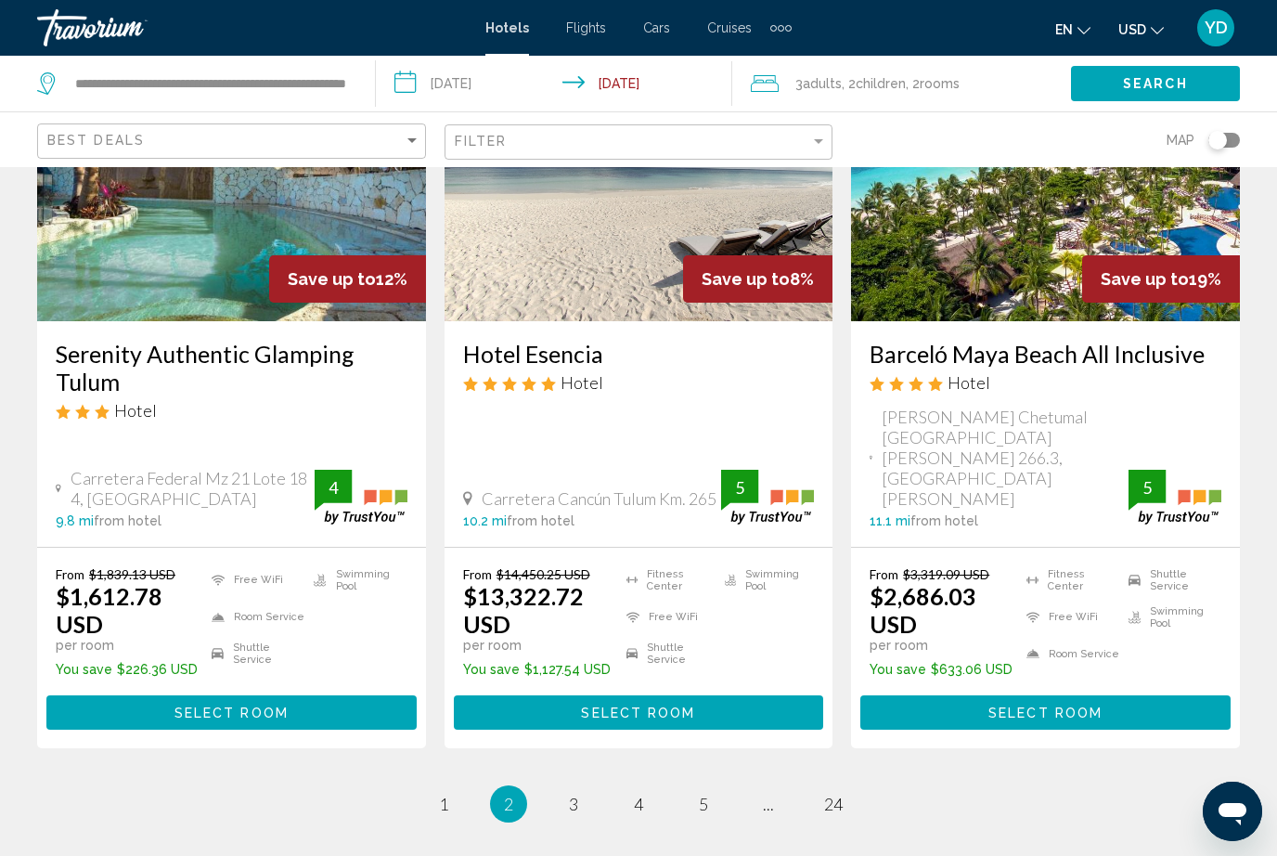
click at [561, 785] on li "page 3" at bounding box center [573, 803] width 37 height 37
click at [574, 793] on span "3" at bounding box center [573, 803] width 9 height 20
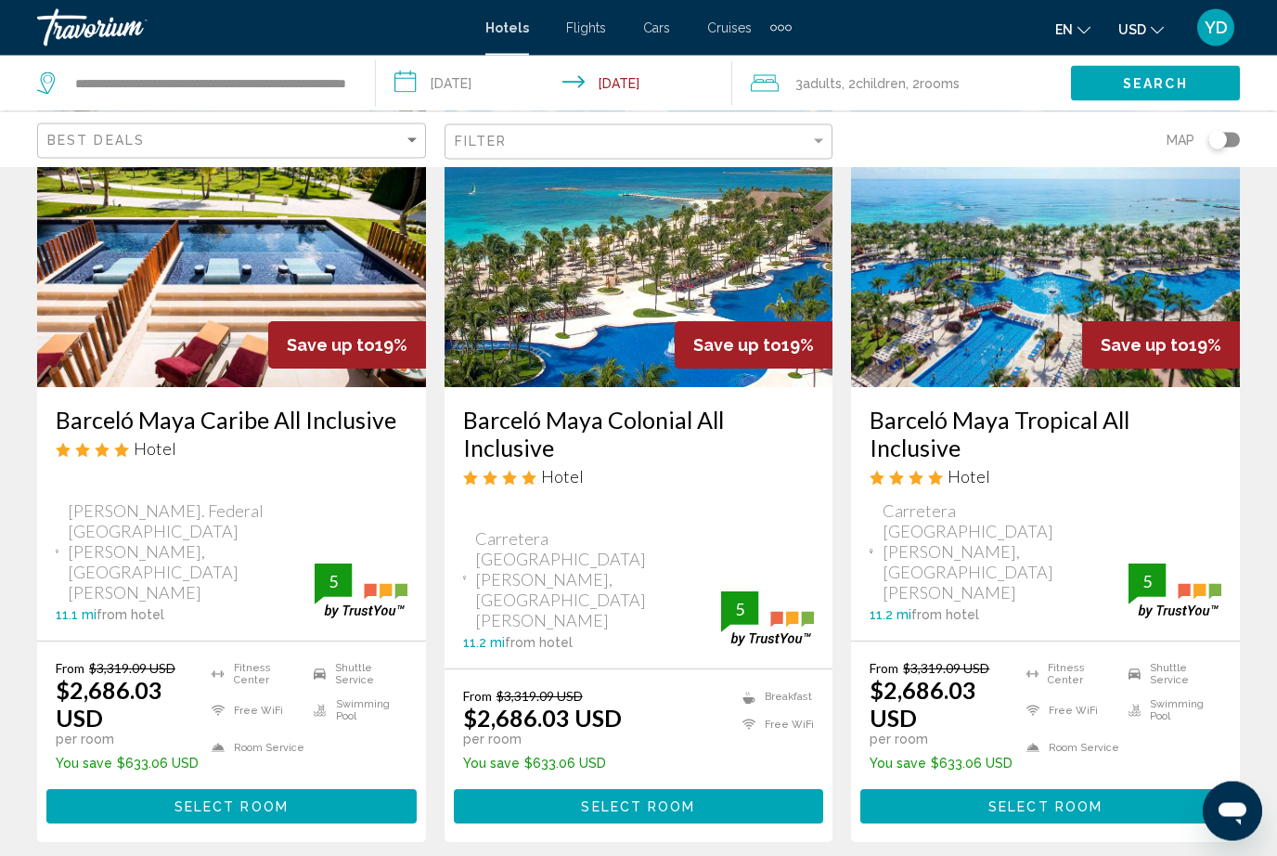
scroll to position [134, 0]
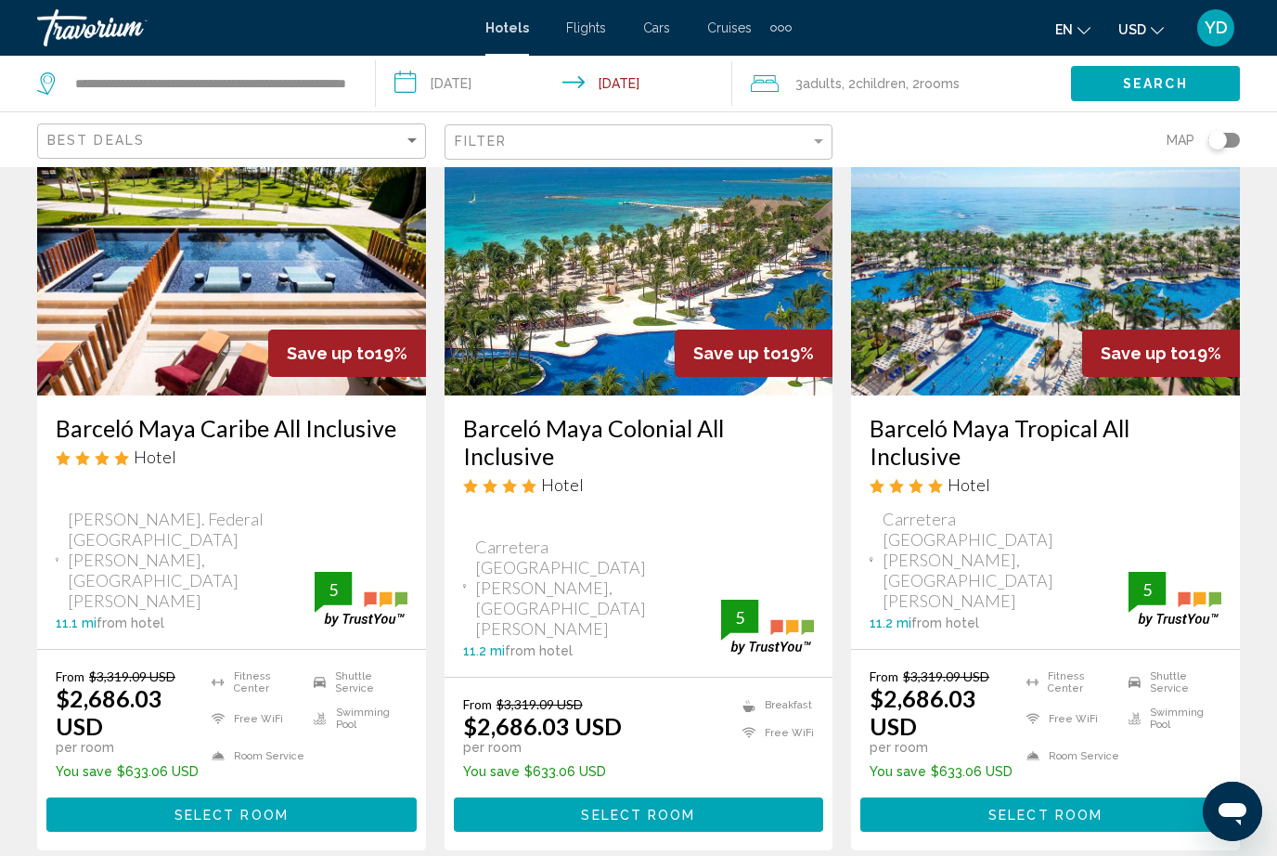
click at [1127, 797] on button "Select Room" at bounding box center [1045, 814] width 370 height 34
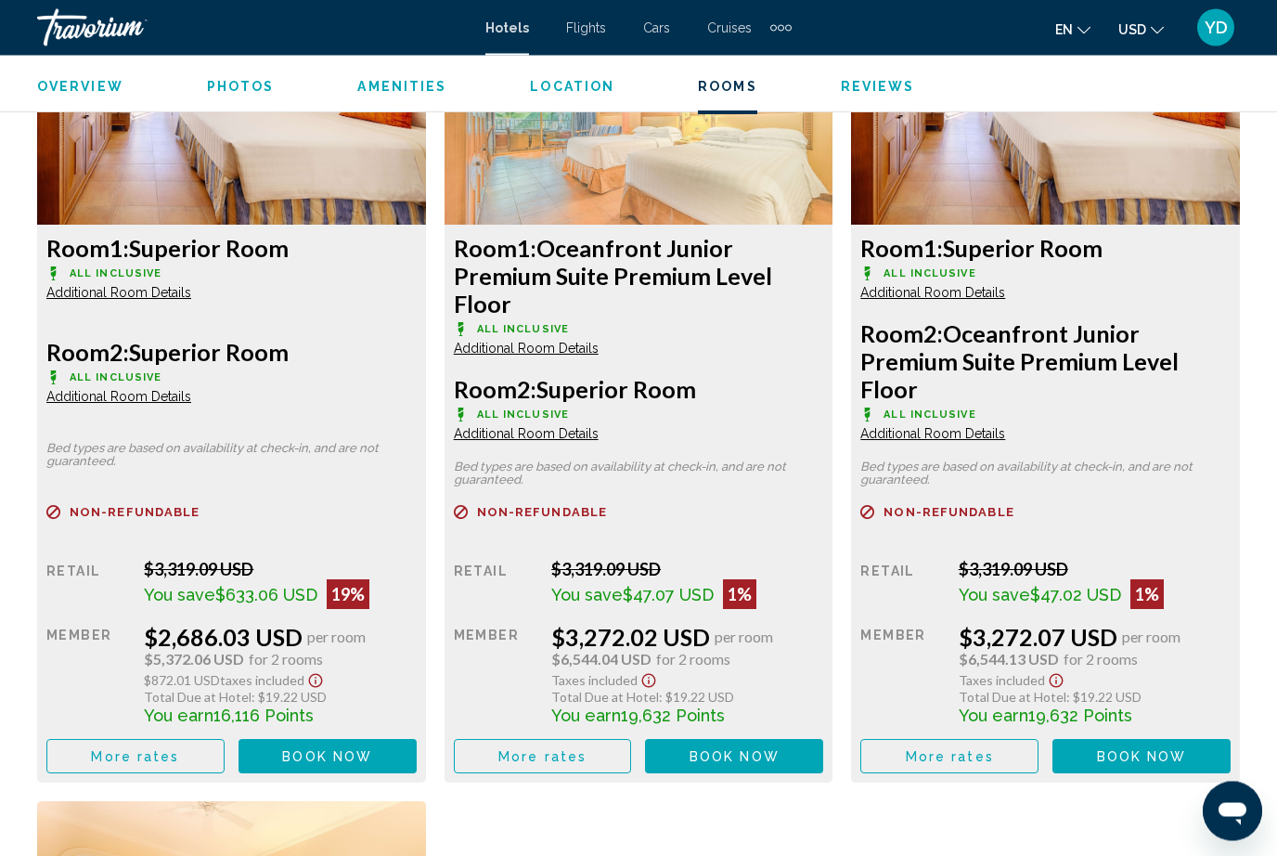
scroll to position [2950, 0]
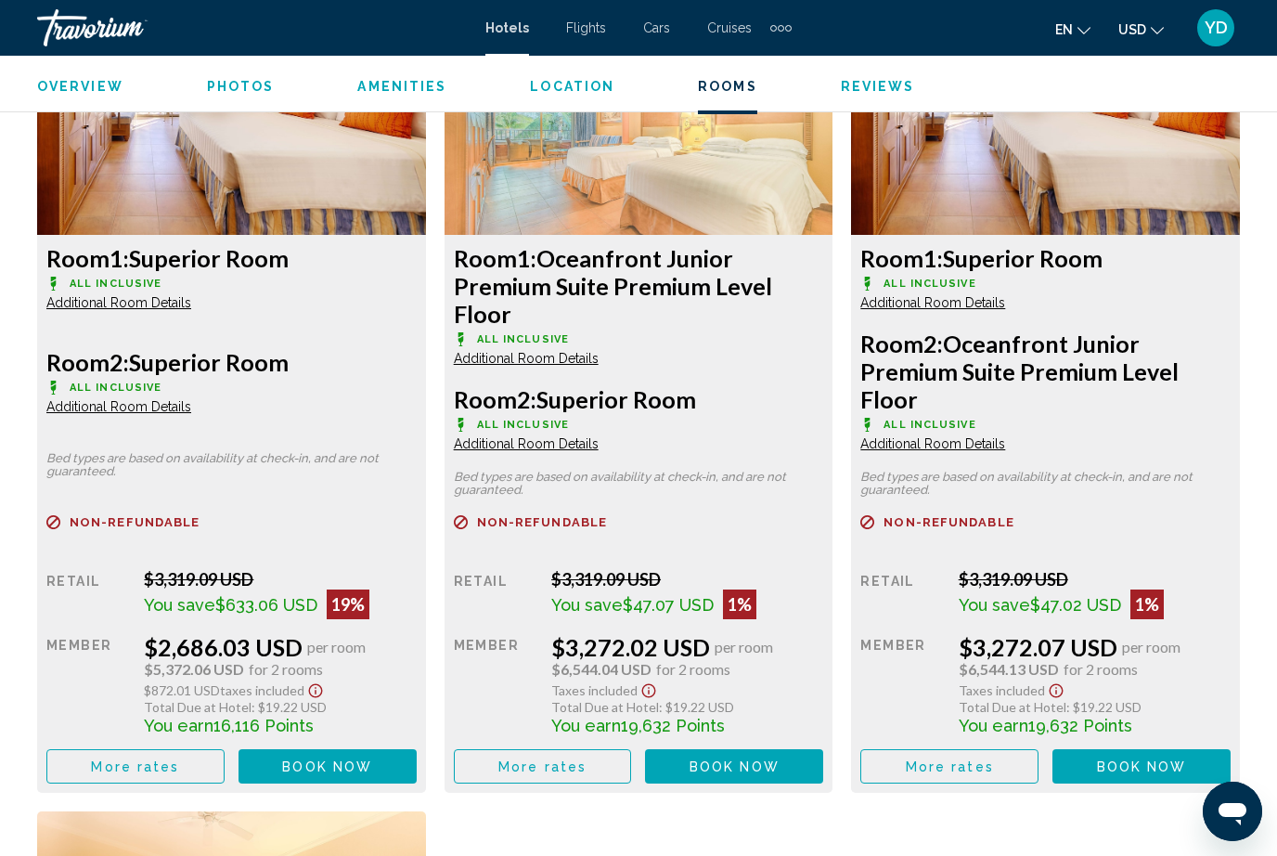
click at [357, 779] on button "Book now No longer available" at bounding box center [328, 766] width 178 height 34
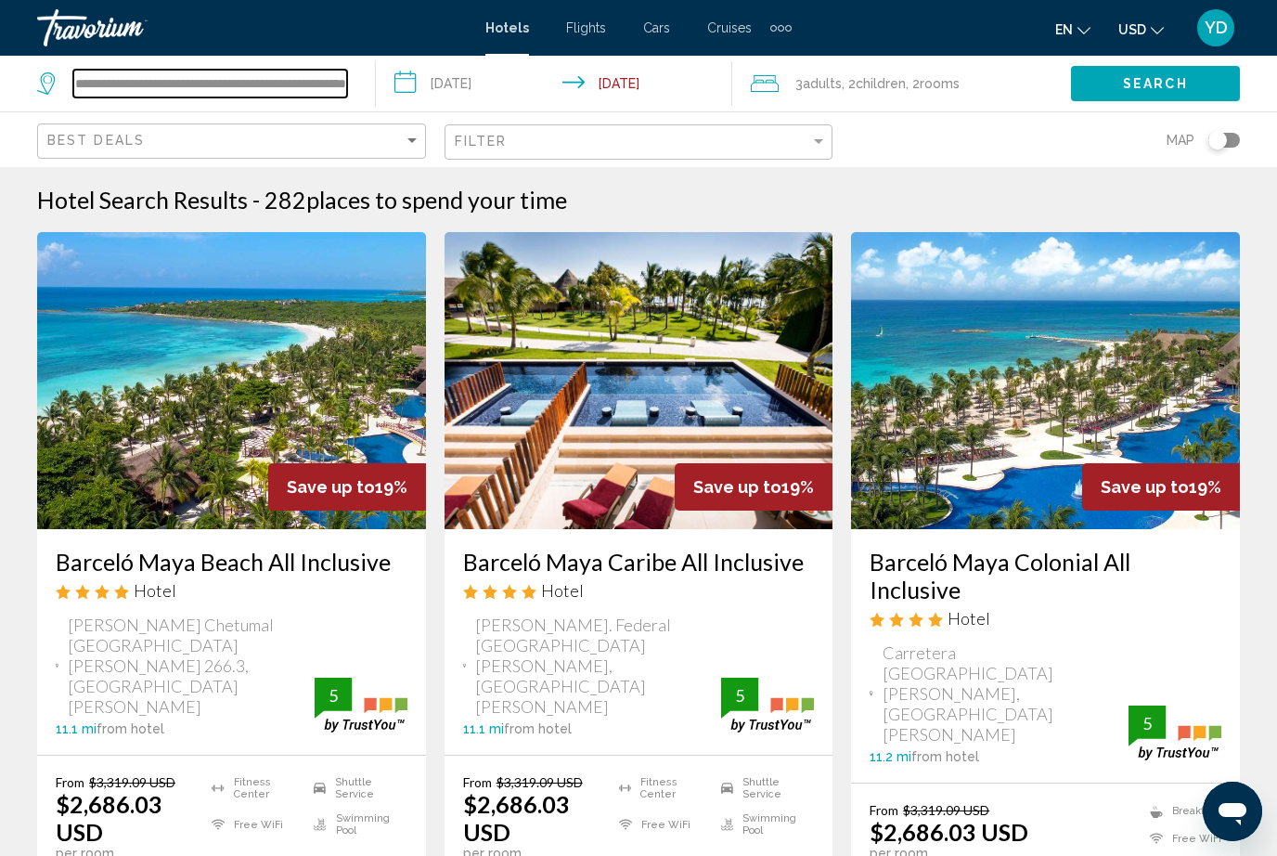
click at [319, 84] on input "**********" at bounding box center [210, 84] width 274 height 28
click at [302, 88] on input "**********" at bounding box center [210, 84] width 274 height 28
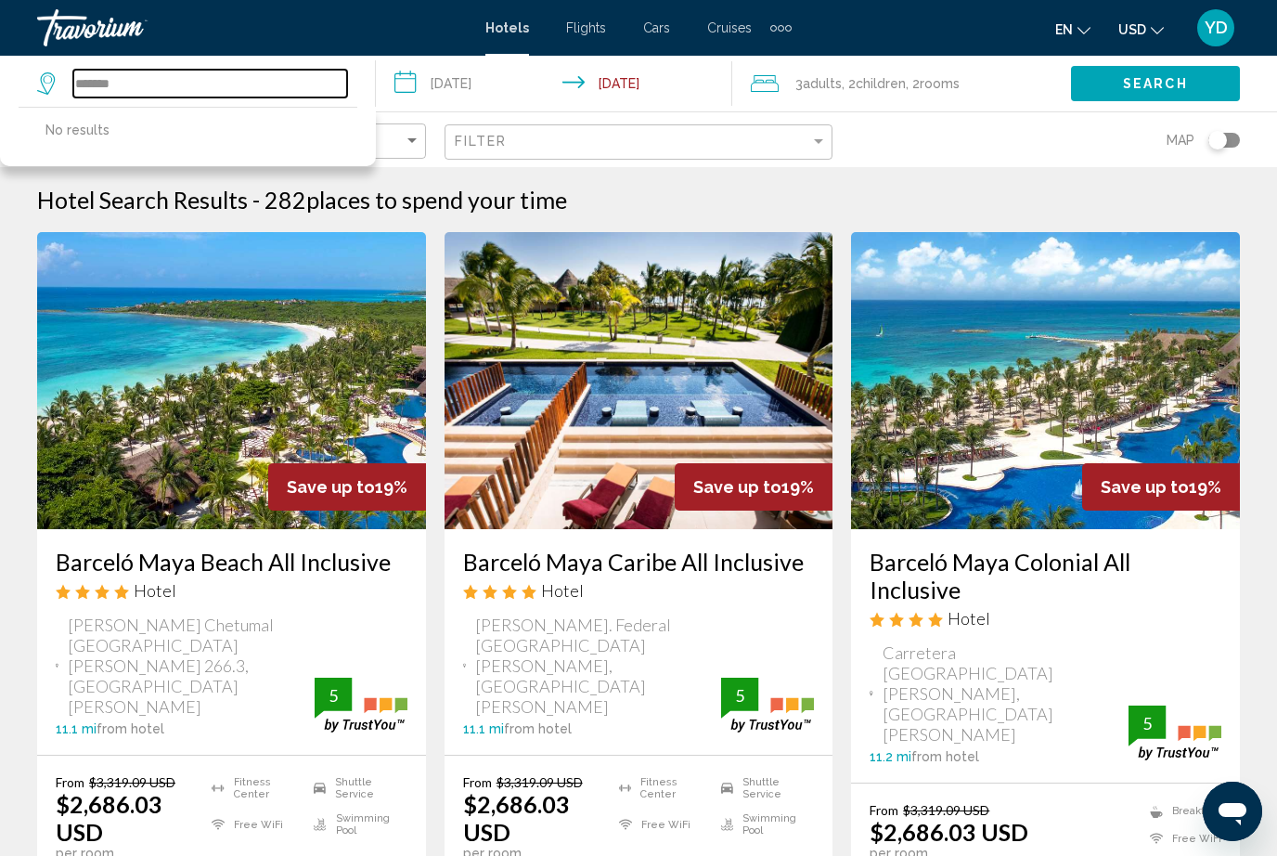
type input "******"
type input "**********"
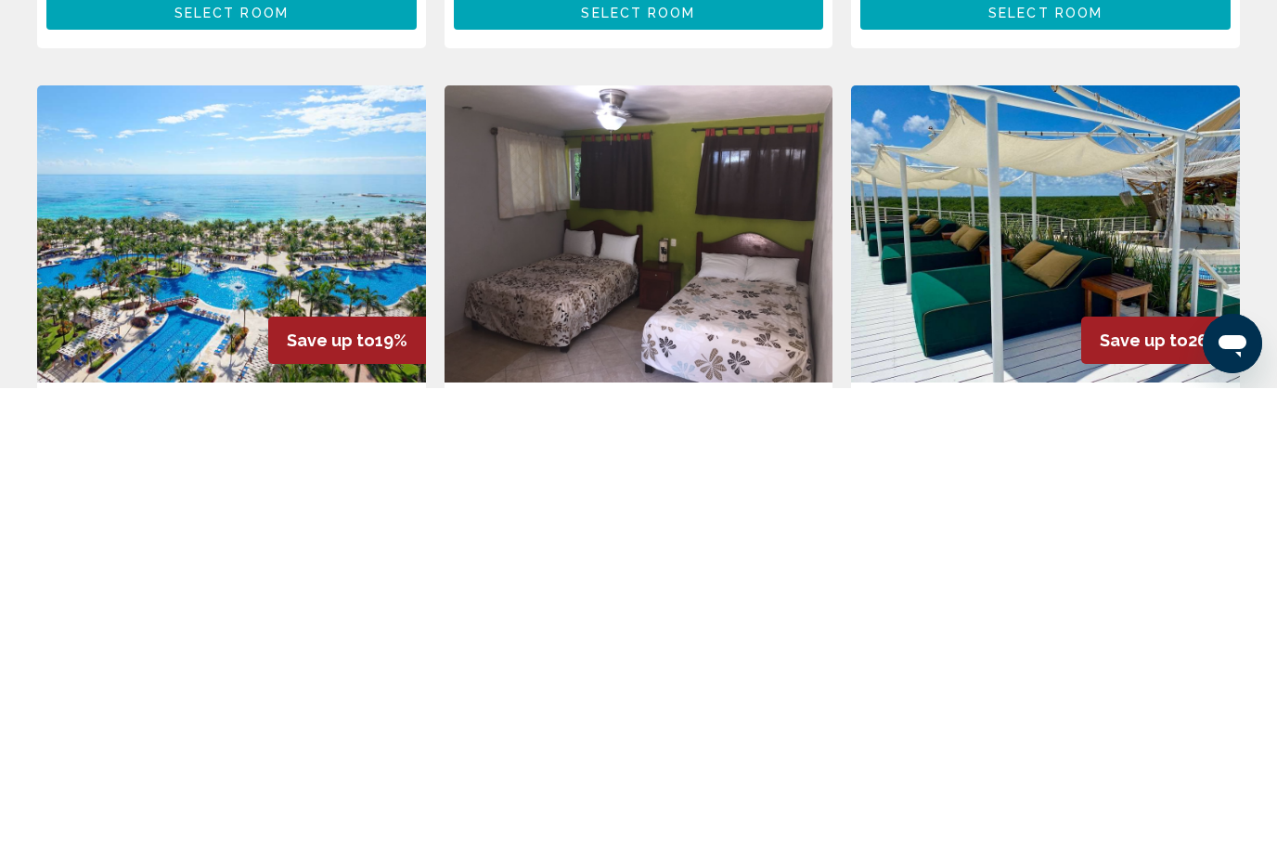
scroll to position [468, 0]
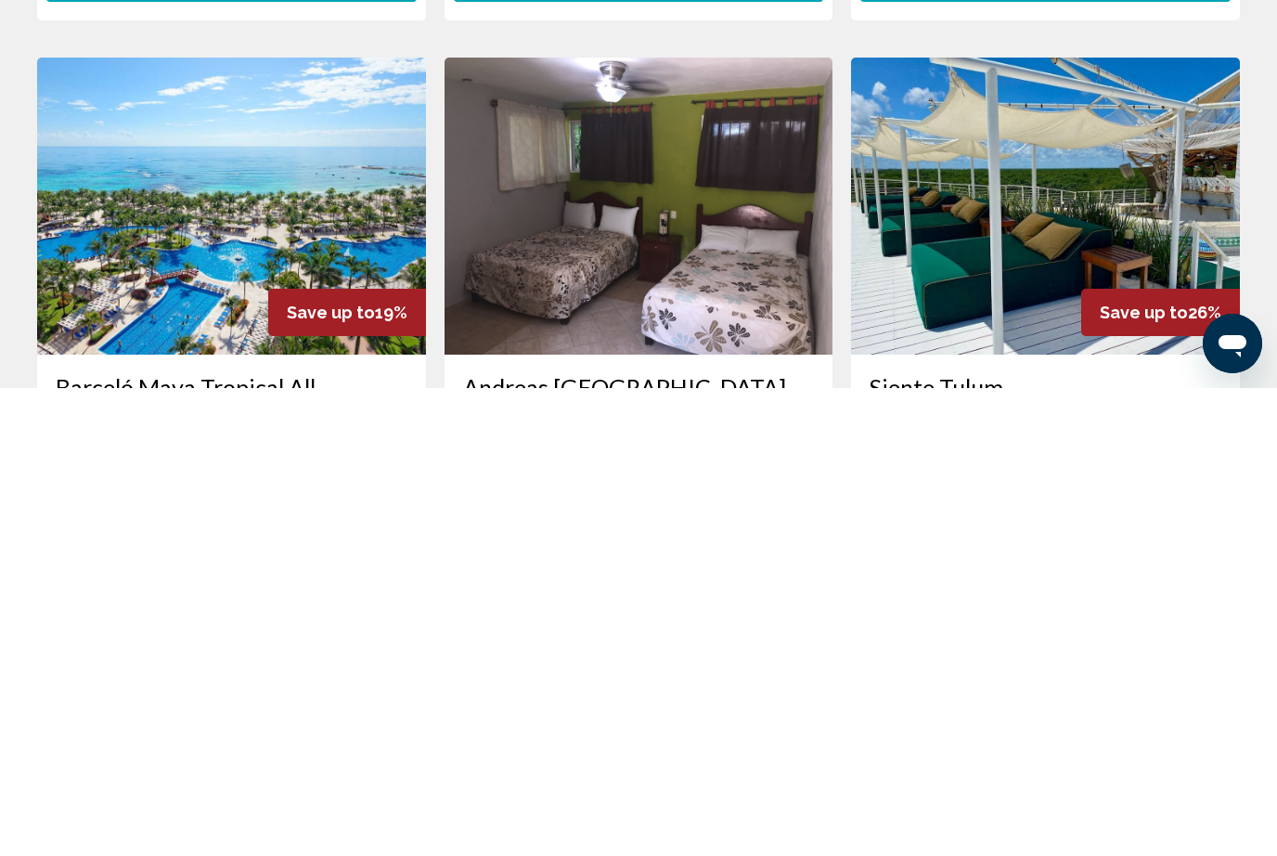
click at [333, 525] on img "Main content" at bounding box center [231, 673] width 389 height 297
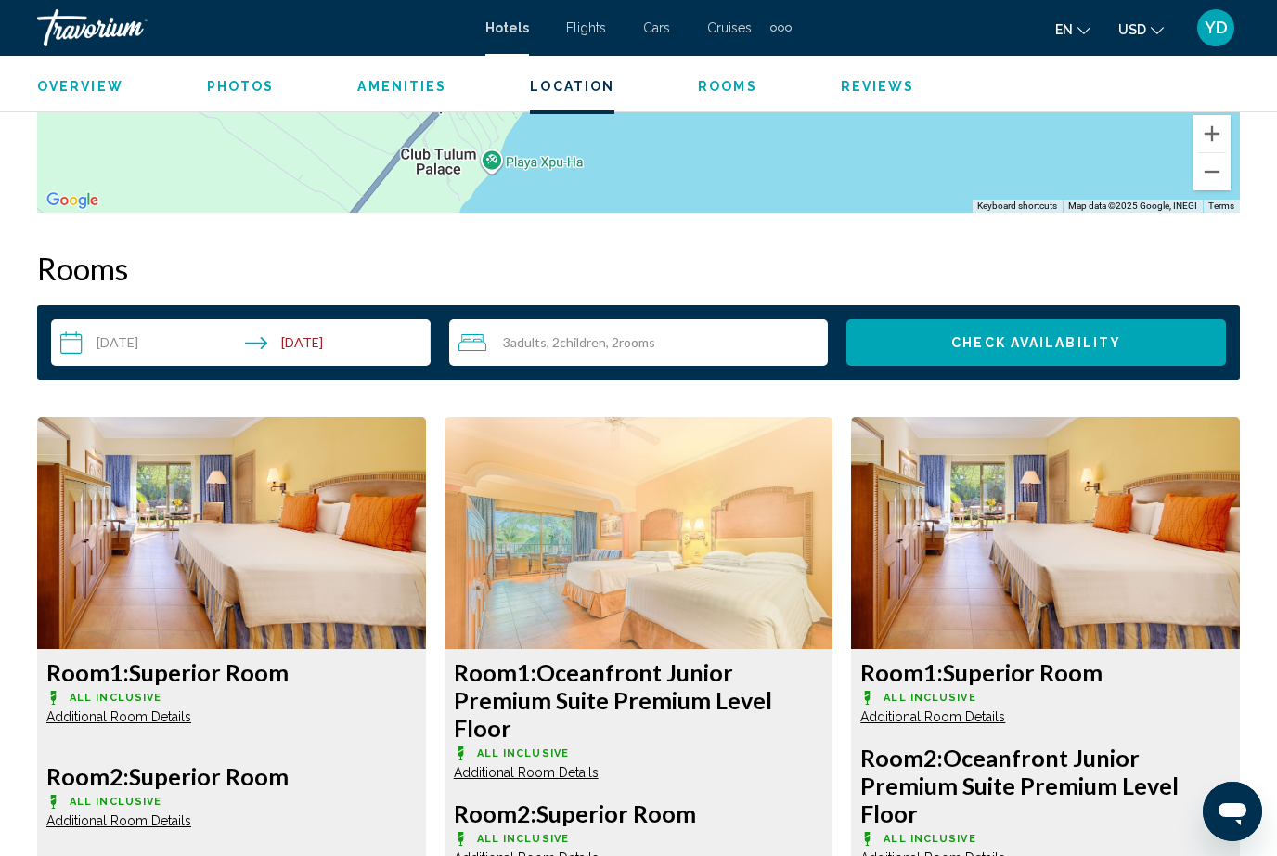
scroll to position [2550, 0]
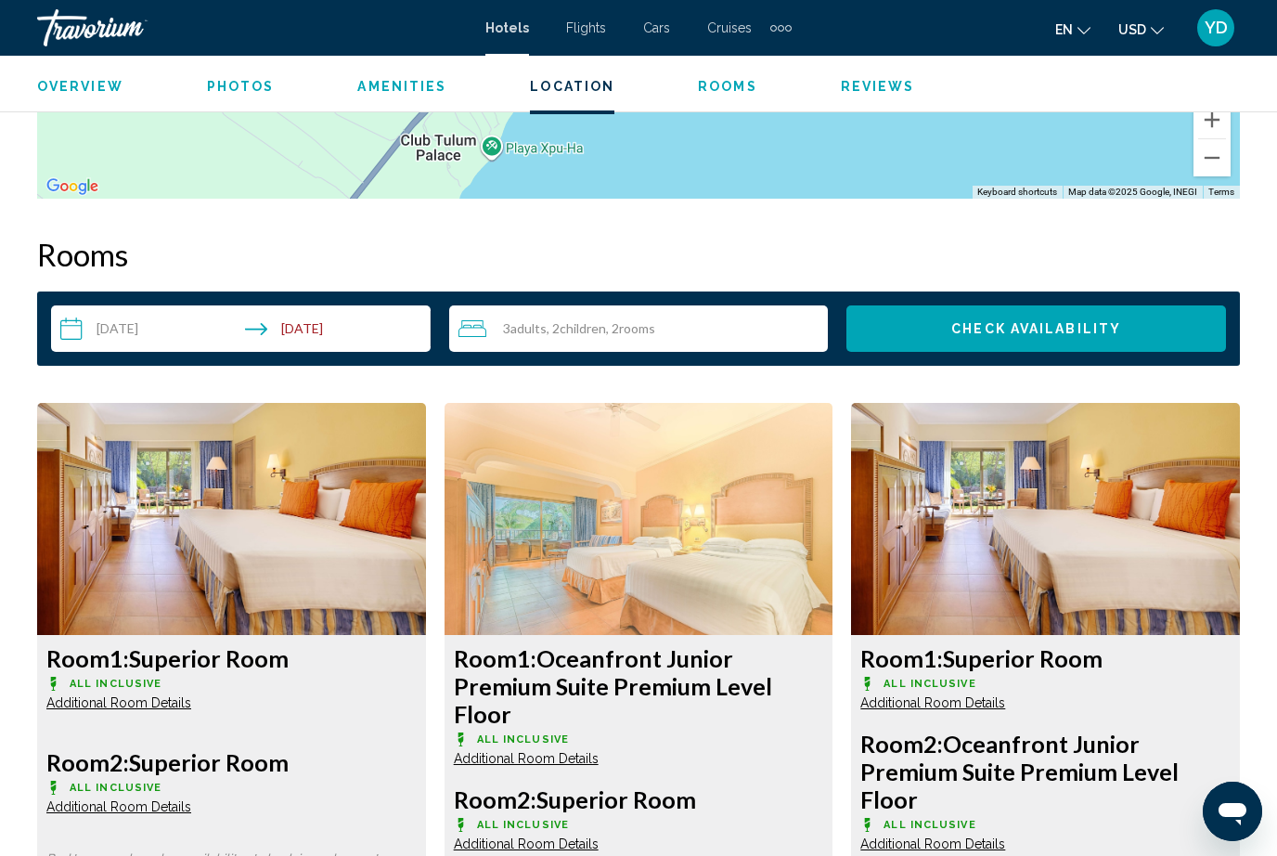
click at [291, 350] on input "**********" at bounding box center [244, 331] width 387 height 52
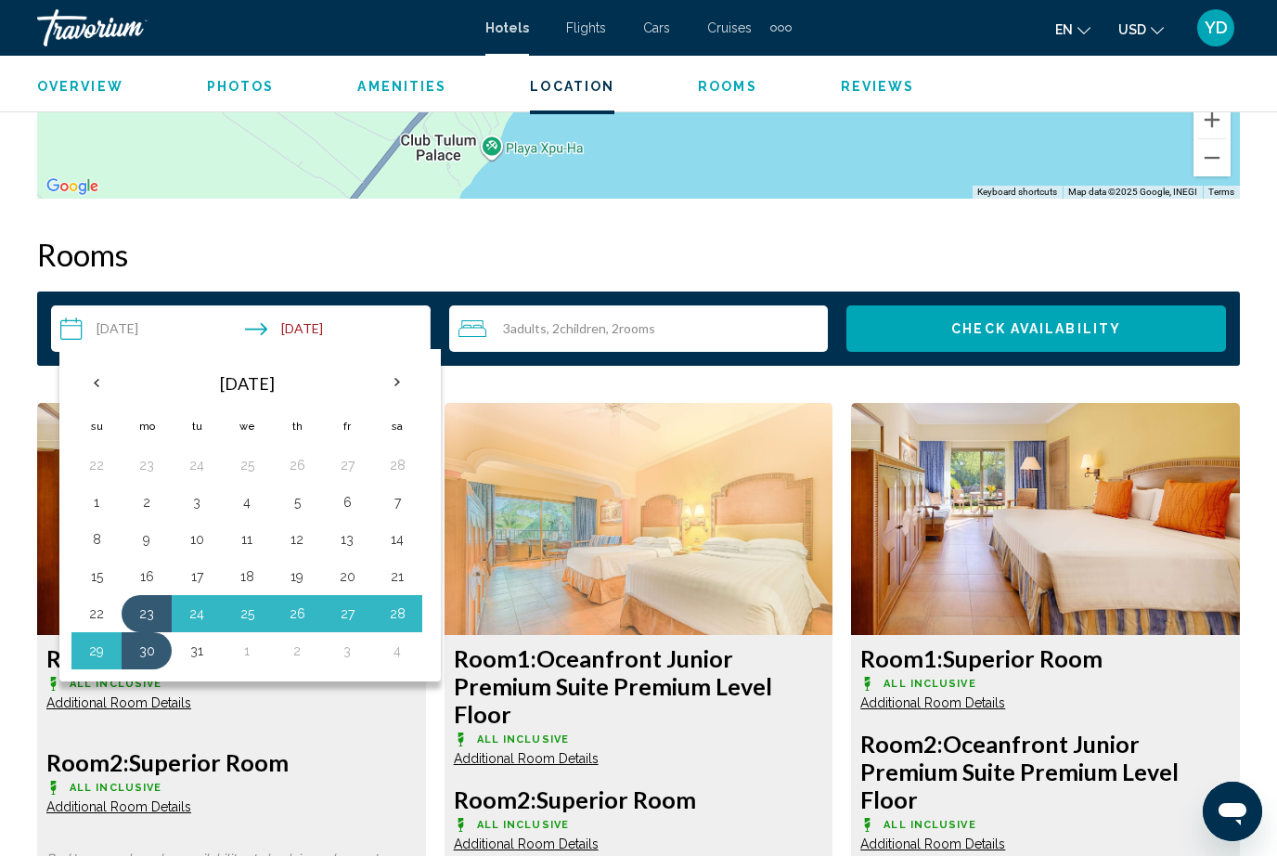
click at [691, 326] on div "3 Adult Adults , 2 Child Children , 2 Room rooms" at bounding box center [643, 328] width 370 height 22
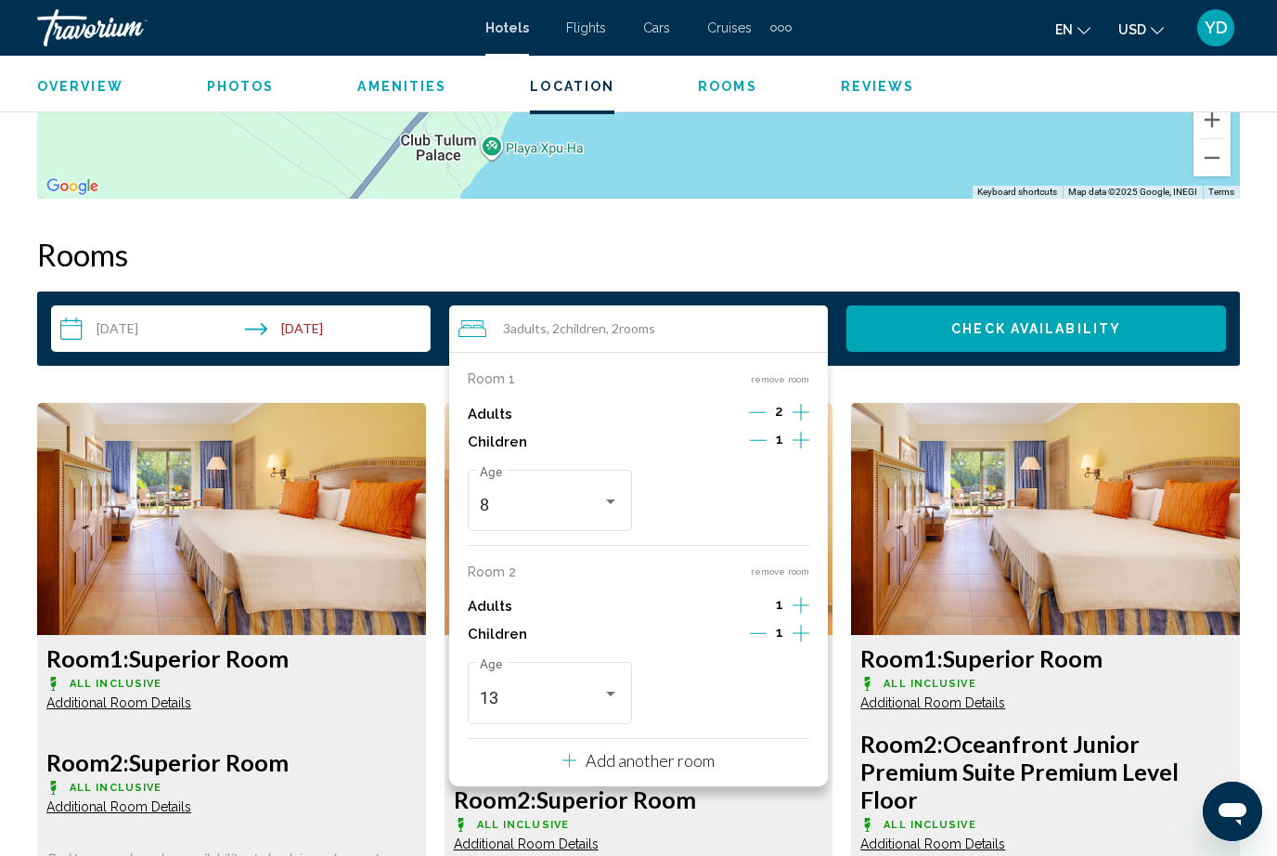
click at [787, 404] on div "2" at bounding box center [779, 414] width 60 height 28
click at [795, 419] on icon "Increment adults" at bounding box center [801, 412] width 17 height 22
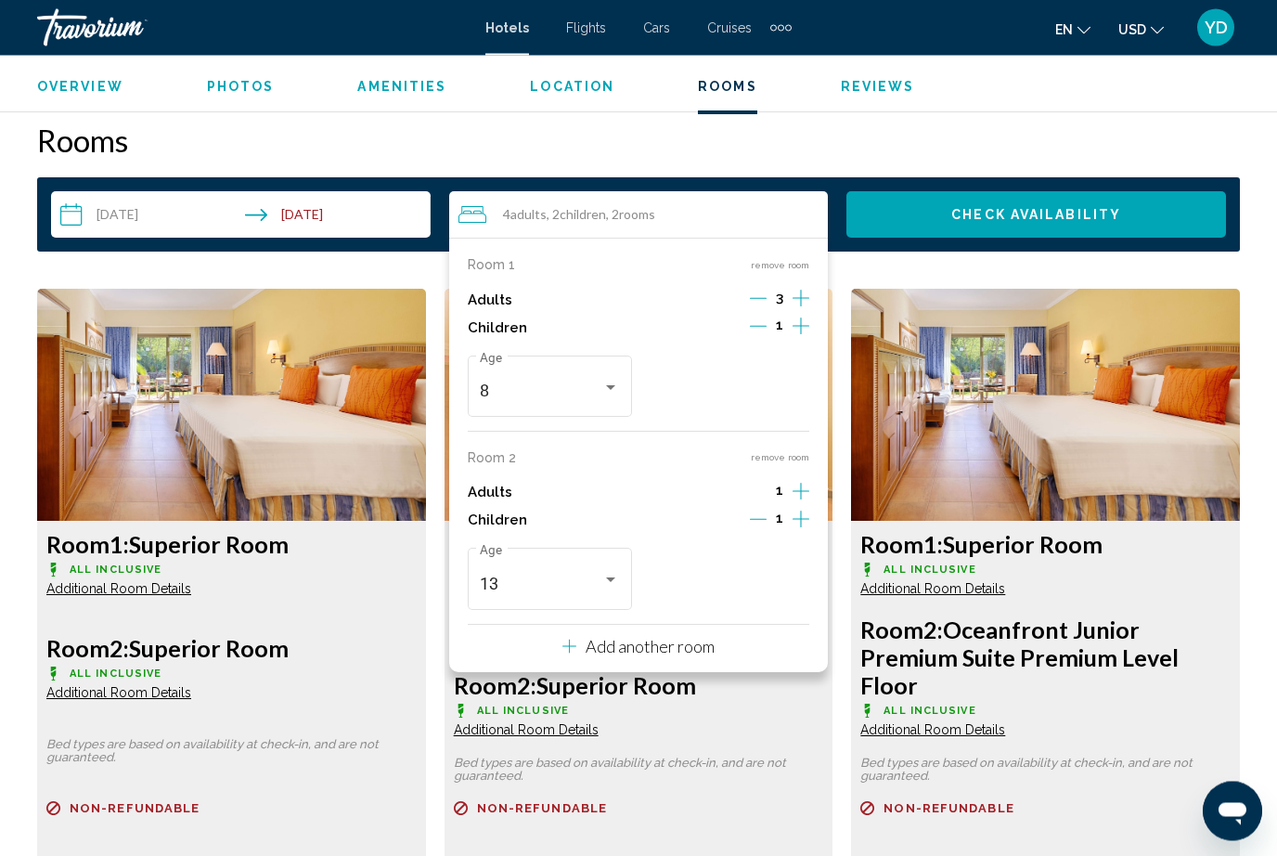
scroll to position [2673, 0]
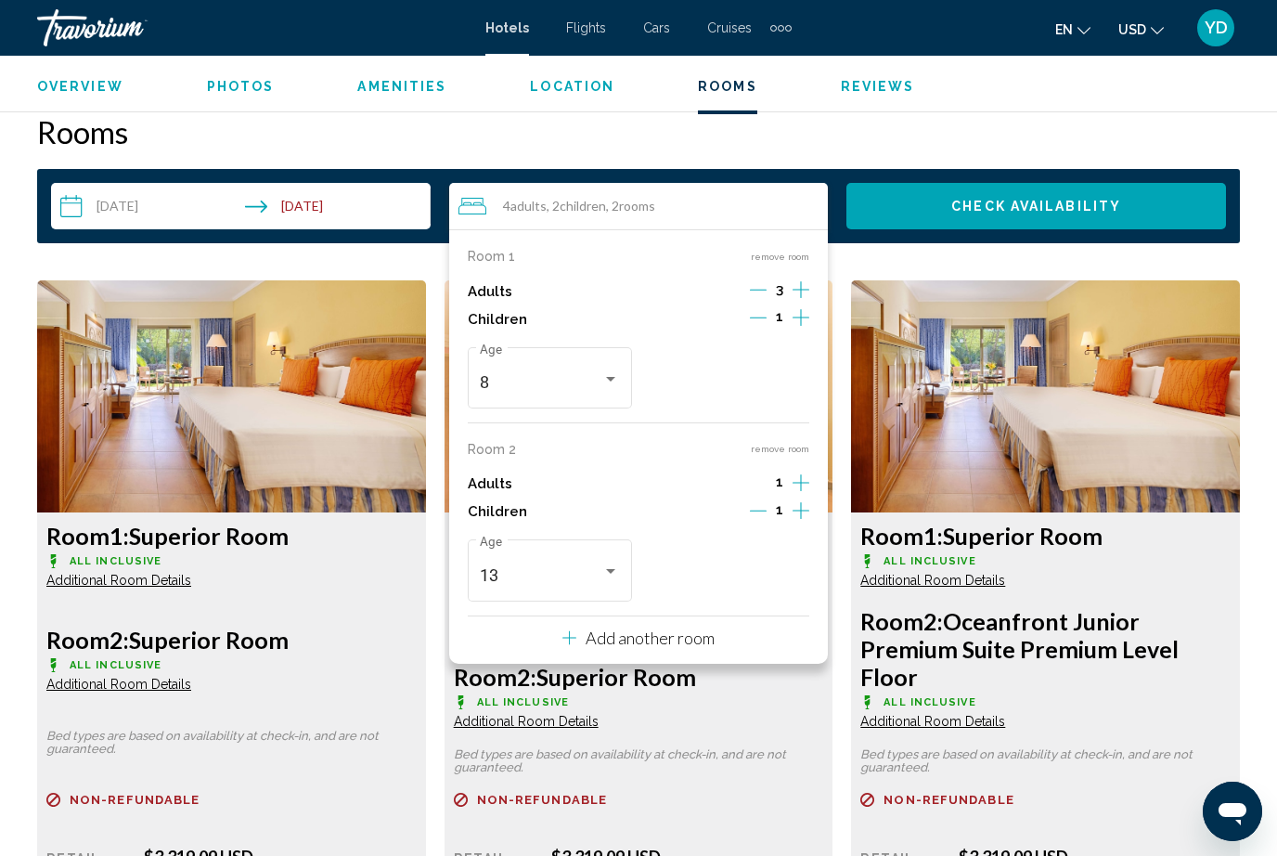
click at [777, 450] on button "remove room" at bounding box center [780, 449] width 58 height 12
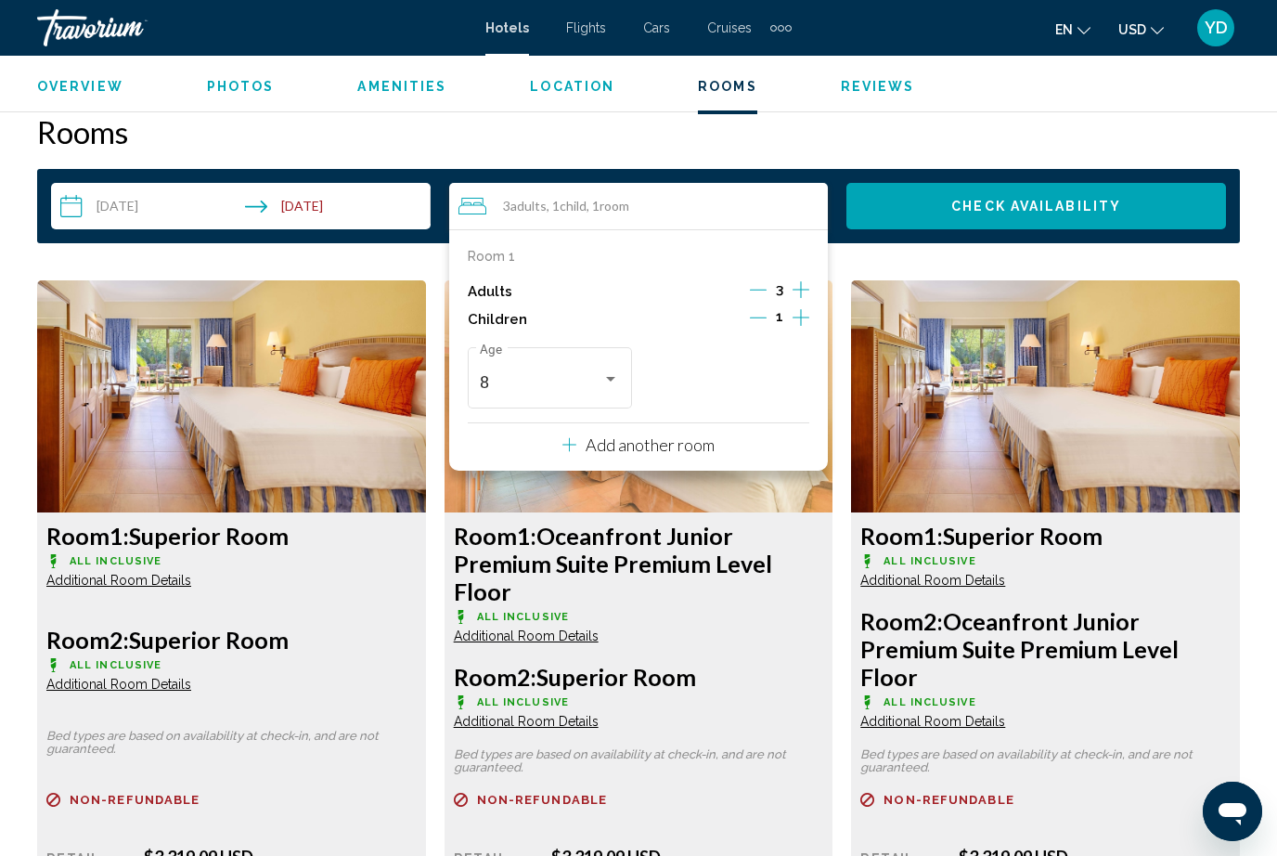
click at [609, 385] on div "8" at bounding box center [549, 382] width 139 height 19
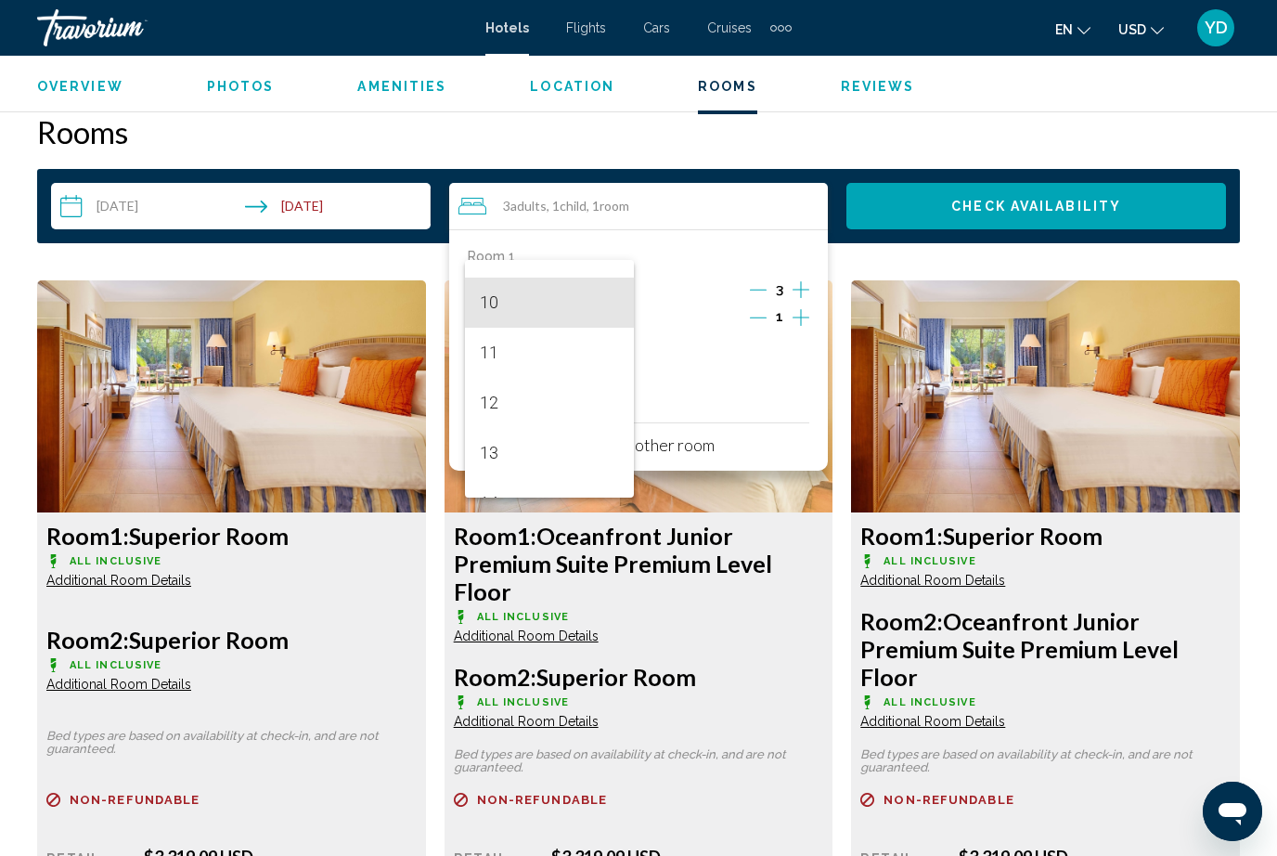
scroll to position [489, 0]
click at [499, 453] on span "13" at bounding box center [549, 447] width 139 height 50
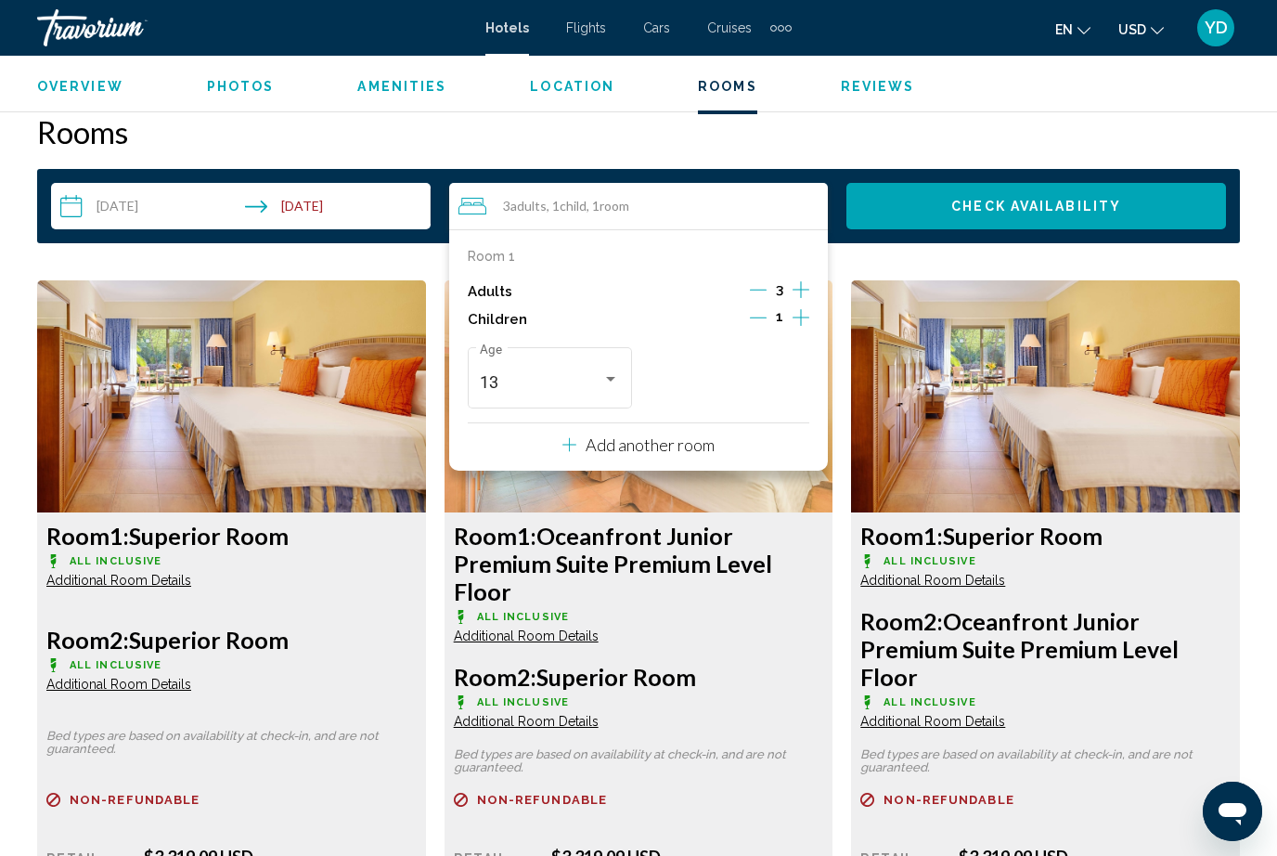
click at [1152, 196] on button "Check Availability" at bounding box center [1036, 206] width 380 height 46
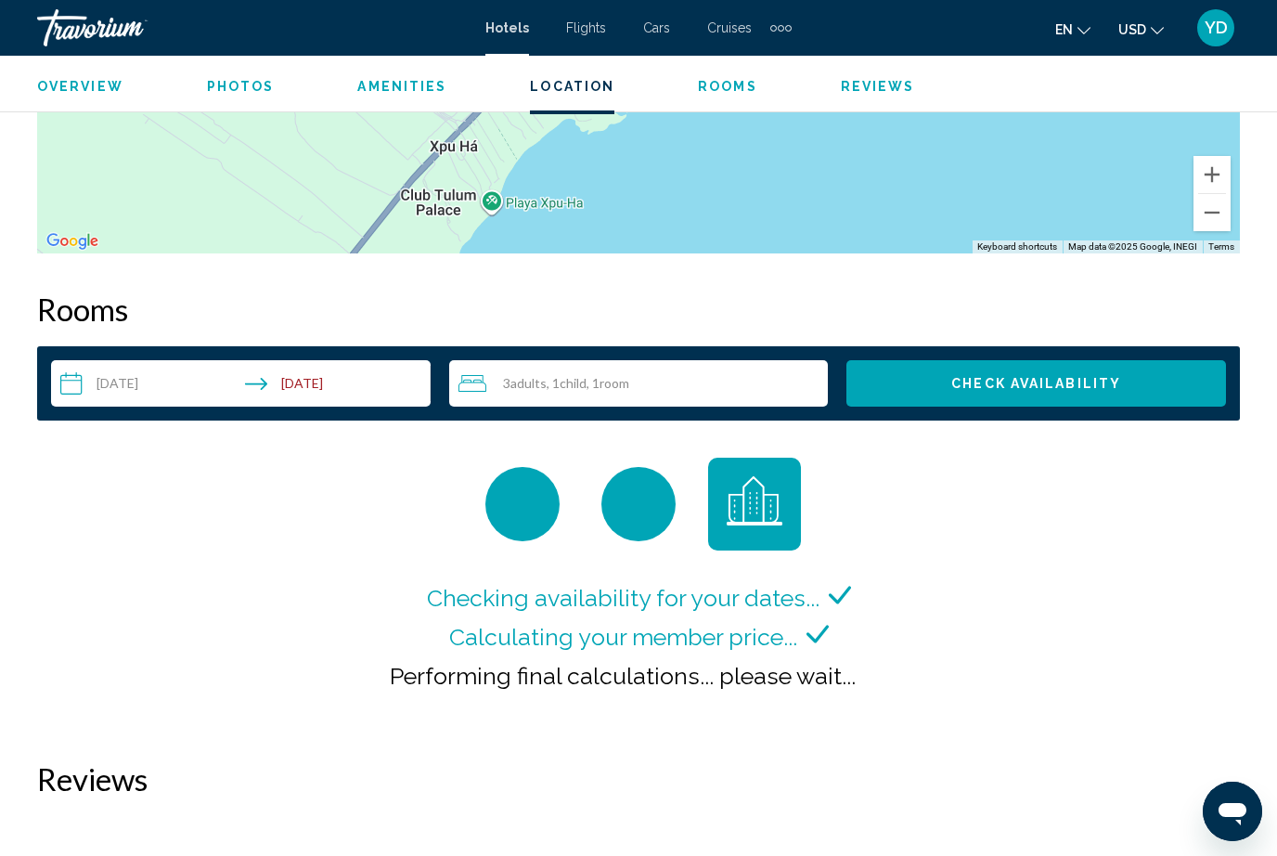
scroll to position [2495, 0]
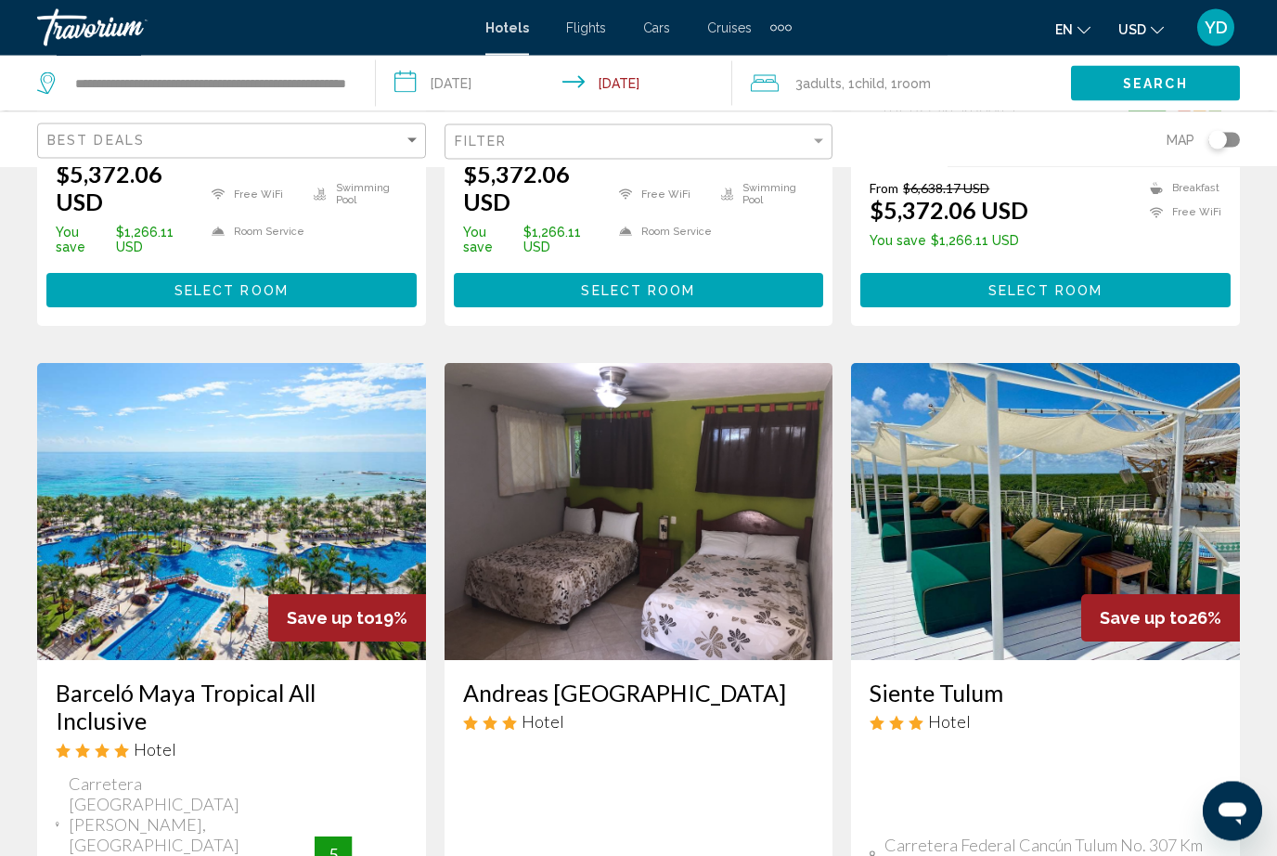
scroll to position [629, 0]
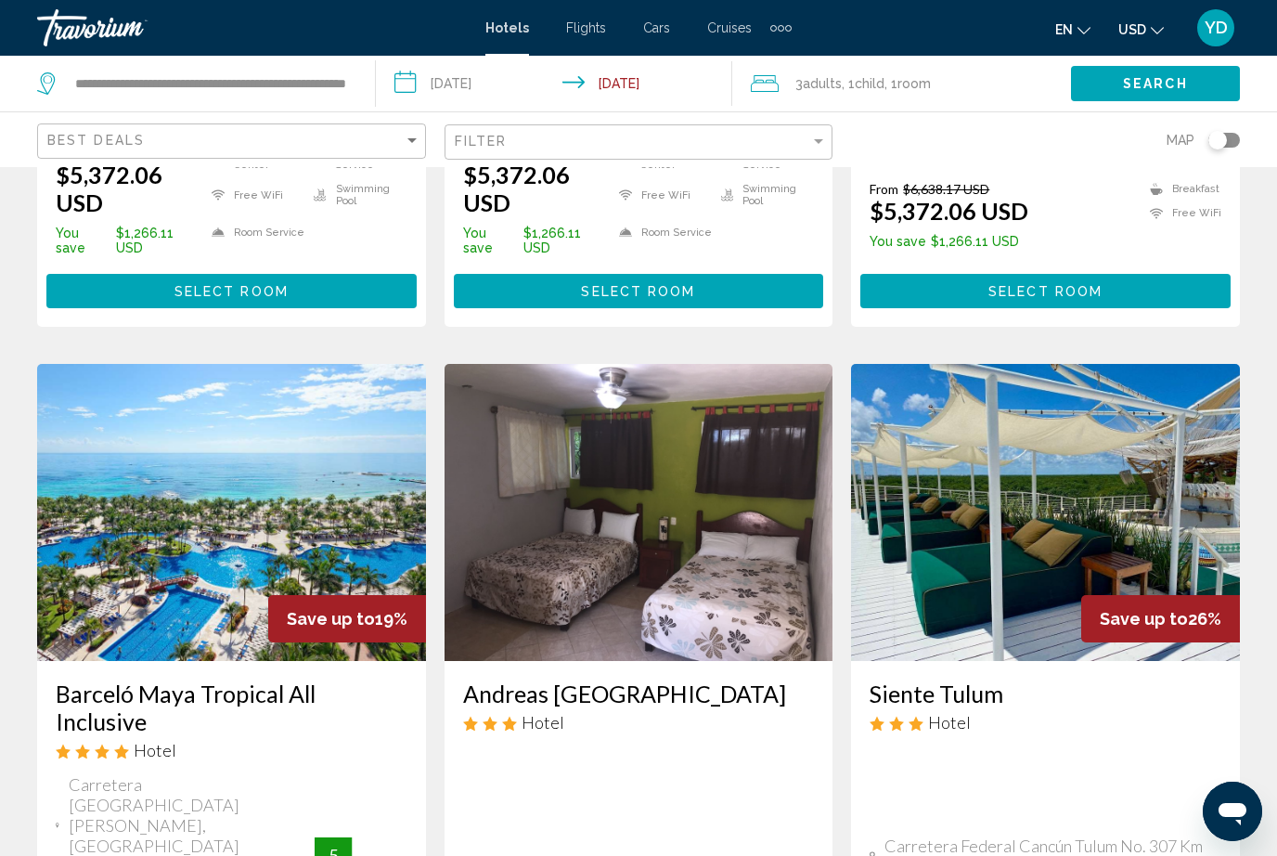
click at [332, 518] on img "Main content" at bounding box center [231, 512] width 389 height 297
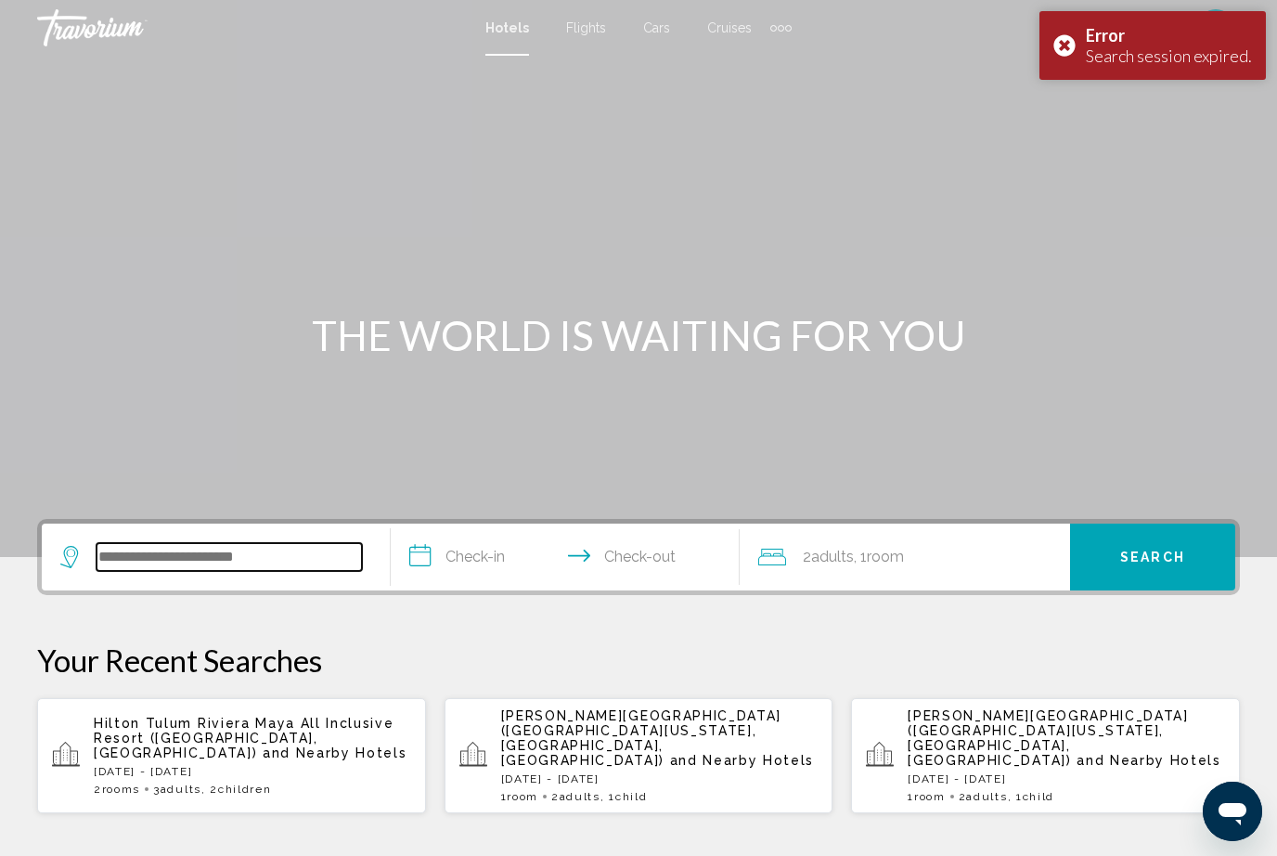
click at [278, 566] on input "Search widget" at bounding box center [229, 557] width 265 height 28
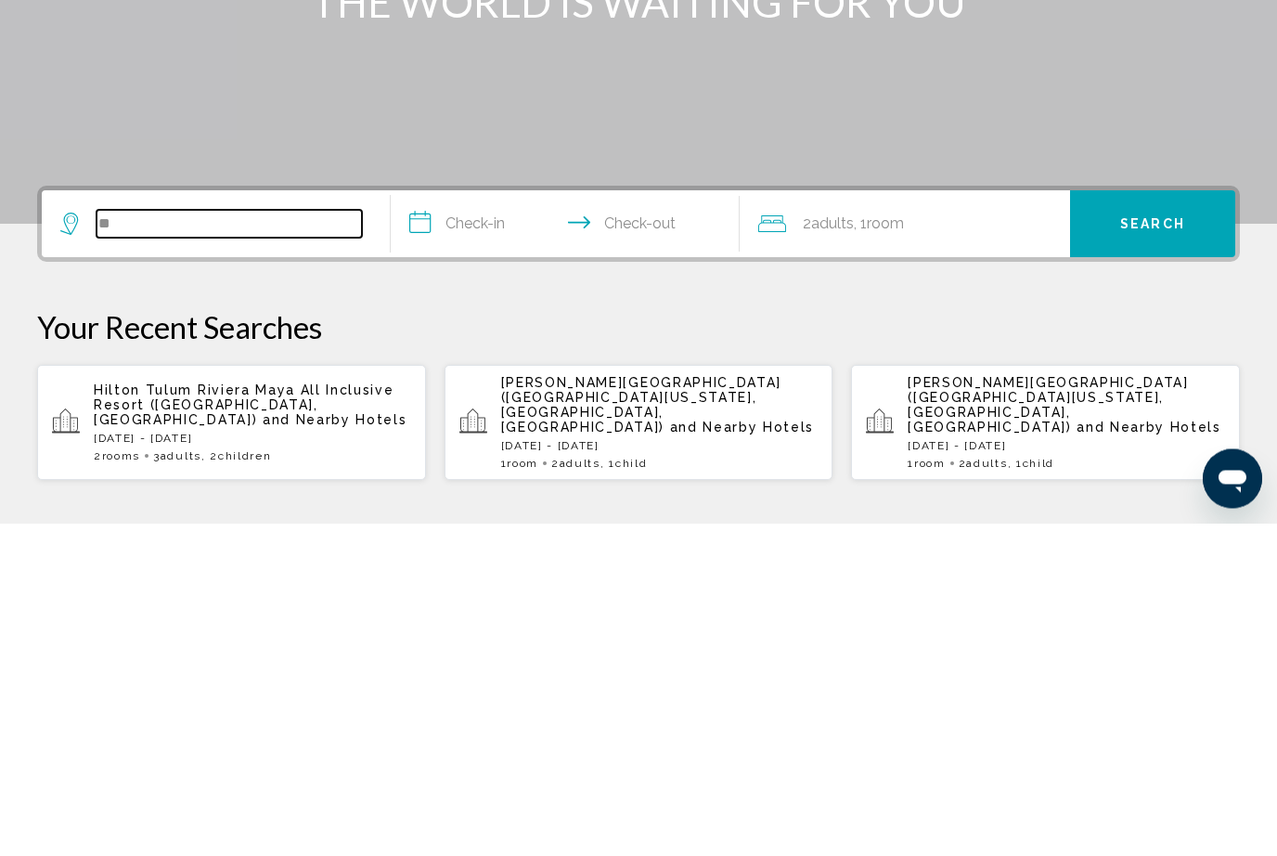
type input "*"
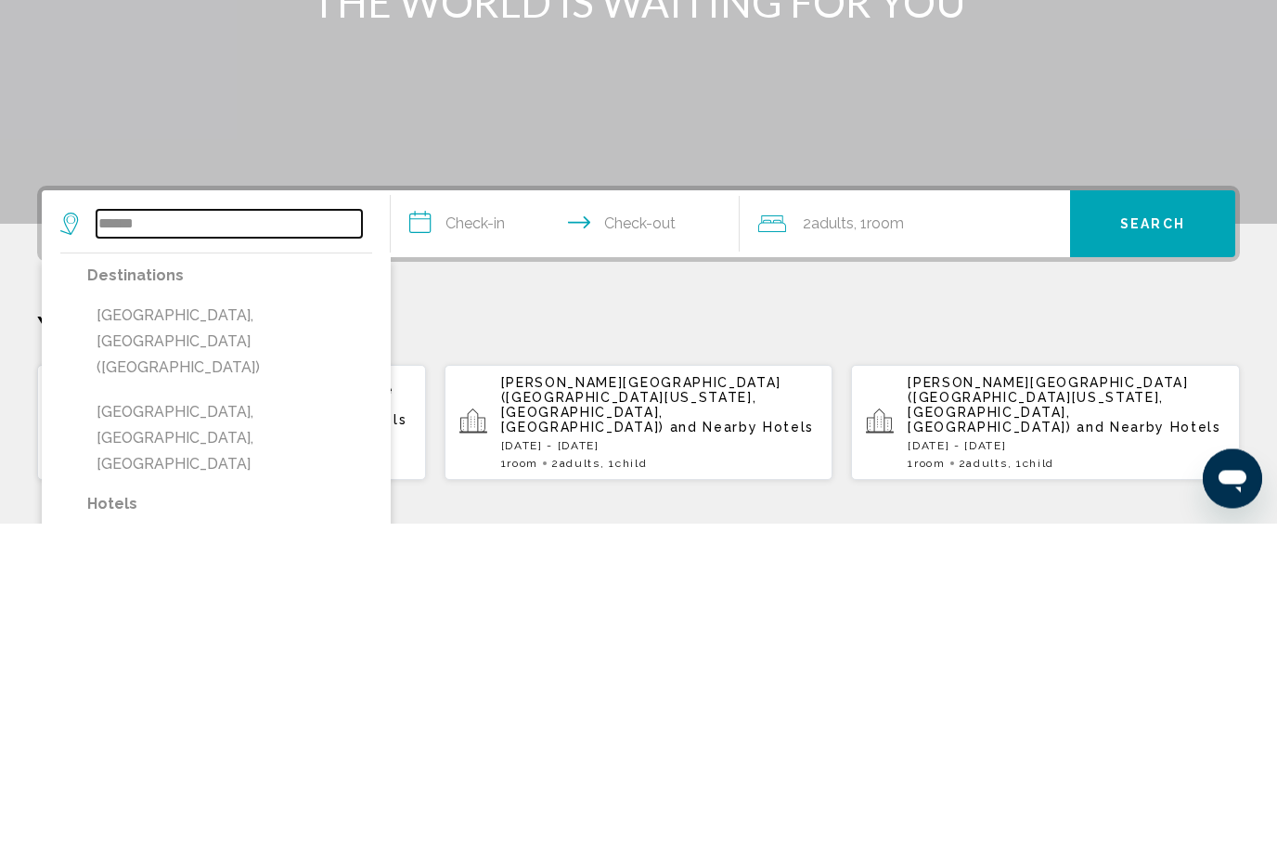
type input "******"
click at [503, 523] on input "**********" at bounding box center [569, 559] width 356 height 72
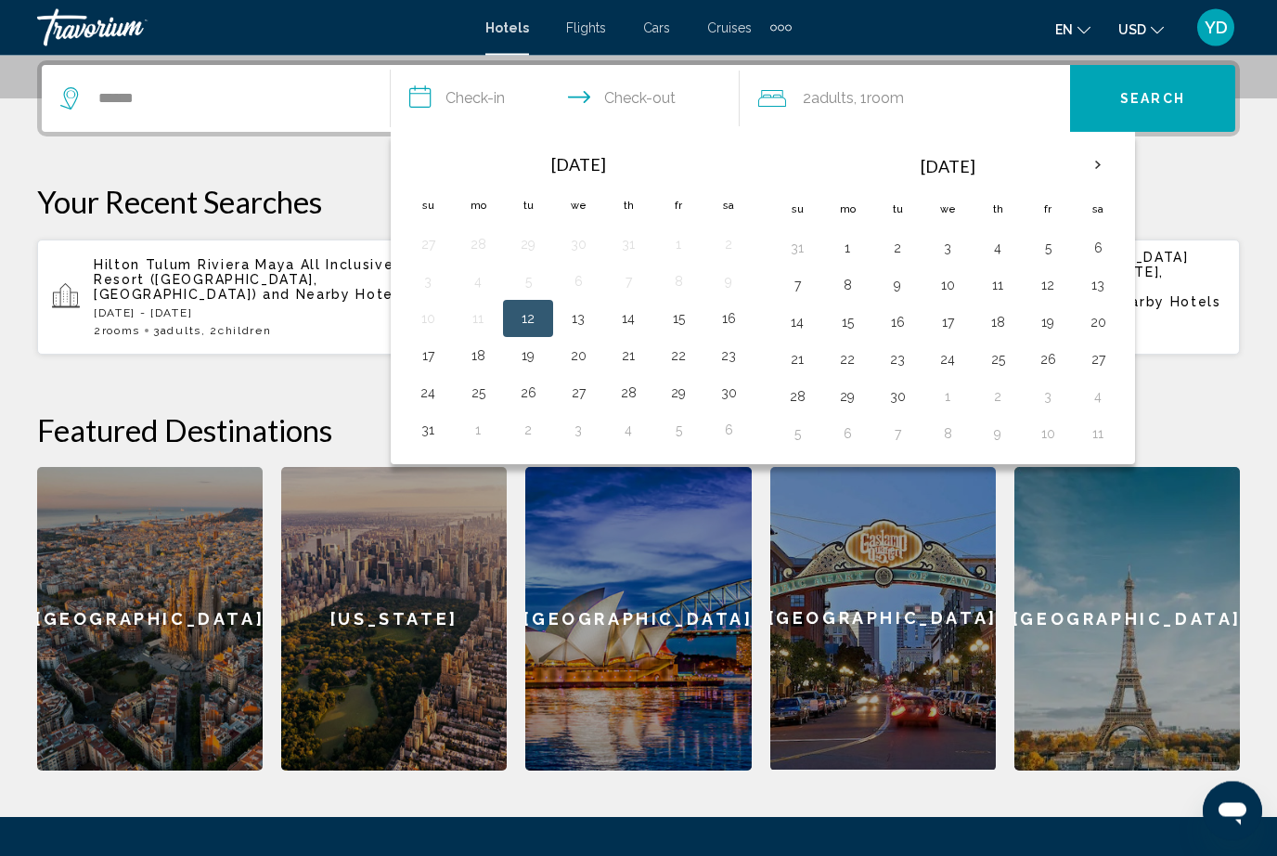
scroll to position [458, 0]
click at [678, 401] on button "29" at bounding box center [679, 393] width 30 height 26
click at [479, 431] on button "1" at bounding box center [478, 430] width 30 height 26
type input "**********"
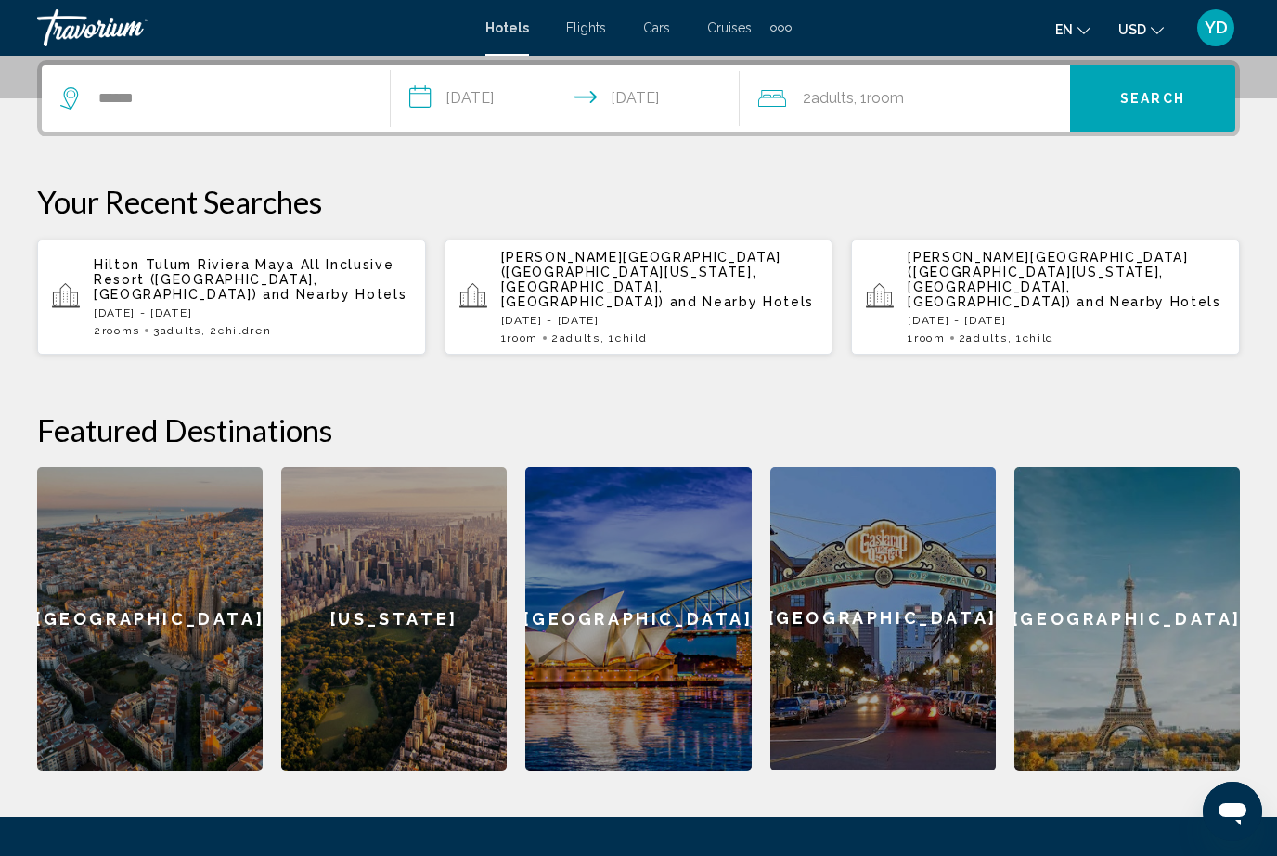
click at [979, 107] on div "2 Adult Adults , 1 Room rooms" at bounding box center [914, 98] width 312 height 26
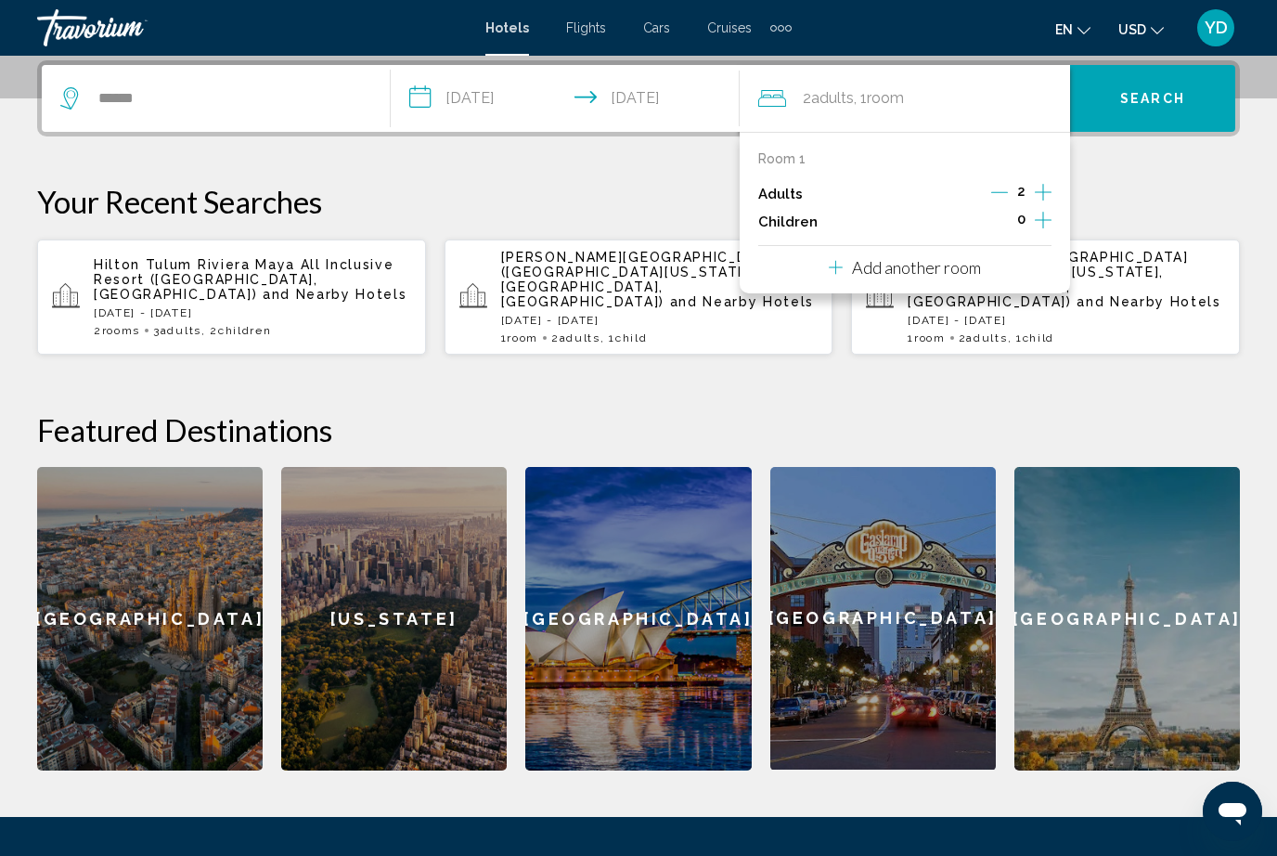
click at [1037, 218] on icon "Increment children" at bounding box center [1043, 220] width 17 height 22
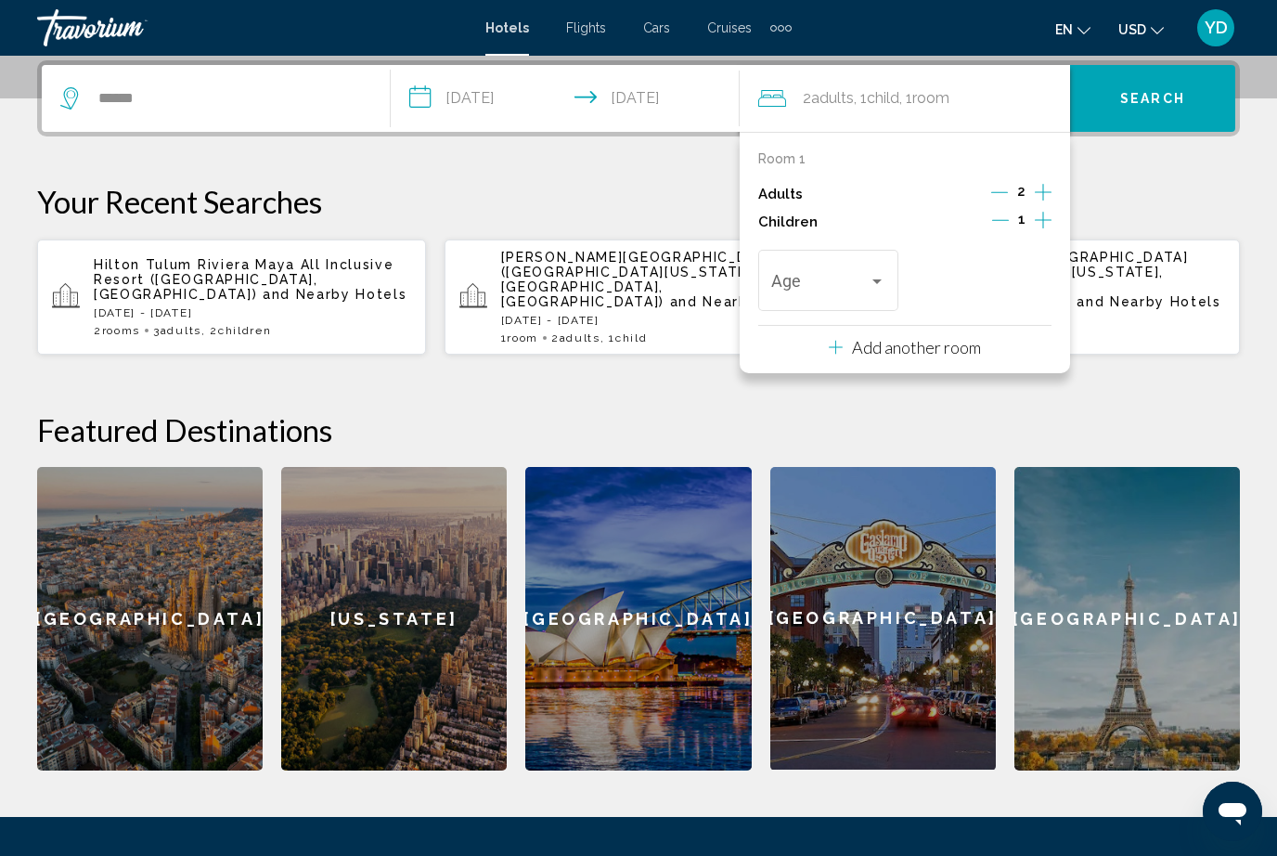
click at [1037, 195] on icon "Increment adults" at bounding box center [1043, 192] width 17 height 22
click at [876, 279] on div "Travelers: 3 adults, 1 child" at bounding box center [876, 281] width 9 height 5
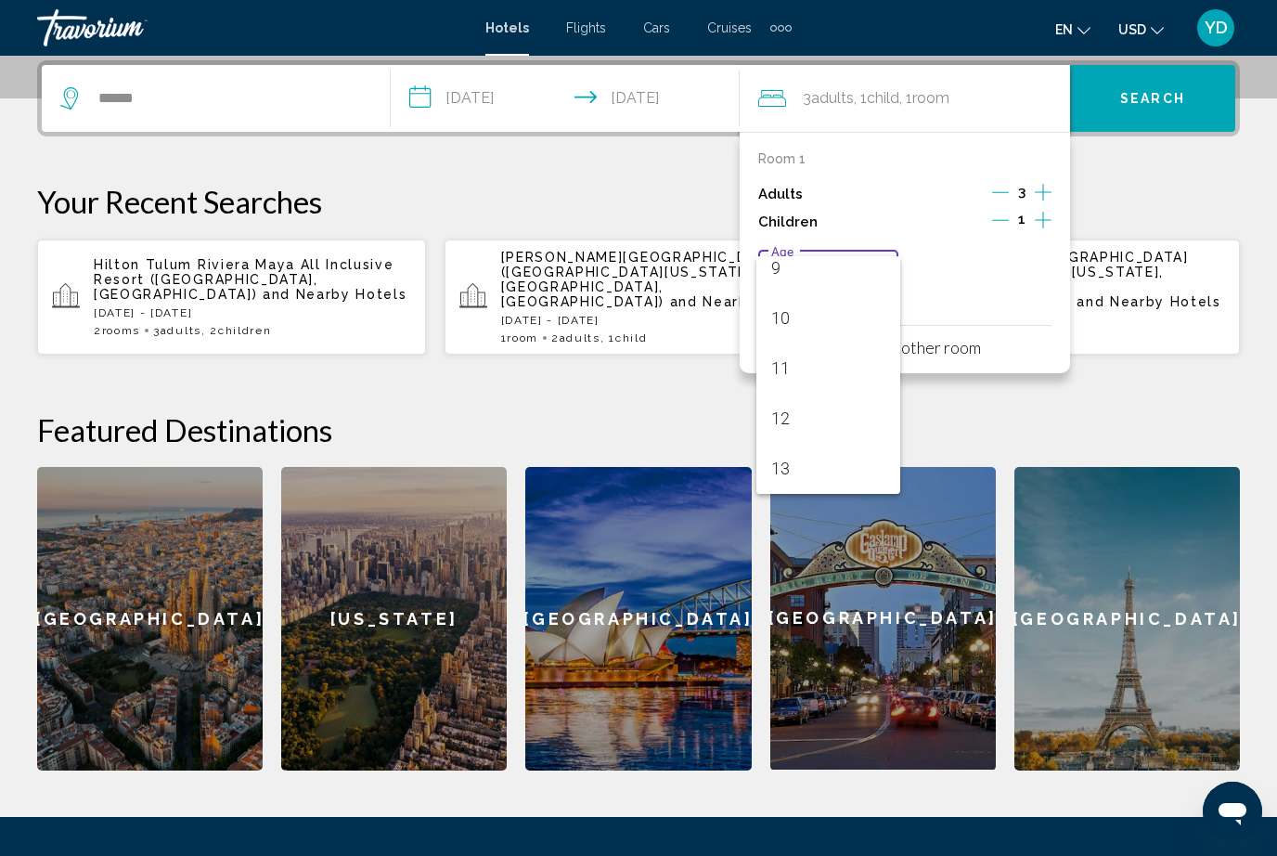
scroll to position [473, 0]
click at [784, 408] on span "12" at bounding box center [828, 409] width 115 height 50
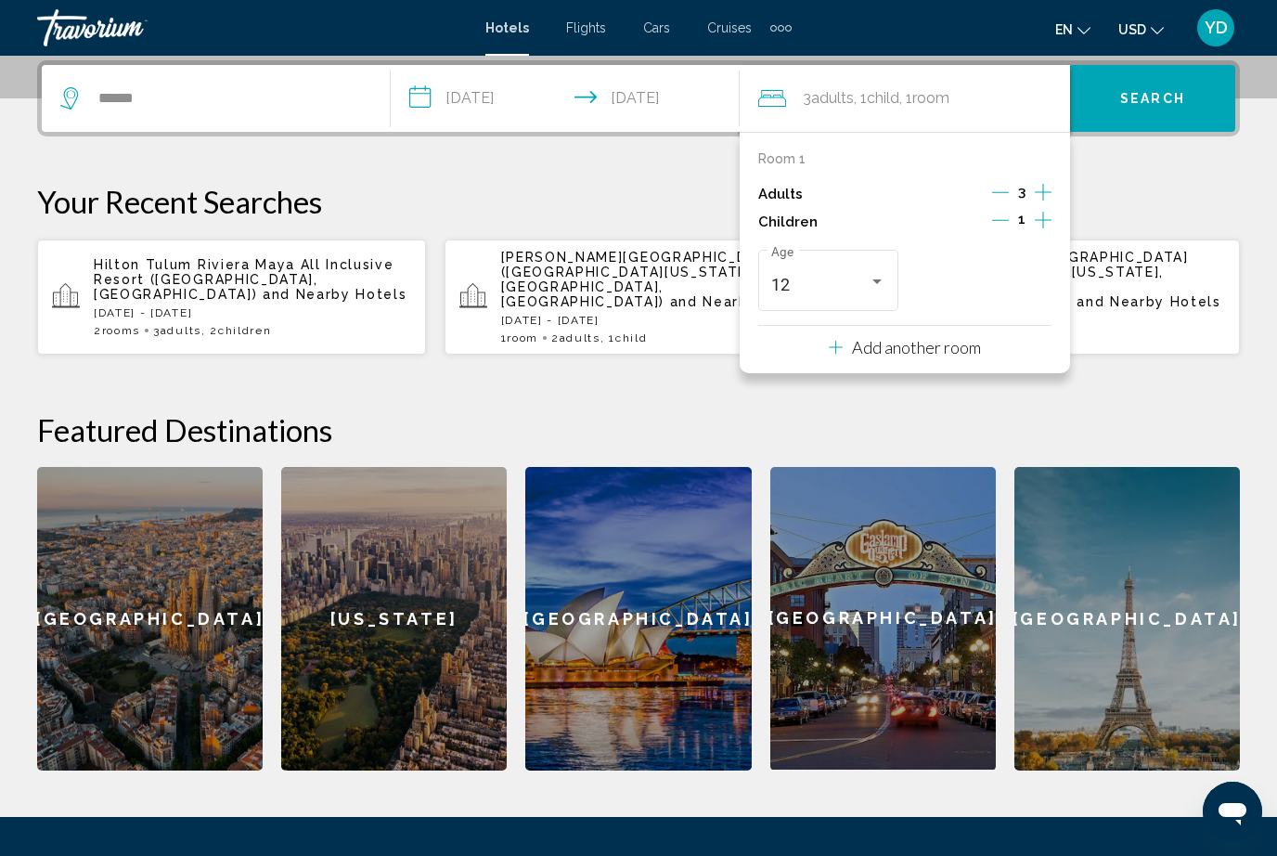
click at [1195, 95] on button "Search" at bounding box center [1152, 98] width 165 height 67
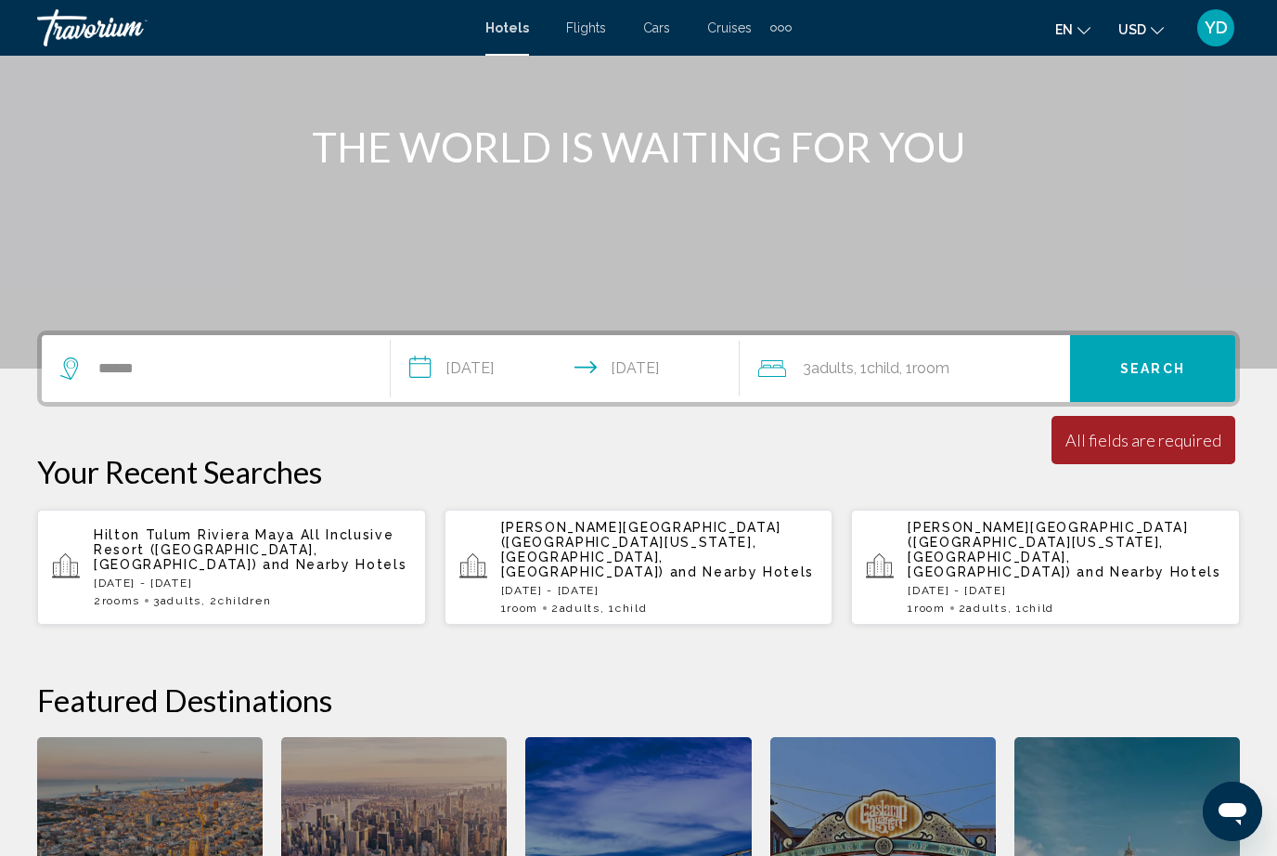
scroll to position [187, 0]
click at [1141, 371] on span "Search" at bounding box center [1152, 370] width 65 height 15
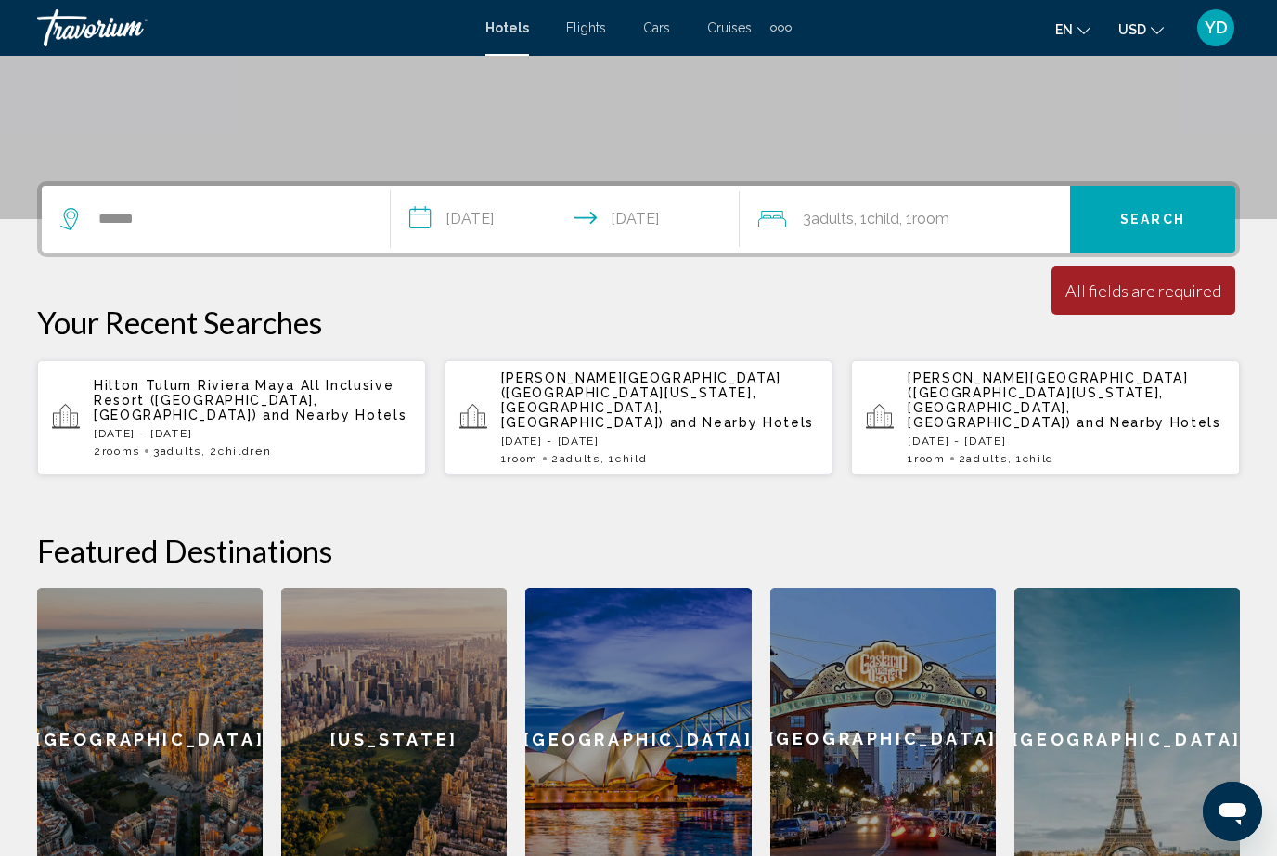
scroll to position [173, 0]
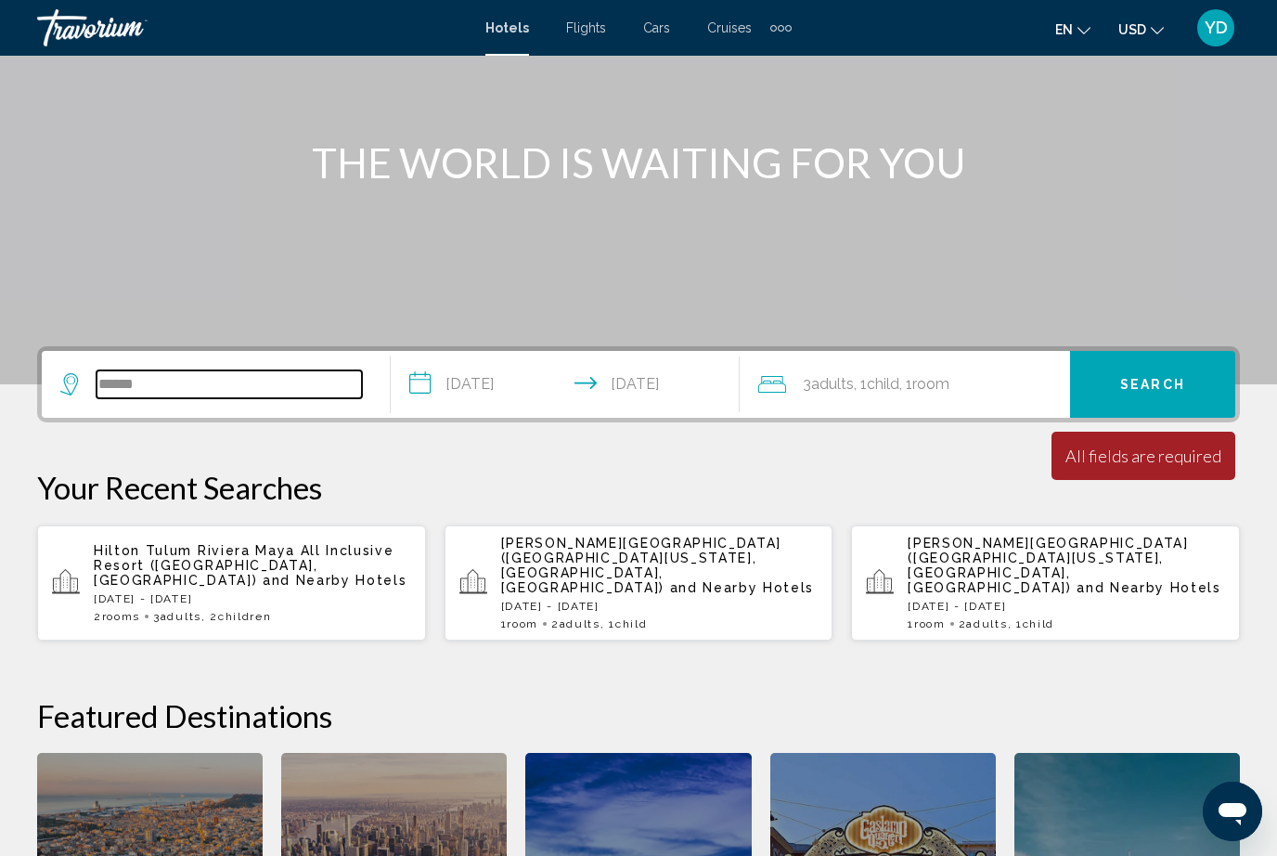
click at [217, 396] on input "******" at bounding box center [229, 384] width 265 height 28
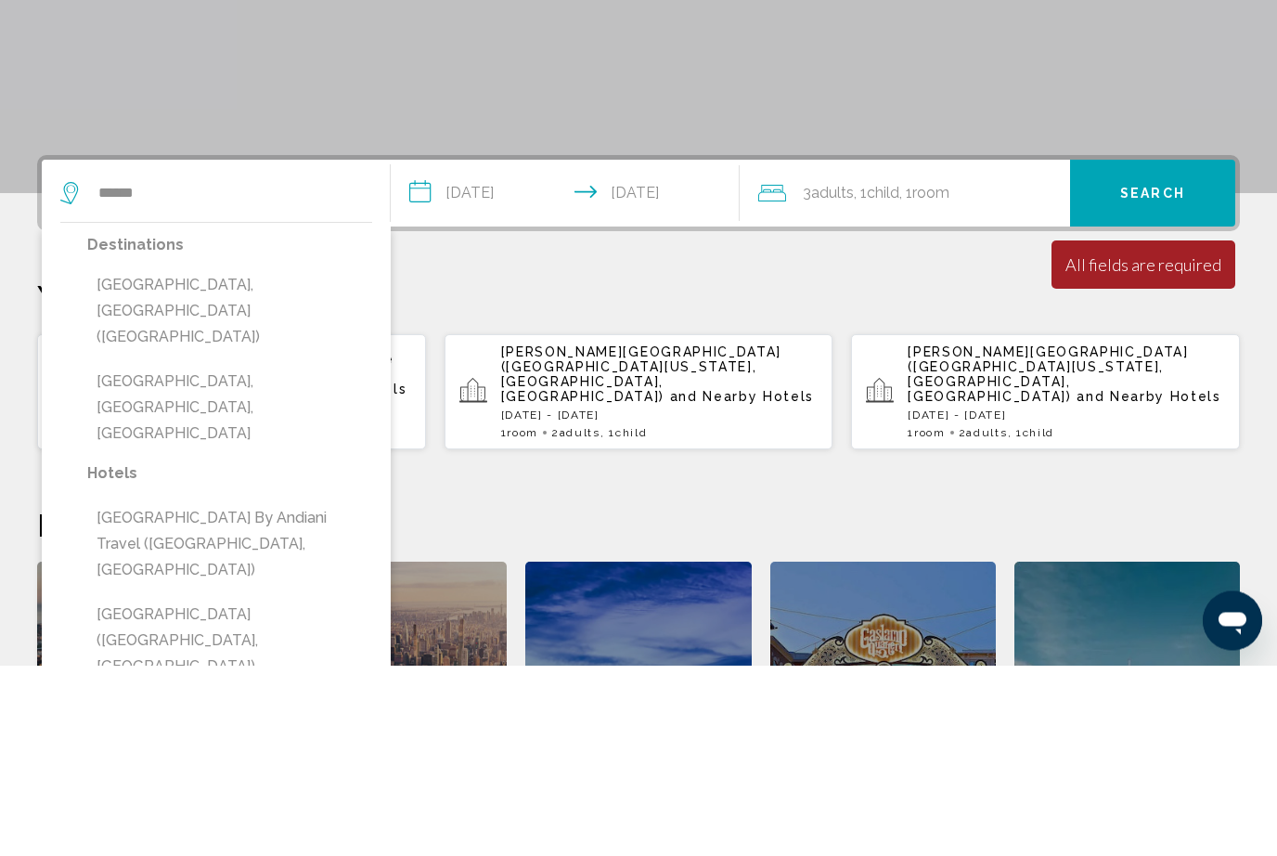
click at [216, 458] on button "Cancun, Mexico (CUN)" at bounding box center [229, 501] width 285 height 87
type input "**********"
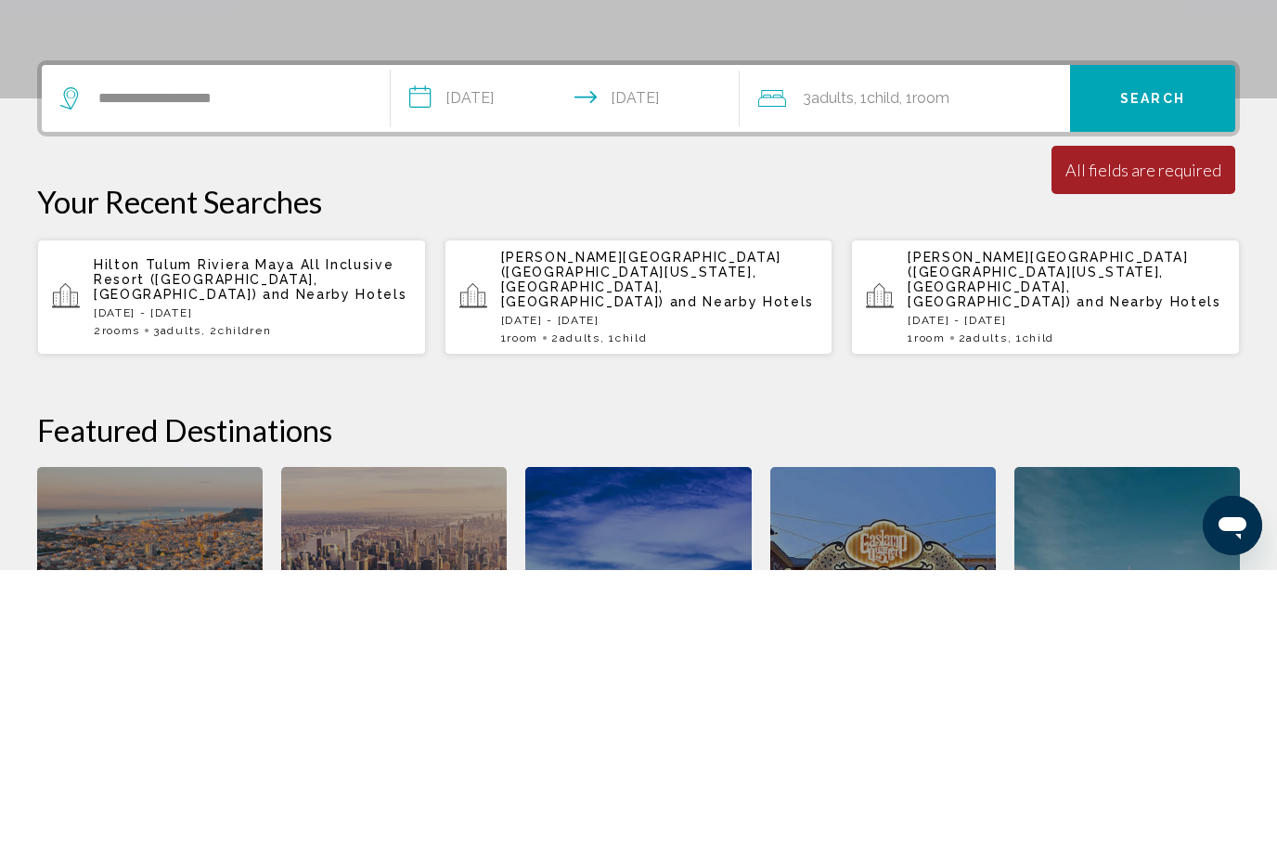
click at [1175, 351] on button "Search" at bounding box center [1152, 384] width 165 height 67
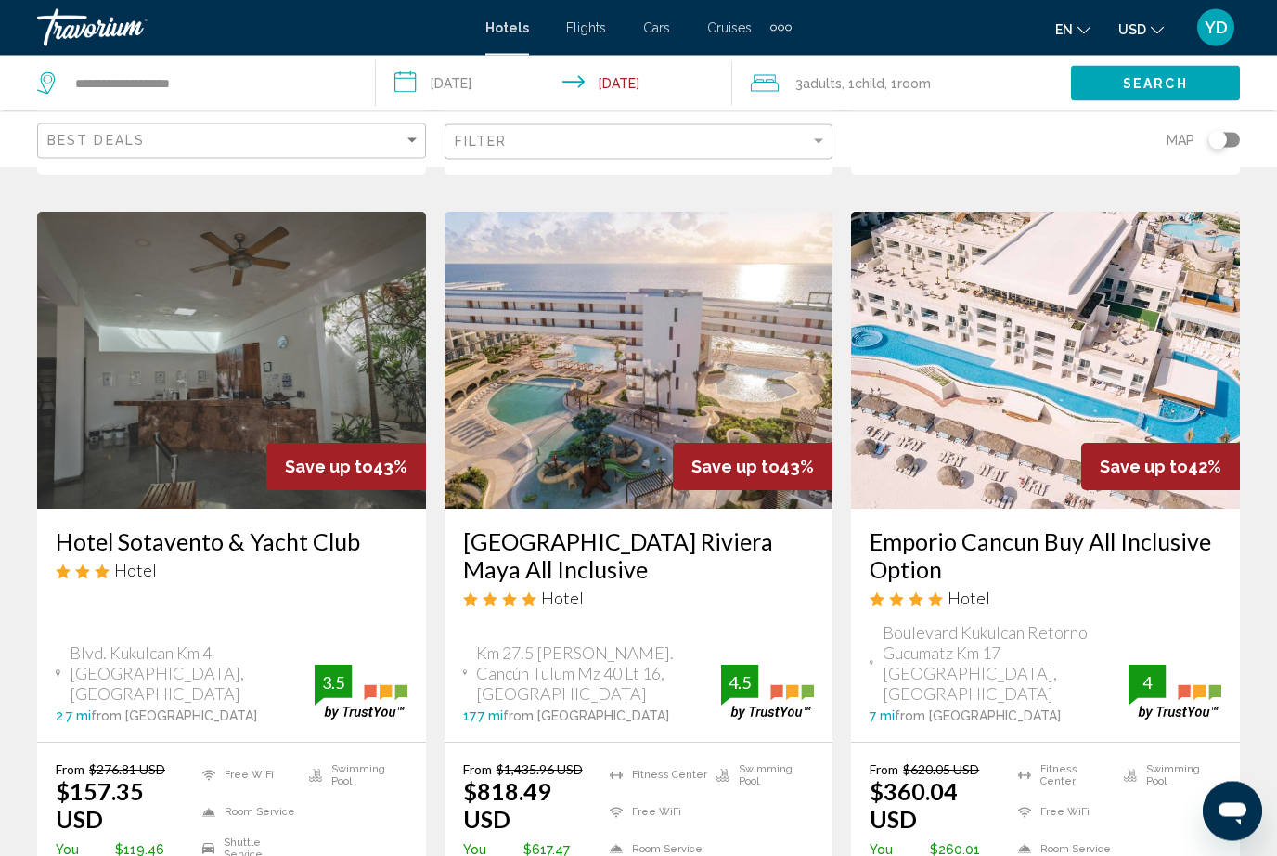
scroll to position [2429, 0]
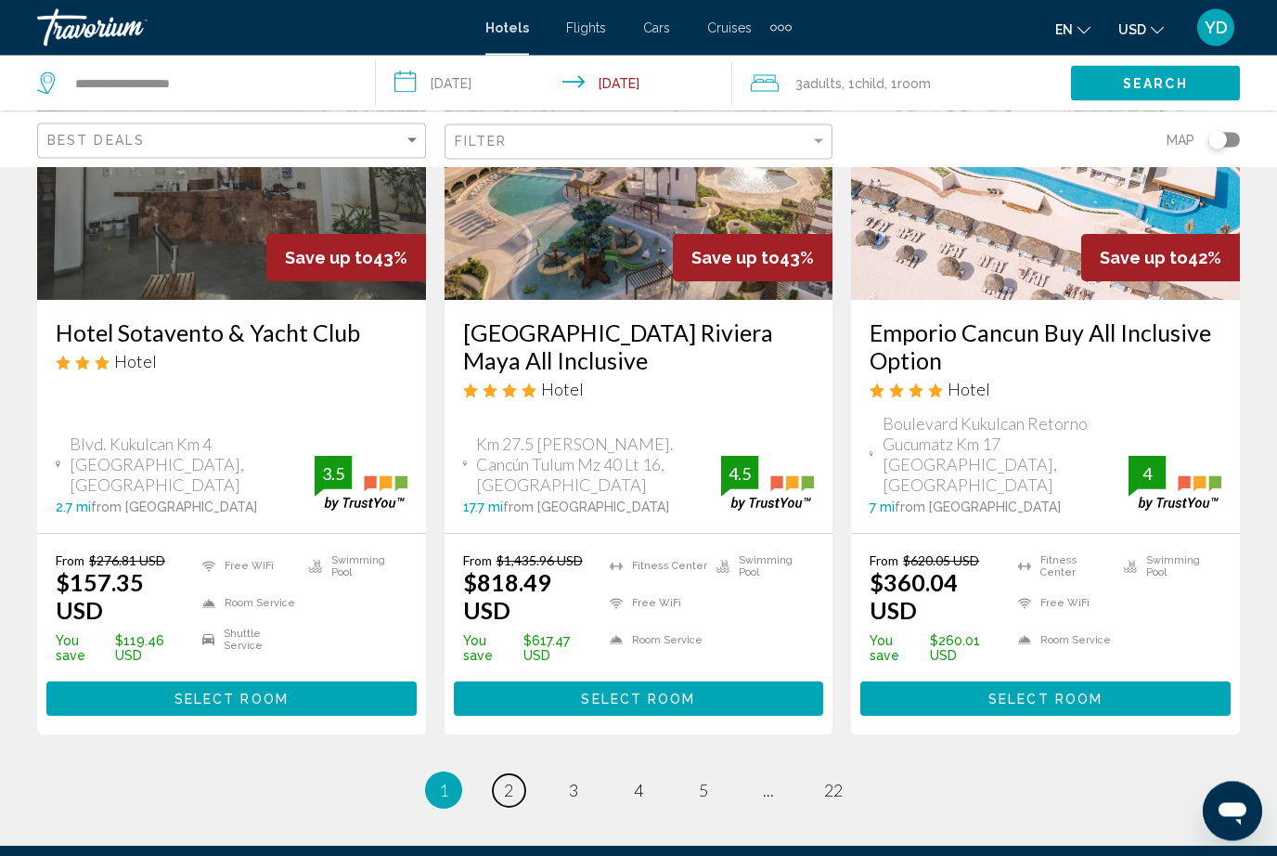
click at [512, 780] on span "2" at bounding box center [508, 790] width 9 height 20
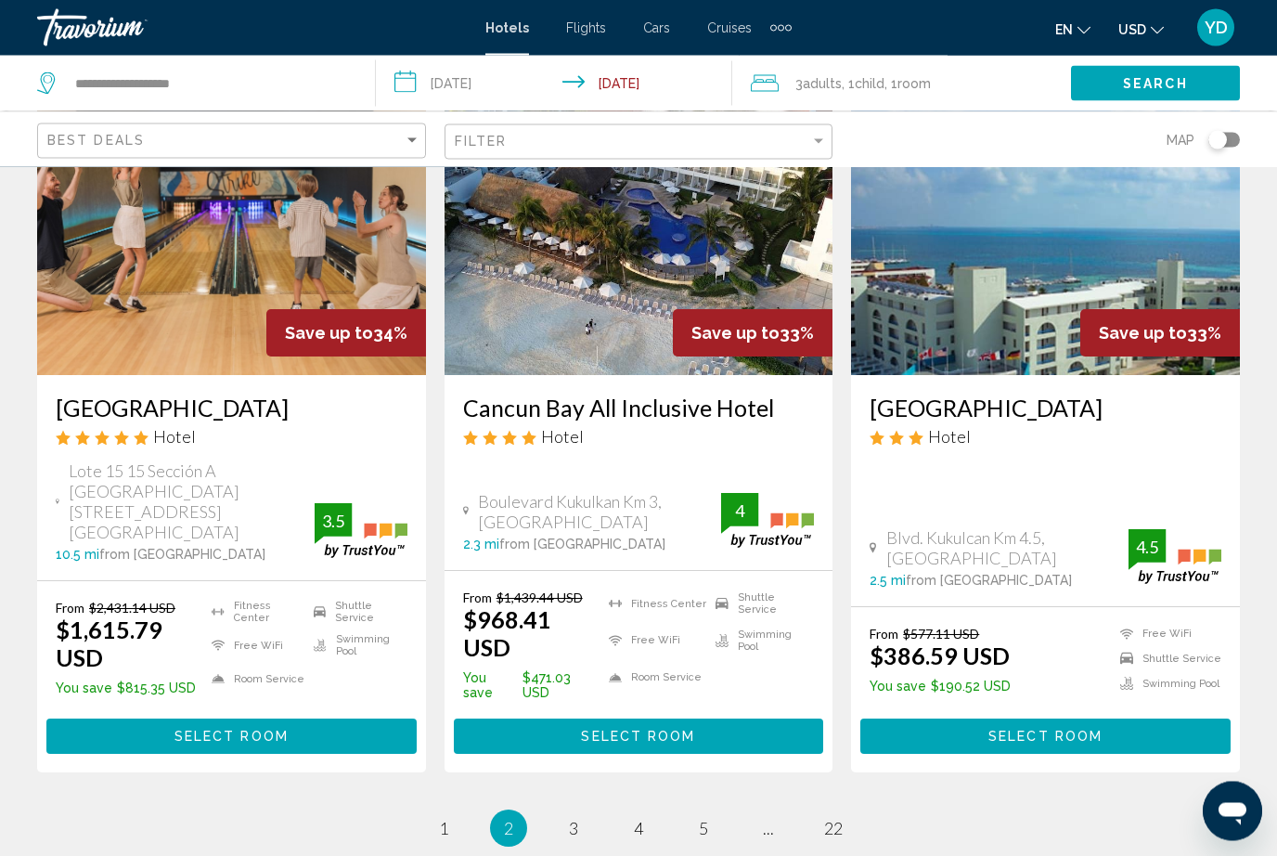
scroll to position [2360, 0]
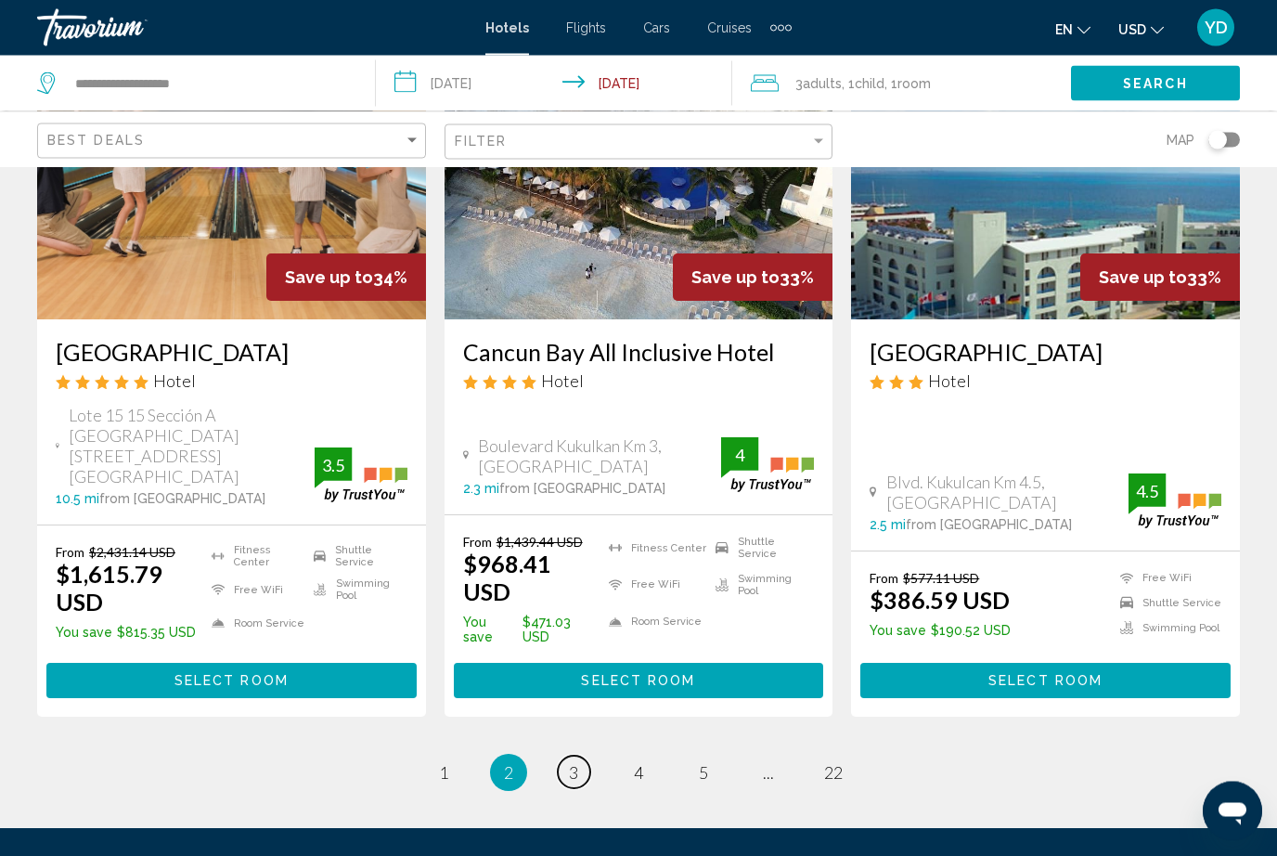
click at [564, 756] on link "page 3" at bounding box center [574, 772] width 32 height 32
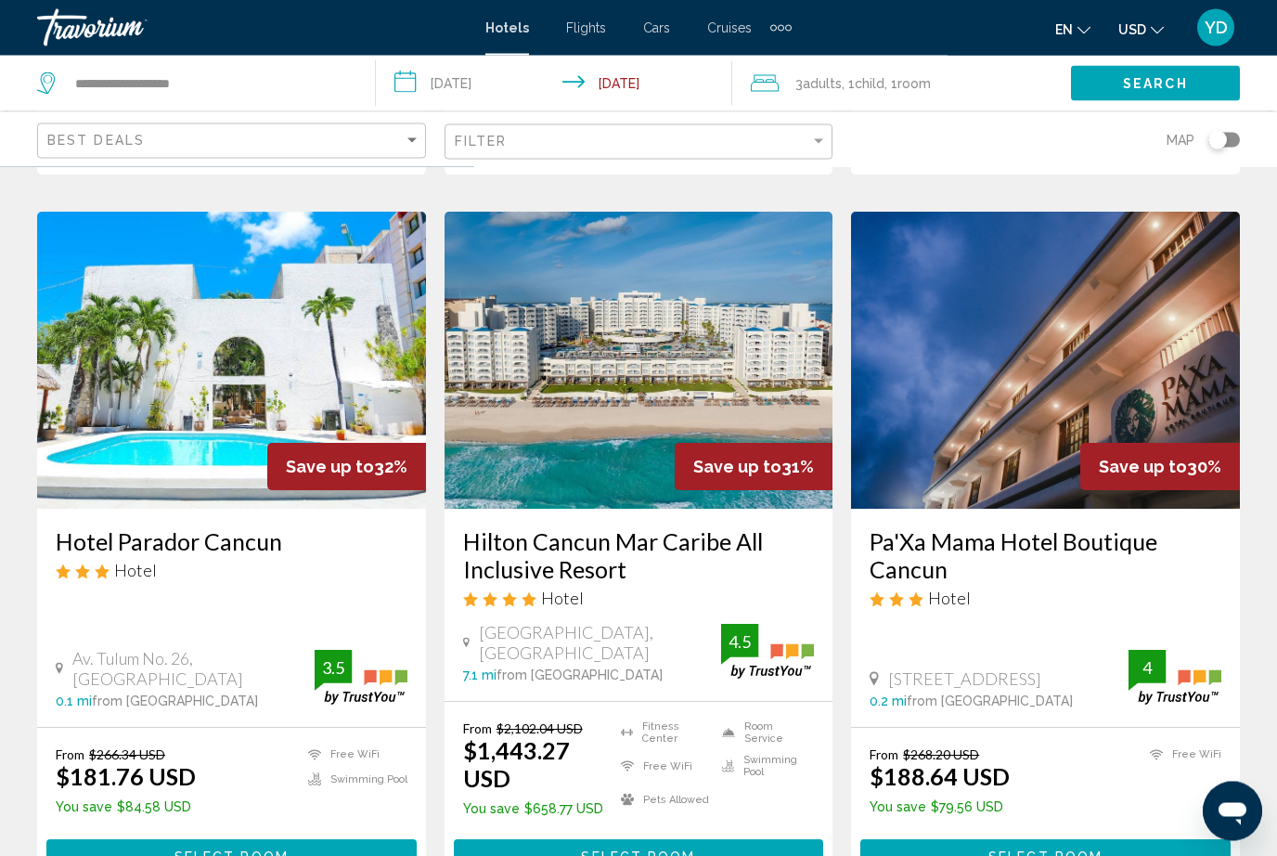
scroll to position [793, 0]
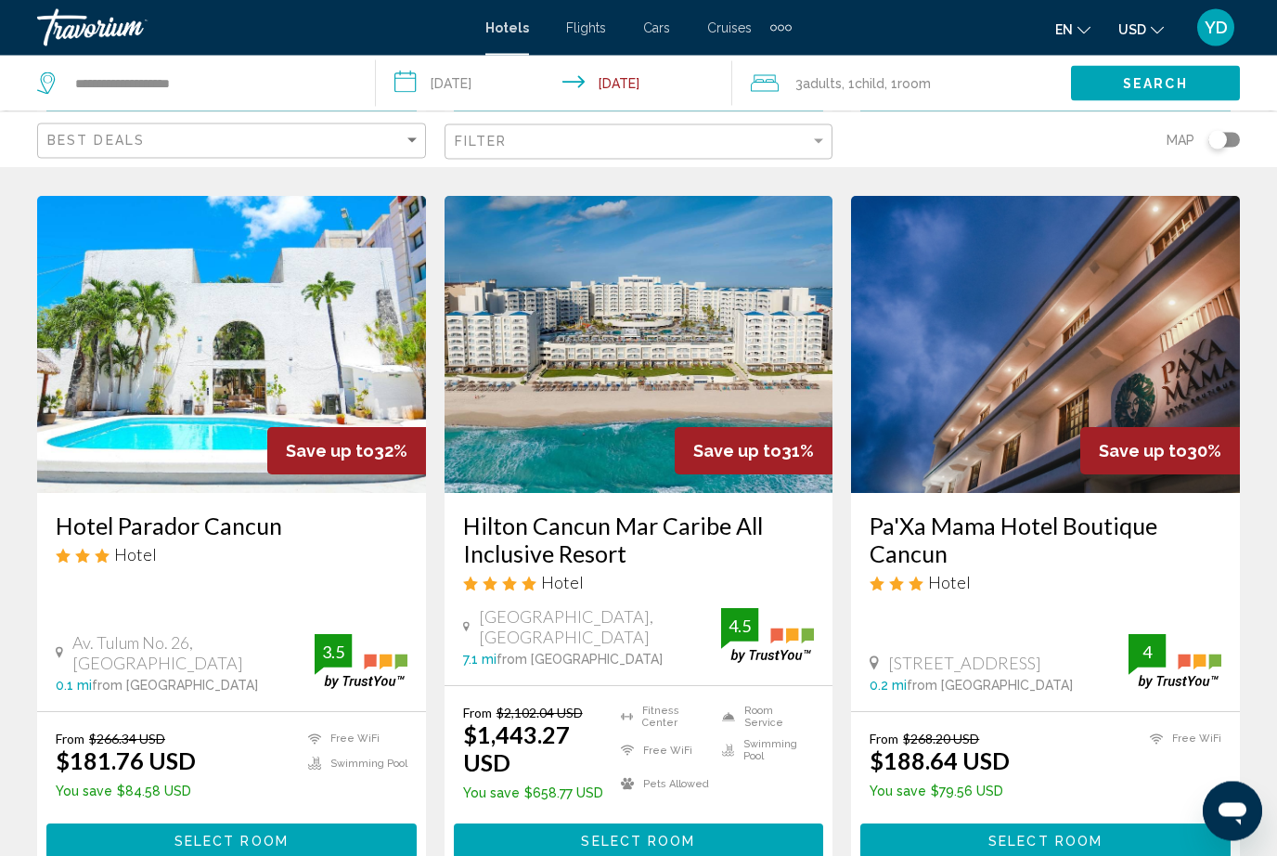
click at [725, 428] on div "Save up to 31%" at bounding box center [754, 451] width 158 height 47
click at [666, 835] on span "Select Room" at bounding box center [638, 842] width 114 height 15
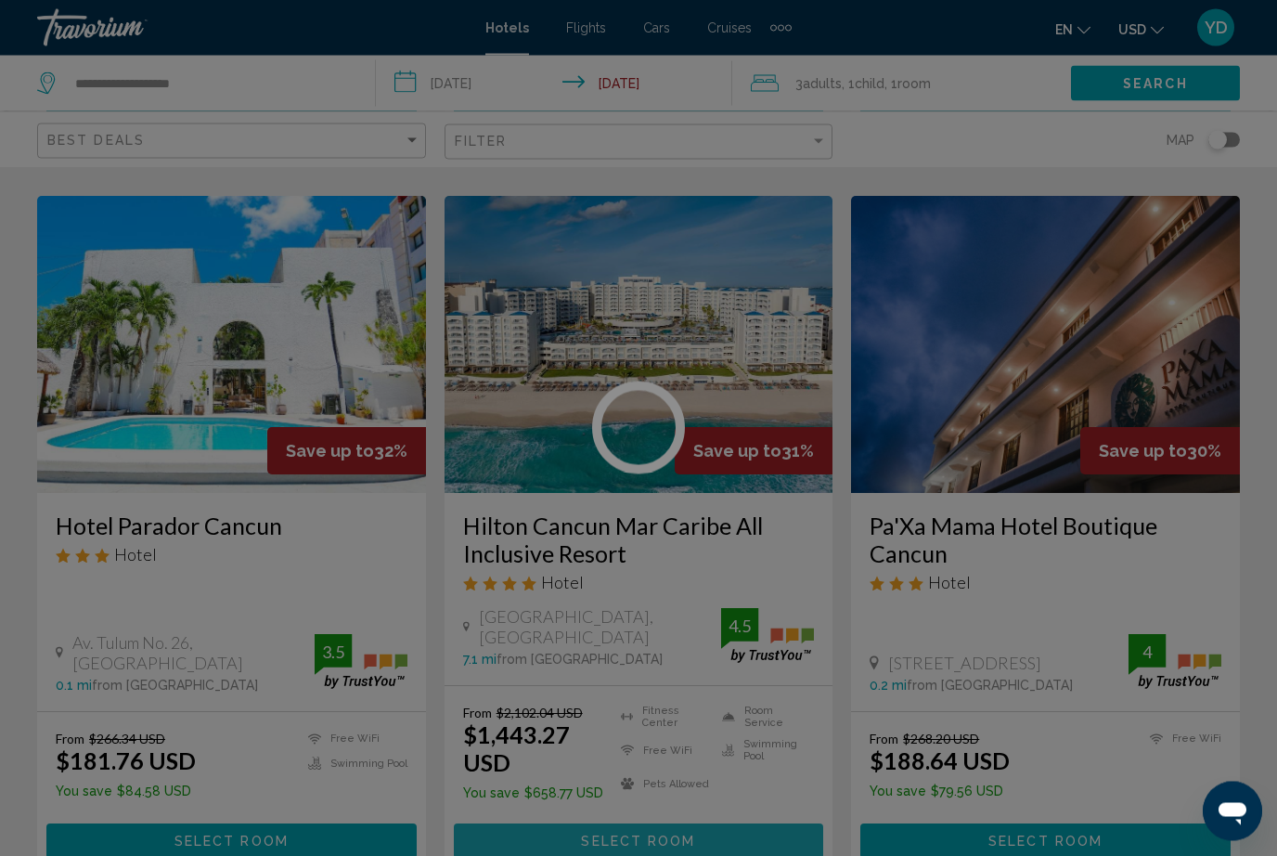
scroll to position [794, 0]
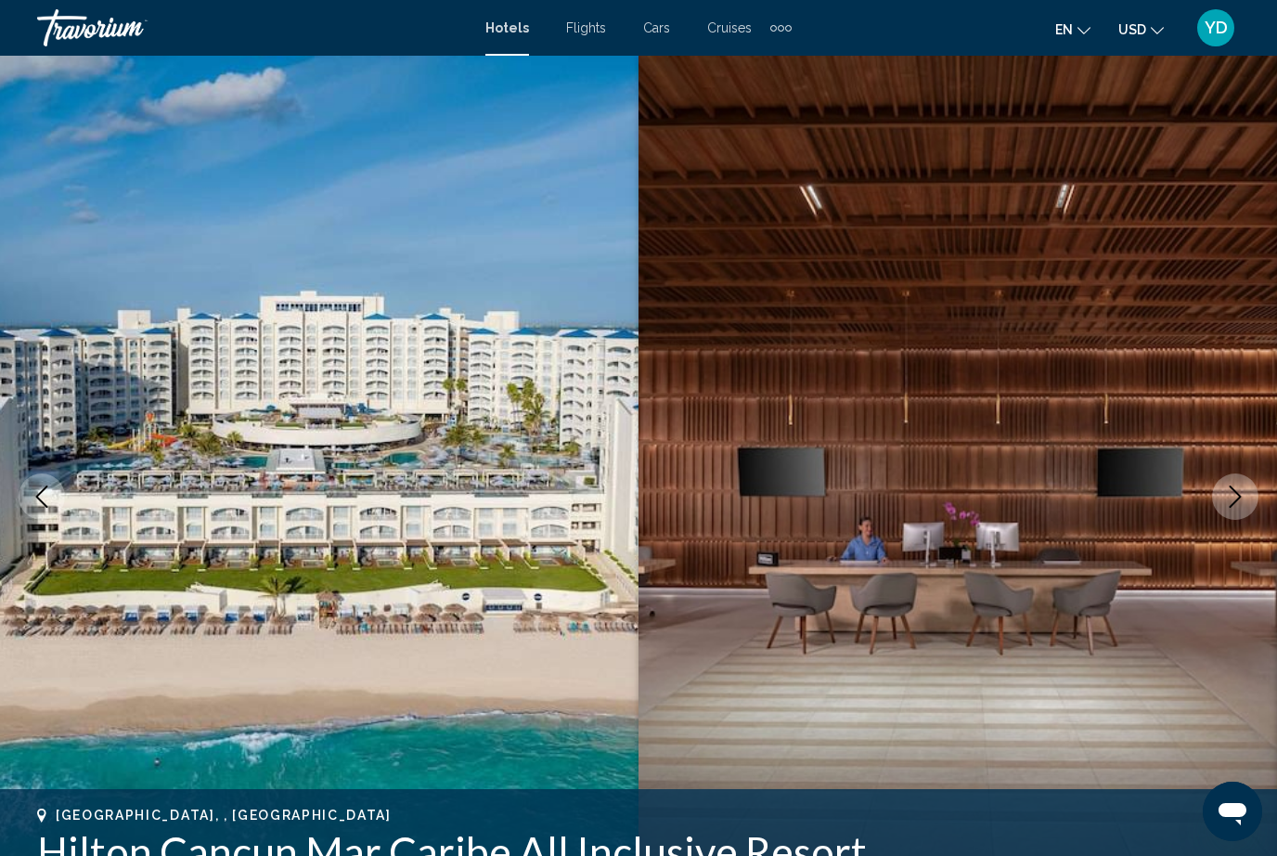
click at [507, 668] on img "Main content" at bounding box center [319, 497] width 638 height 882
click at [1042, 529] on img "Main content" at bounding box center [957, 497] width 638 height 882
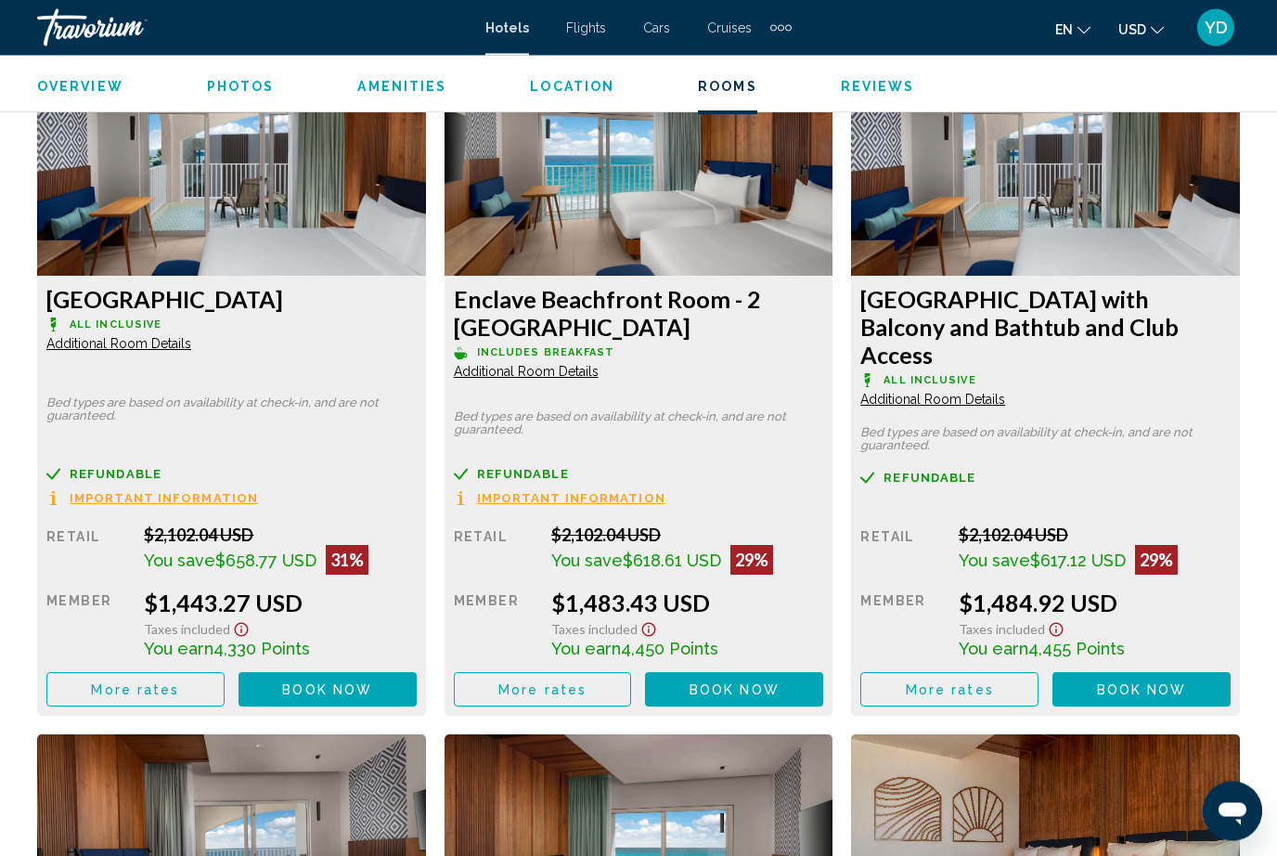
scroll to position [2920, 0]
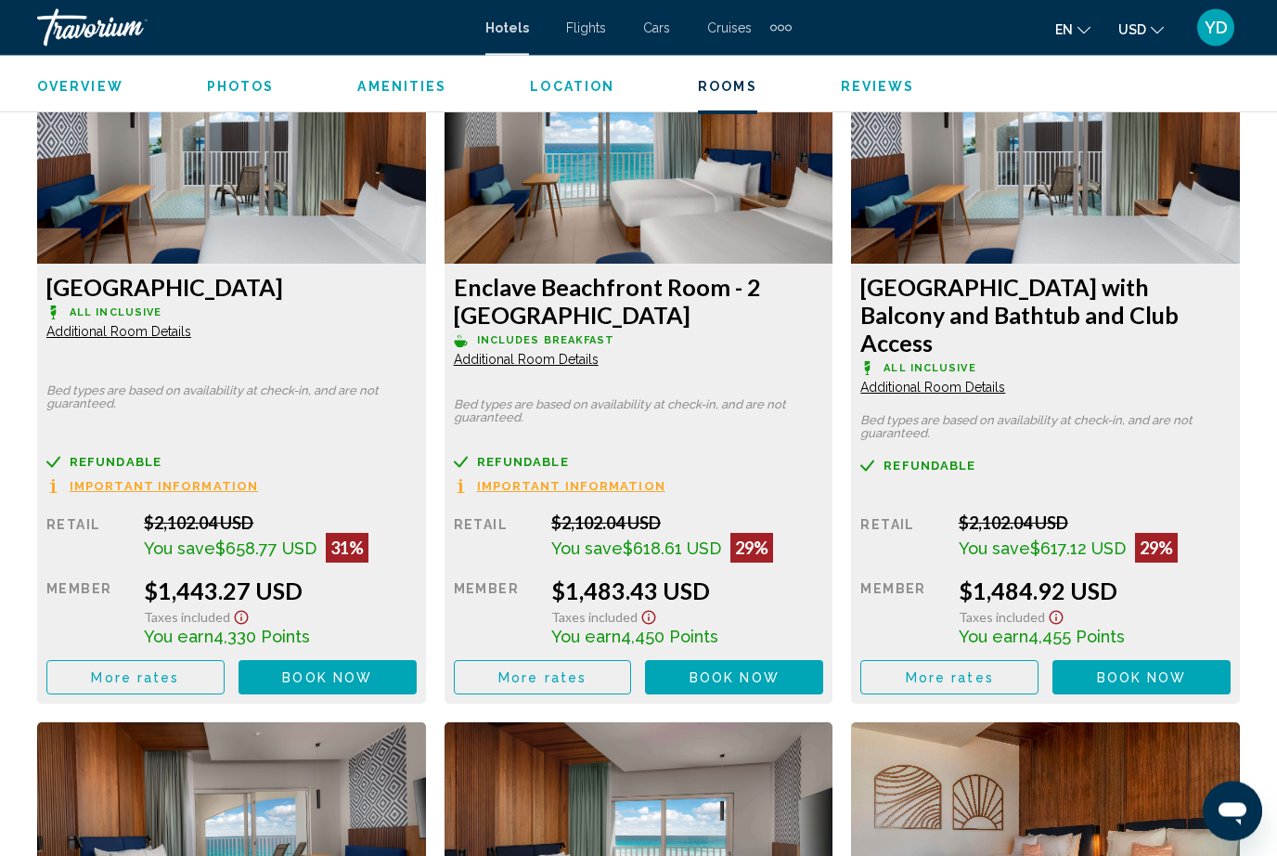
click at [311, 219] on img "Main content" at bounding box center [231, 148] width 389 height 232
click at [426, 206] on img "Main content" at bounding box center [231, 148] width 389 height 232
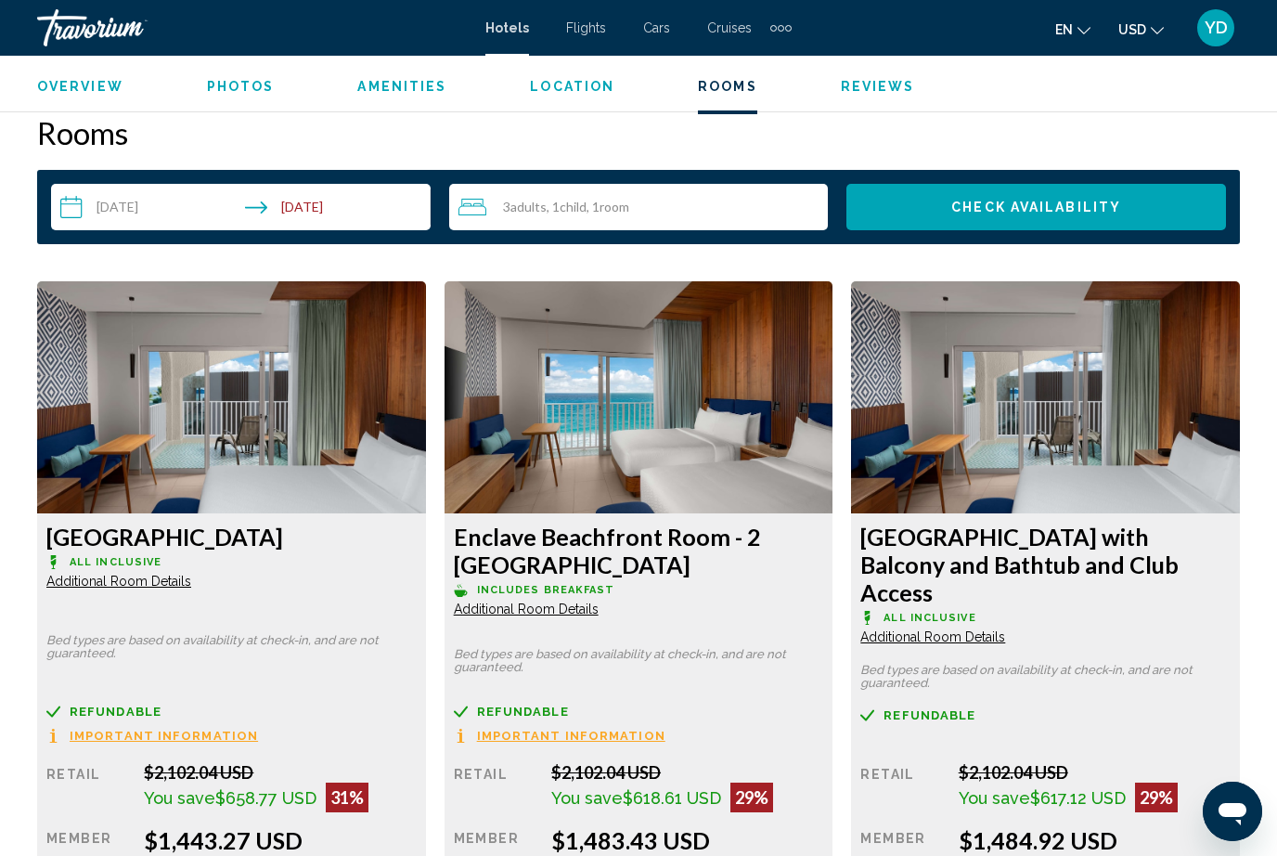
scroll to position [2663, 0]
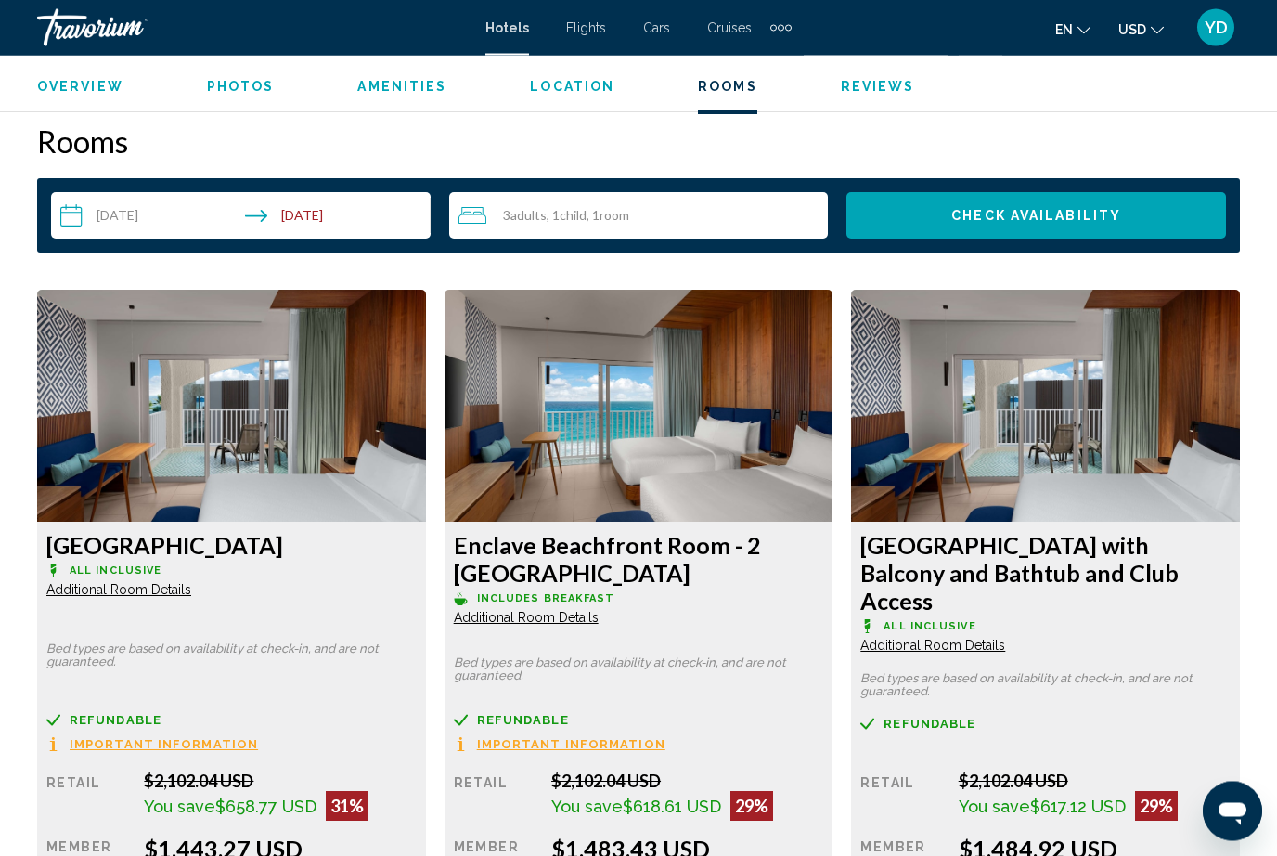
click at [426, 452] on img "Main content" at bounding box center [231, 406] width 389 height 232
click at [426, 462] on img "Main content" at bounding box center [231, 406] width 389 height 232
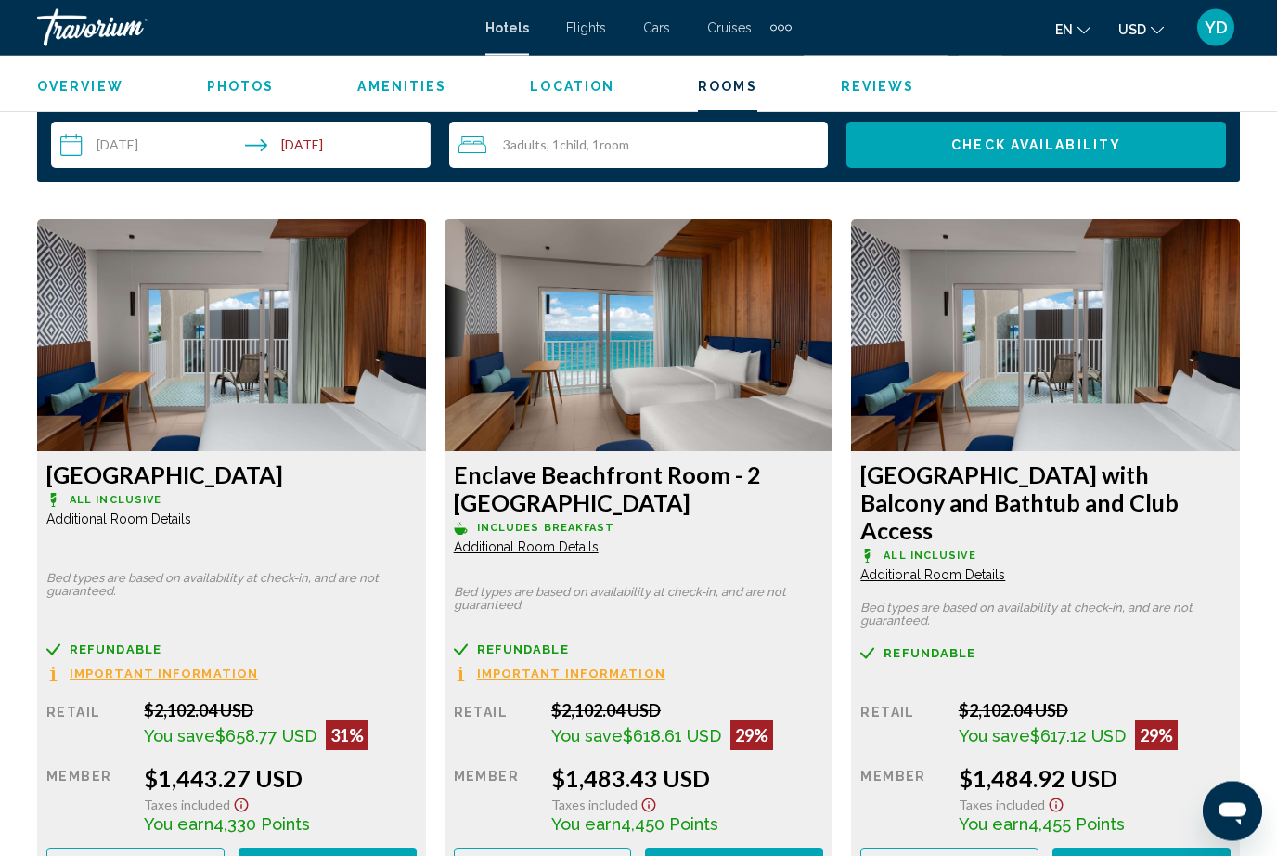
scroll to position [2771, 0]
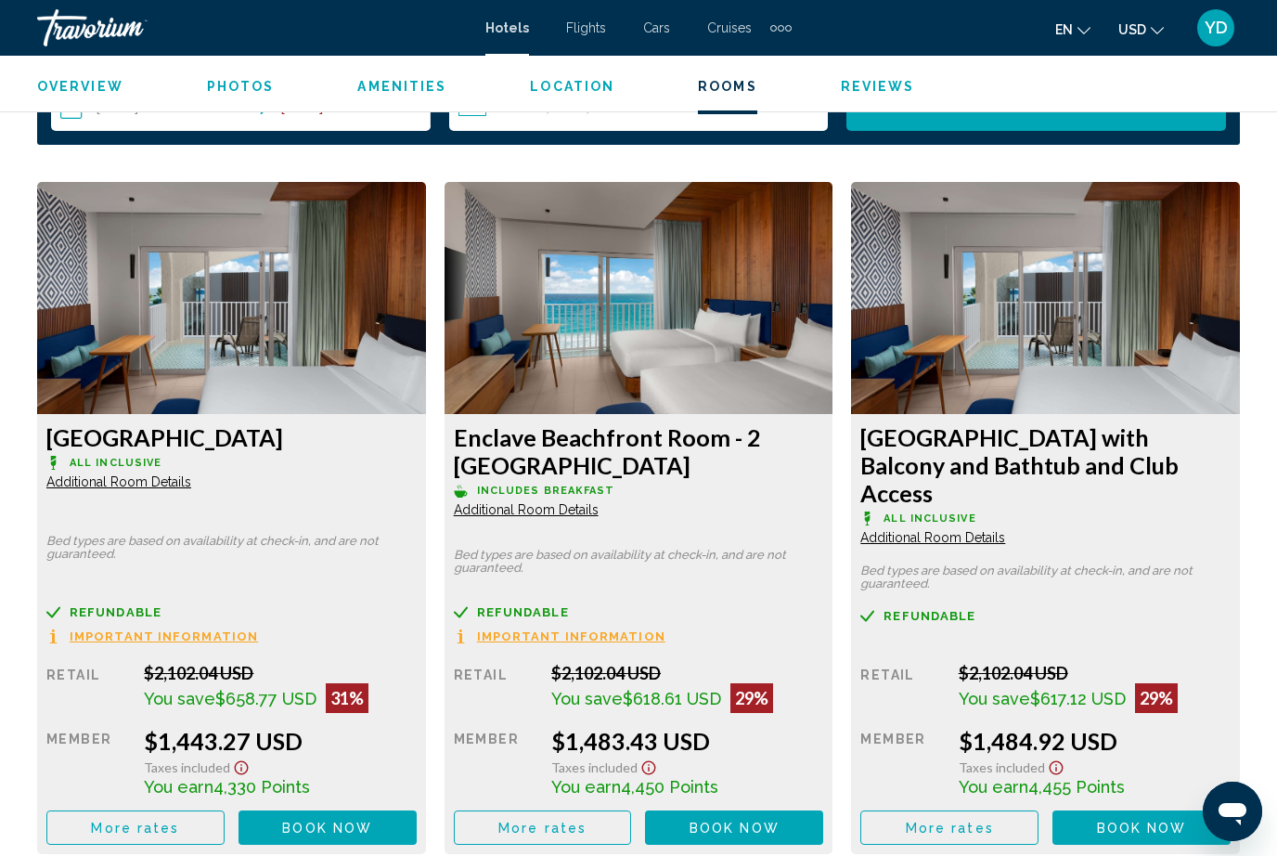
click at [372, 820] on span "Book now" at bounding box center [327, 827] width 90 height 15
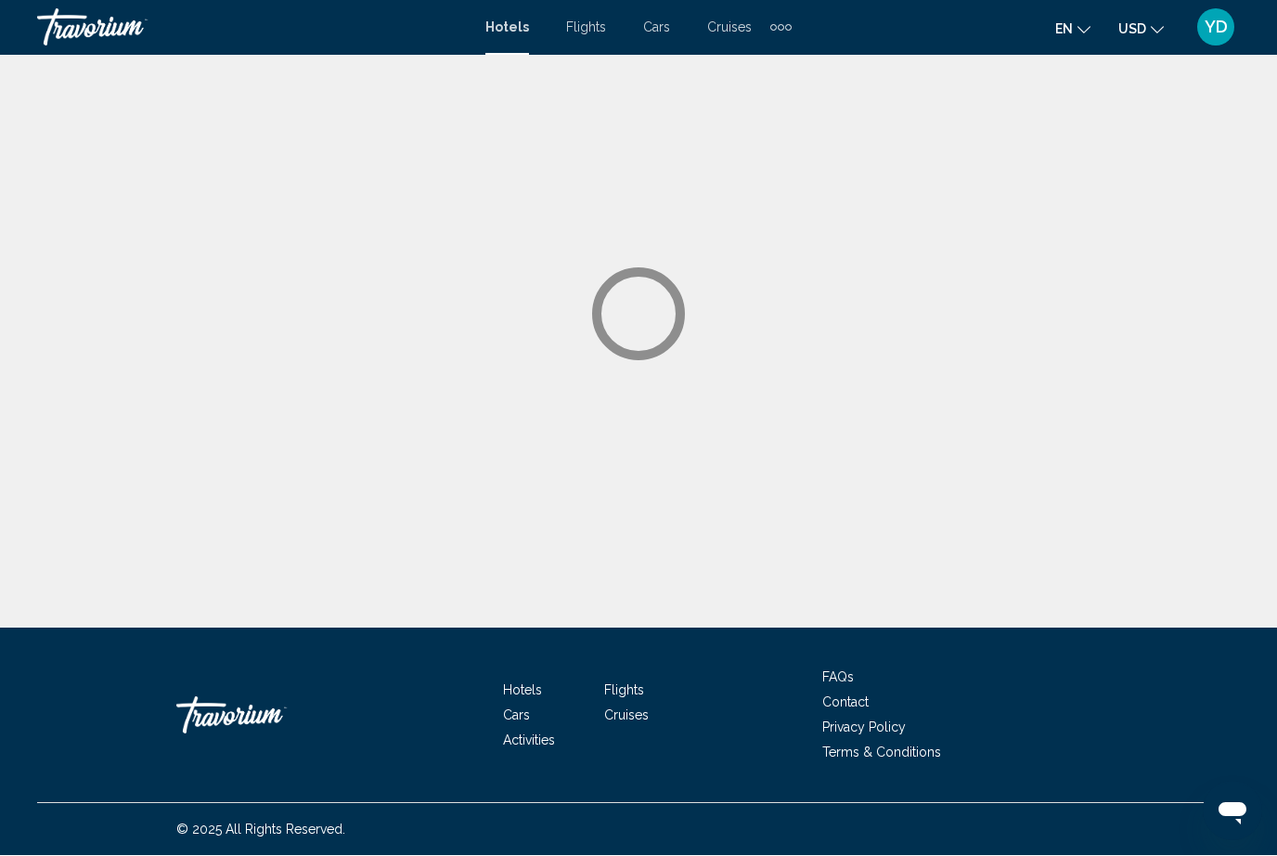
scroll to position [1, 0]
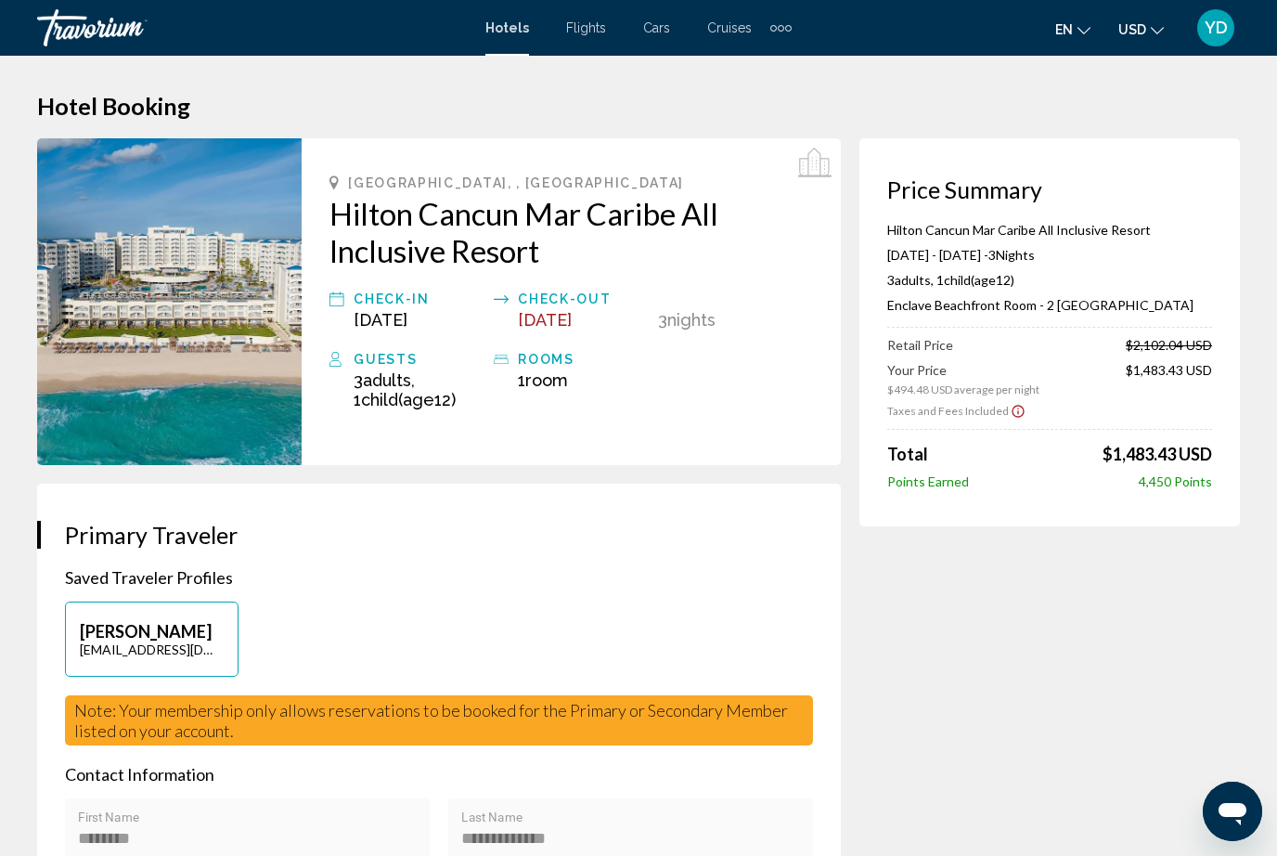
click at [198, 386] on img "Main content" at bounding box center [169, 301] width 264 height 327
click at [221, 431] on img "Main content" at bounding box center [169, 301] width 264 height 327
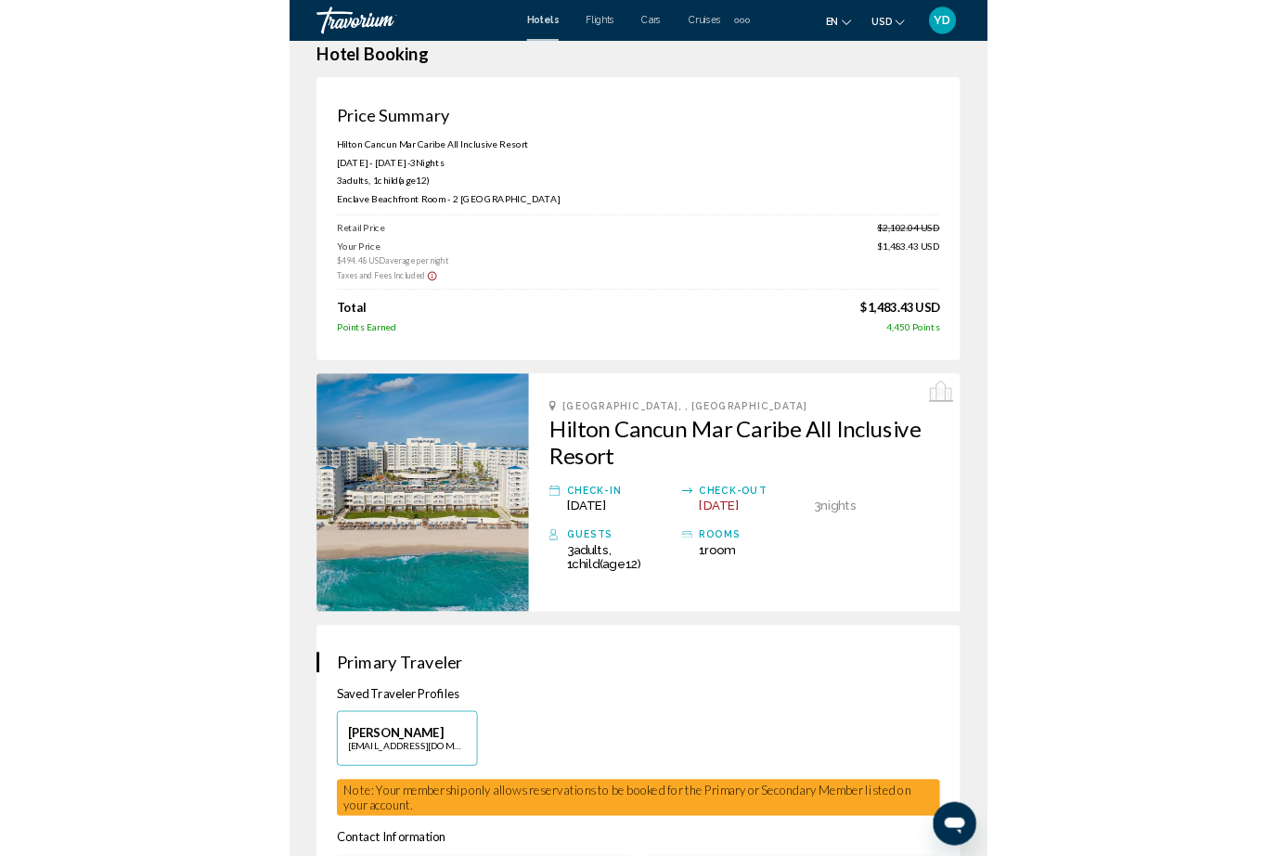
scroll to position [0, 0]
